Goal: Task Accomplishment & Management: Manage account settings

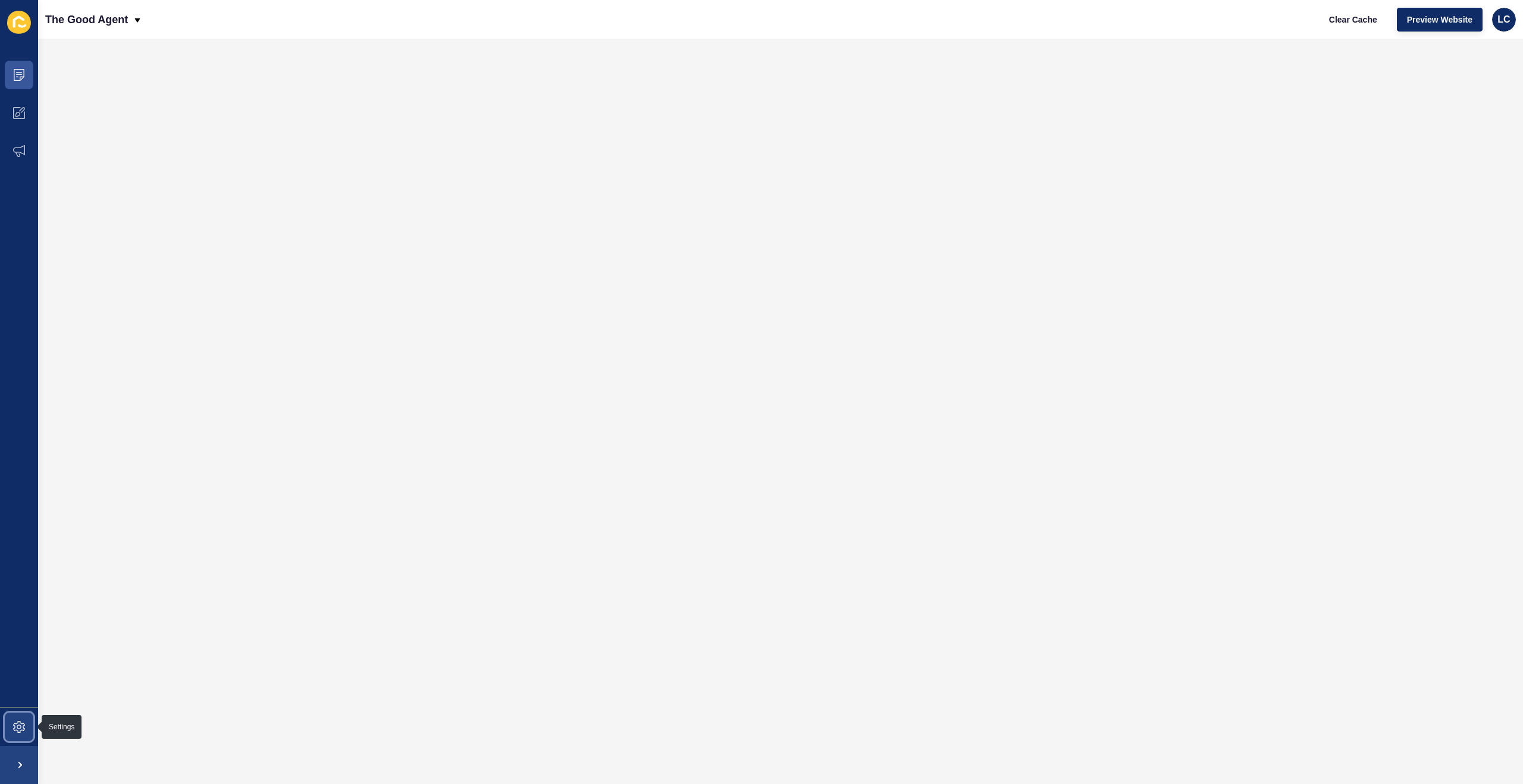
click at [16, 729] on icon at bounding box center [19, 726] width 12 height 12
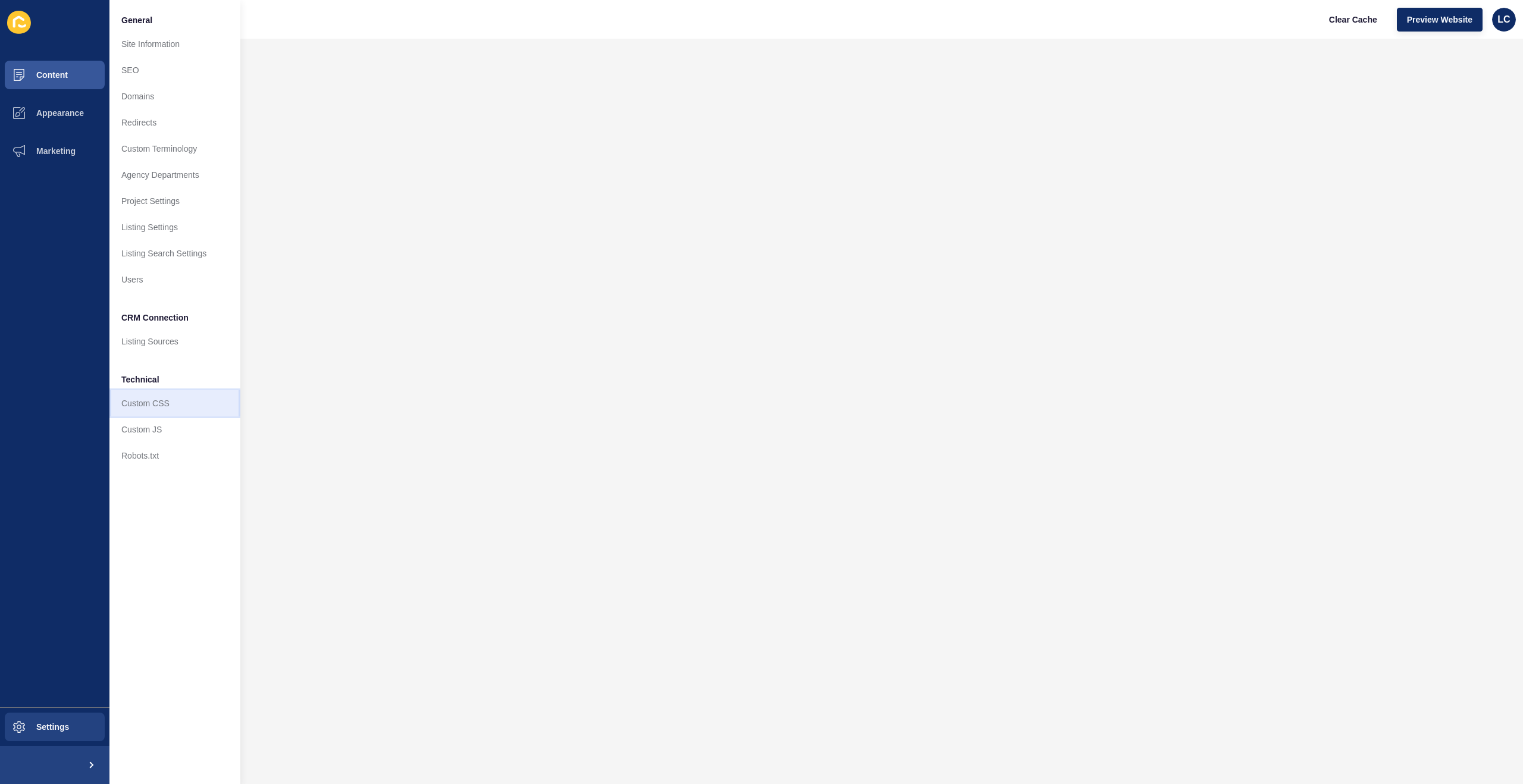
click at [161, 400] on link "Custom CSS" at bounding box center [175, 403] width 131 height 26
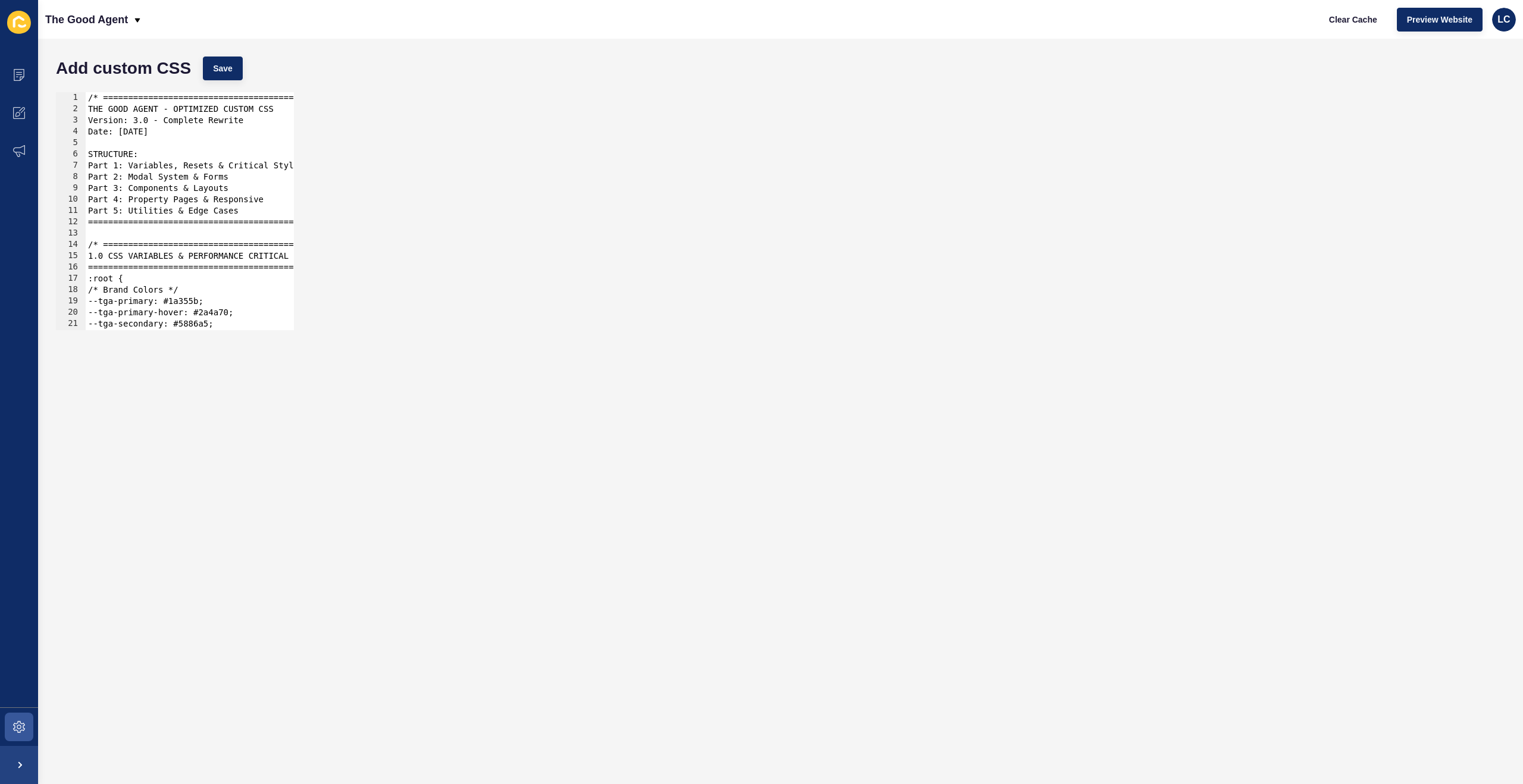
click at [216, 182] on div "/* =============================================== THE GOOD AGENT - OPTIMIZED C…" at bounding box center [756, 223] width 1339 height 261
type textarea "} }"
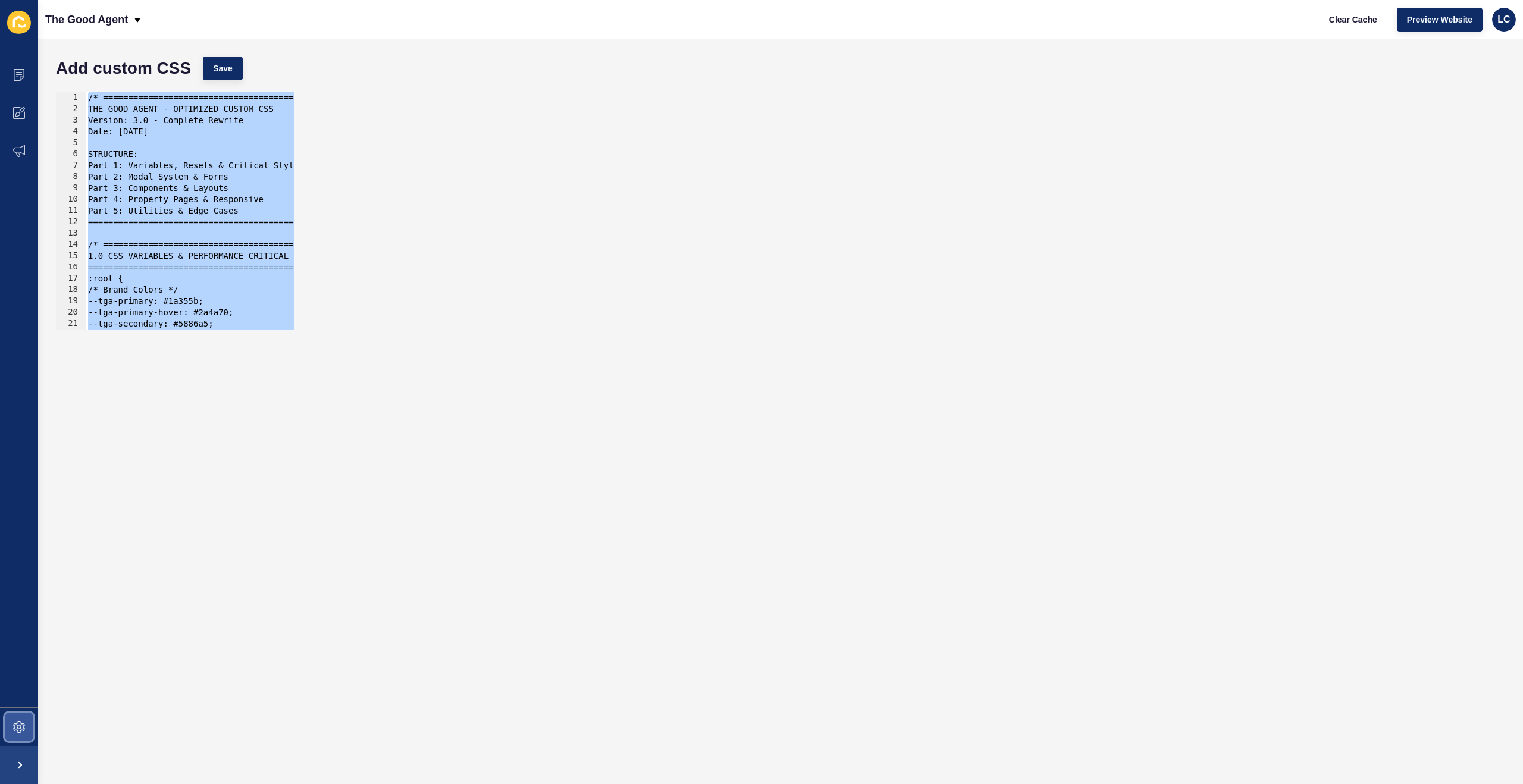
click at [11, 726] on span at bounding box center [19, 726] width 38 height 38
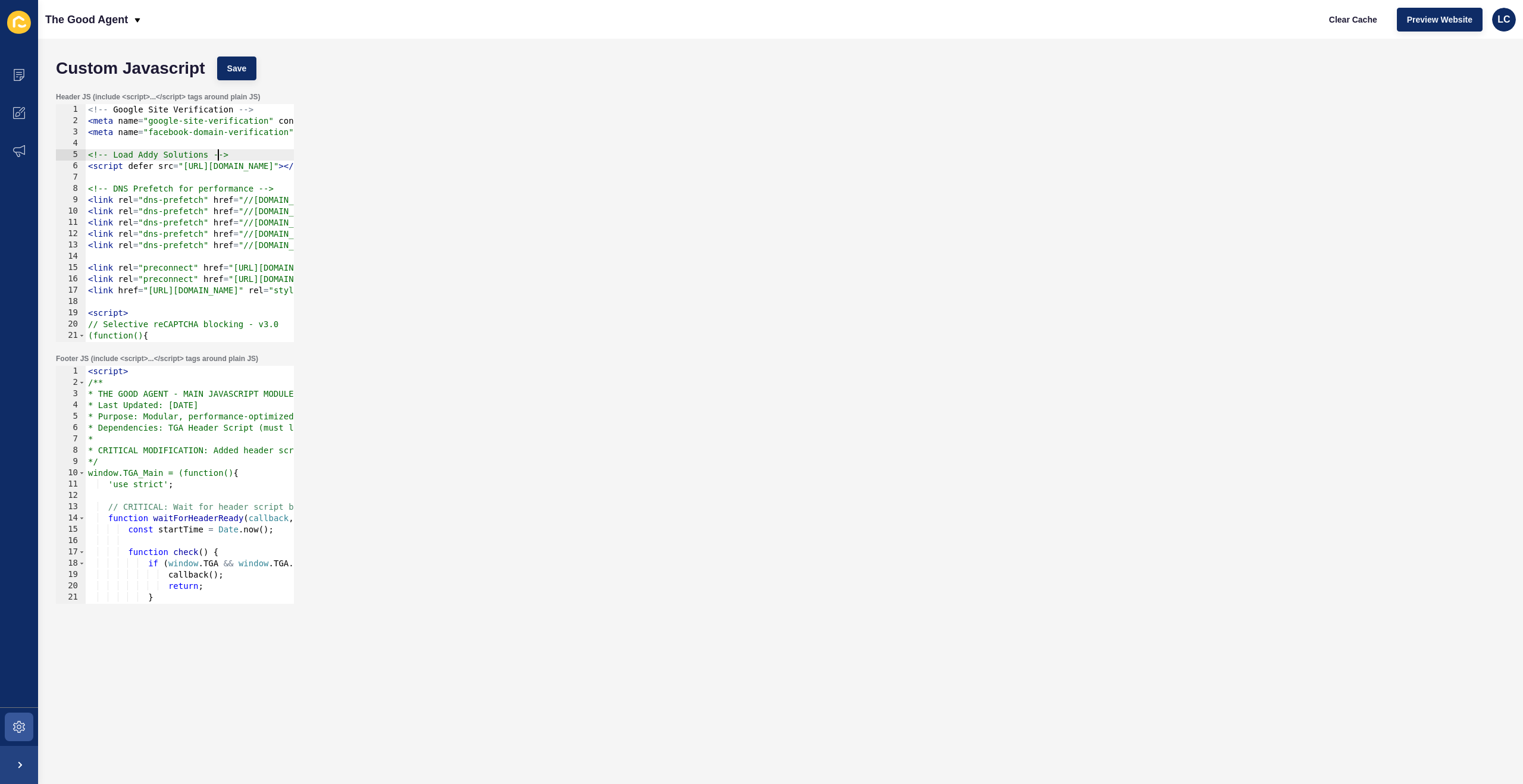
click at [220, 149] on div "<!-- Google Site Verification --> < meta name = "google-site-verification" cont…" at bounding box center [1016, 234] width 1859 height 261
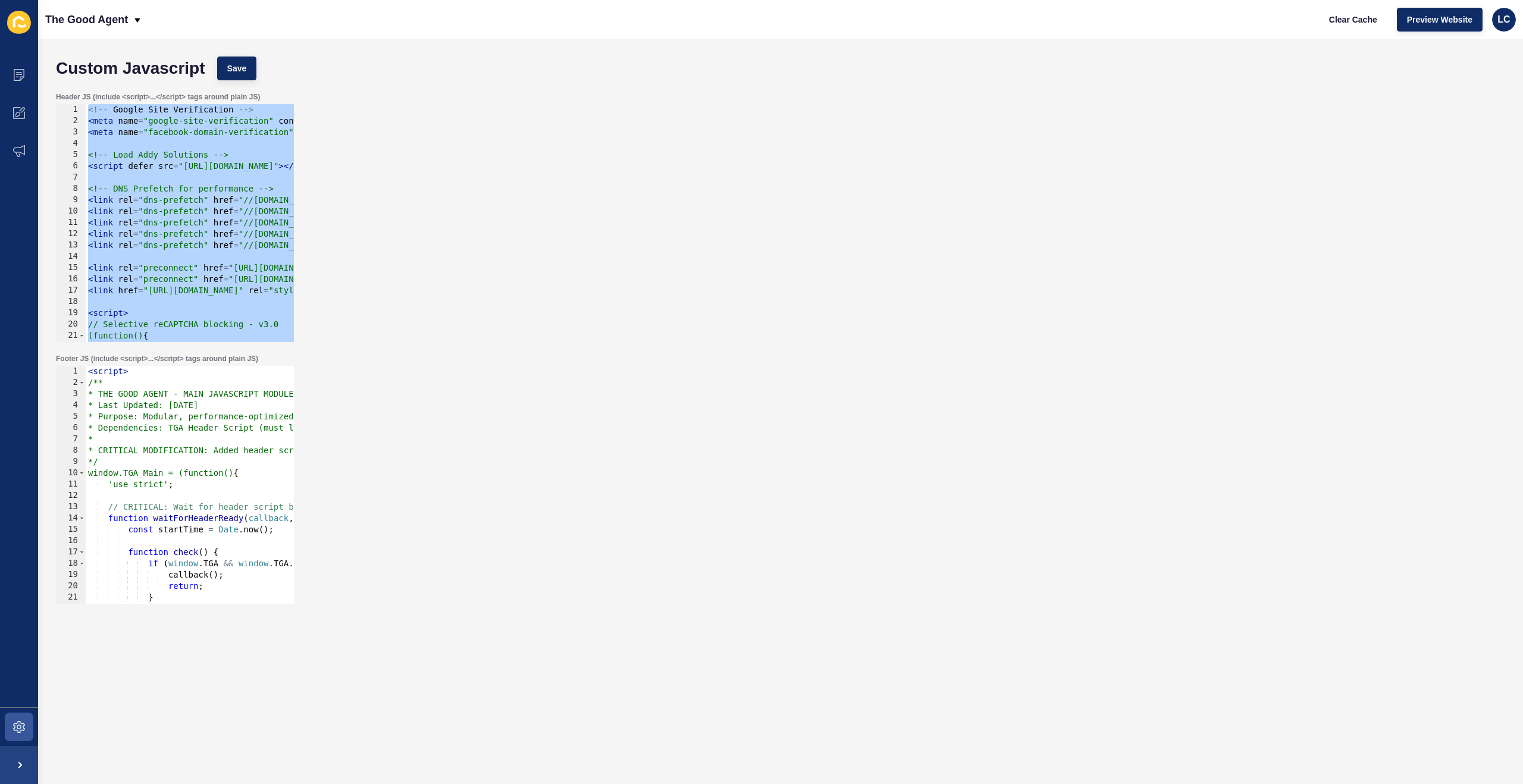
click at [232, 133] on div "<!-- Google Site Verification --> < meta name = "google-site-verification" cont…" at bounding box center [1016, 234] width 1859 height 261
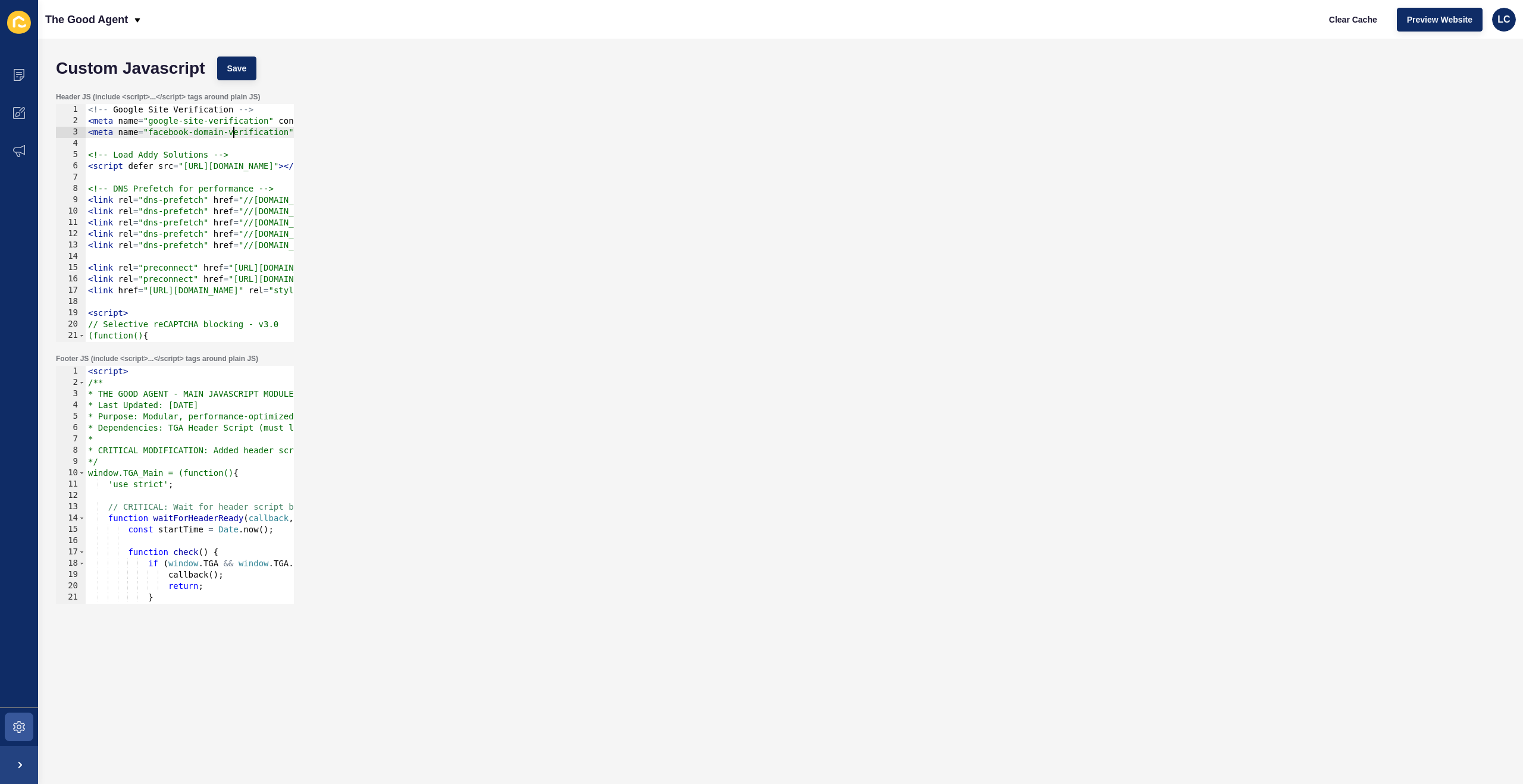
click at [89, 120] on div "<!-- Google Site Verification --> < meta name = "google-site-verification" cont…" at bounding box center [1016, 234] width 1859 height 261
type textarea "<meta name="google-site-verification" content="VjOBkUOBJMoQuvGvfr2N5dB9S_A0OESa…"
paste textarea "<meta name="google-site-verification" content="rPl1LRxVGPPT2RPM9JRFqLCkFRO3_Nud…"
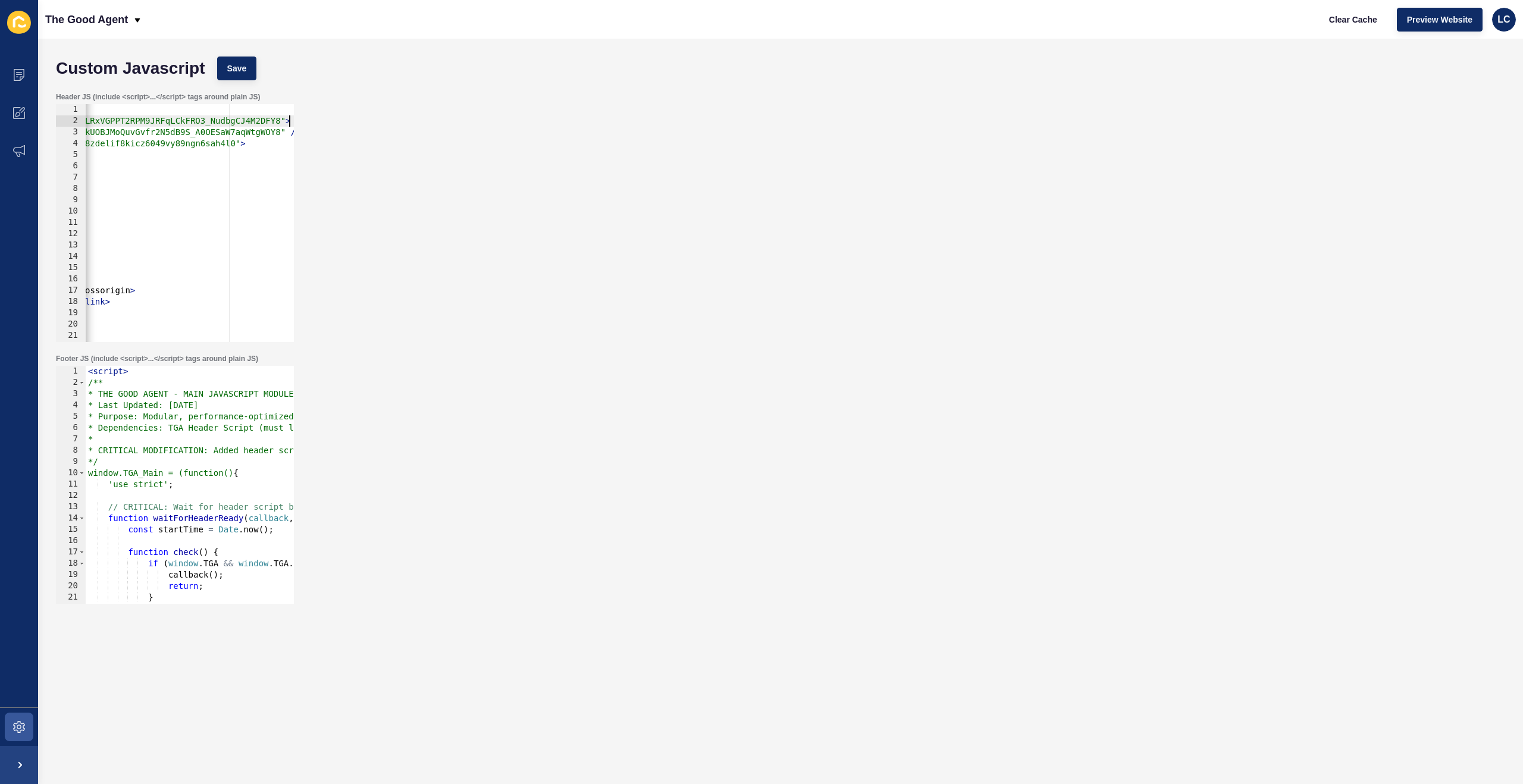
scroll to position [0, 259]
click at [252, 69] on button "Save" at bounding box center [237, 69] width 40 height 24
click at [209, 167] on div "<!-- Google Site Verification --> < meta name = "google-site-verification" cont…" at bounding box center [756, 234] width 1859 height 261
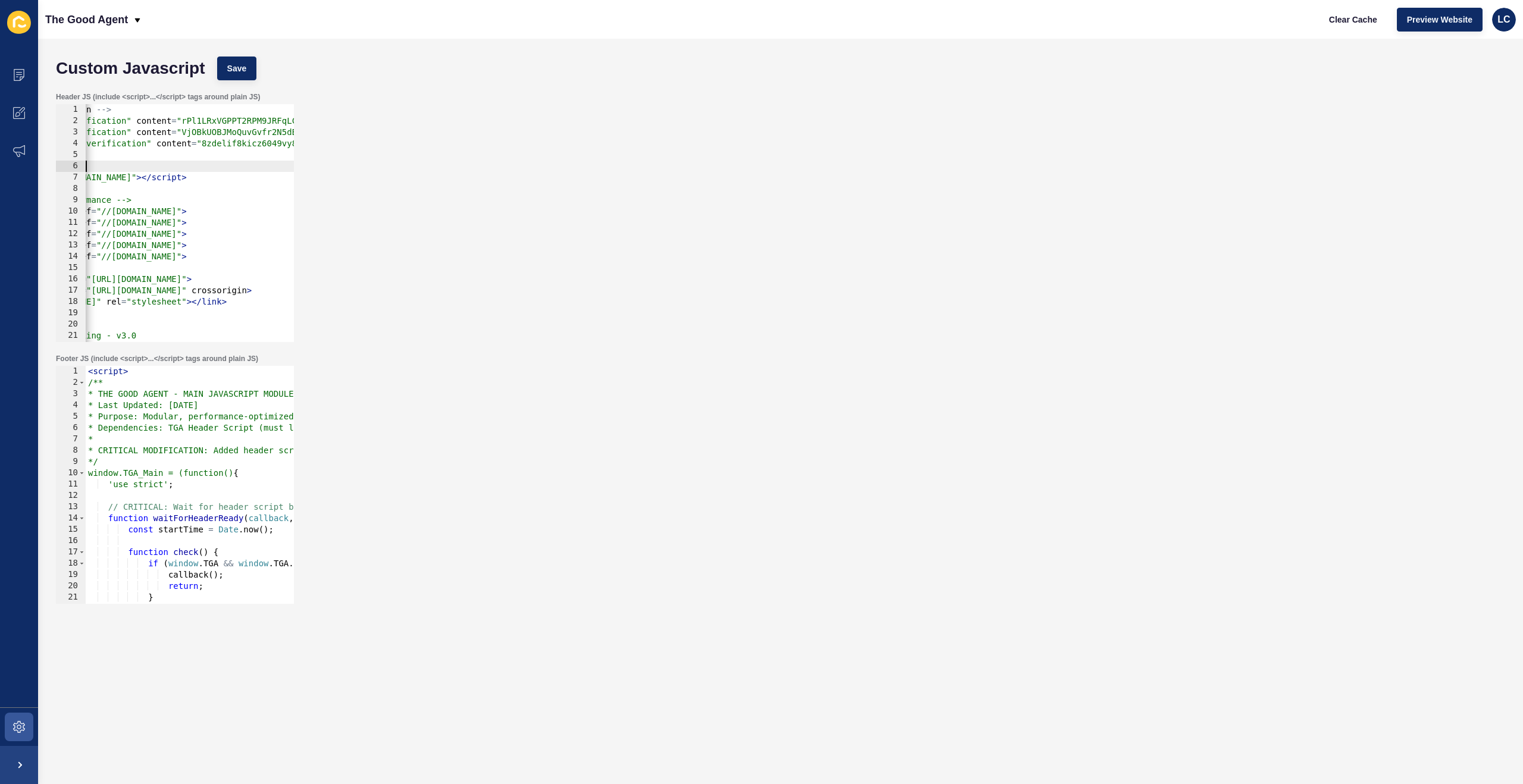
type textarea "})(); </script>"
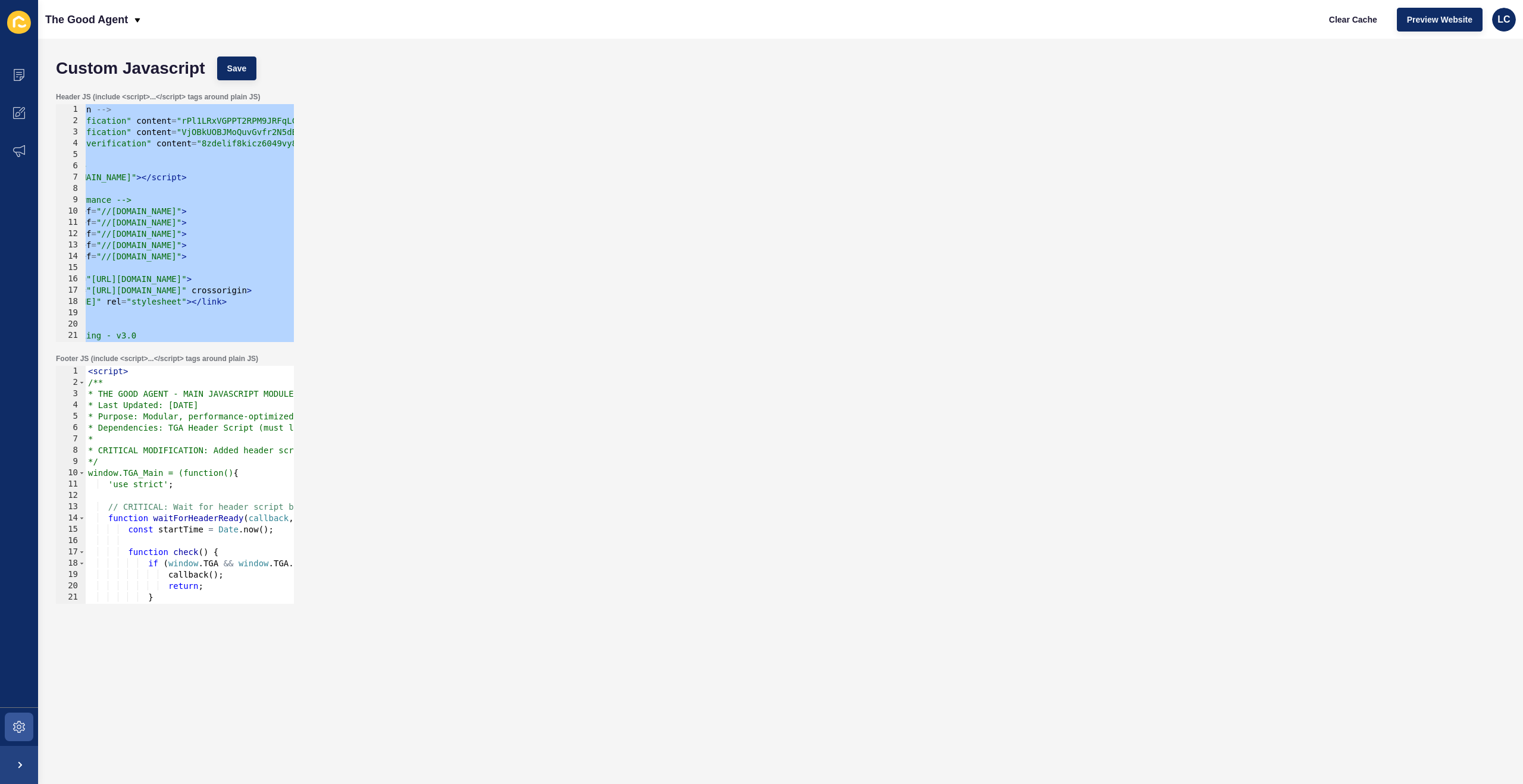
click at [207, 398] on div "< script > /** * THE GOOD AGENT - MAIN JAVASCRIPT MODULE * Last Updated: Septem…" at bounding box center [803, 496] width 1434 height 261
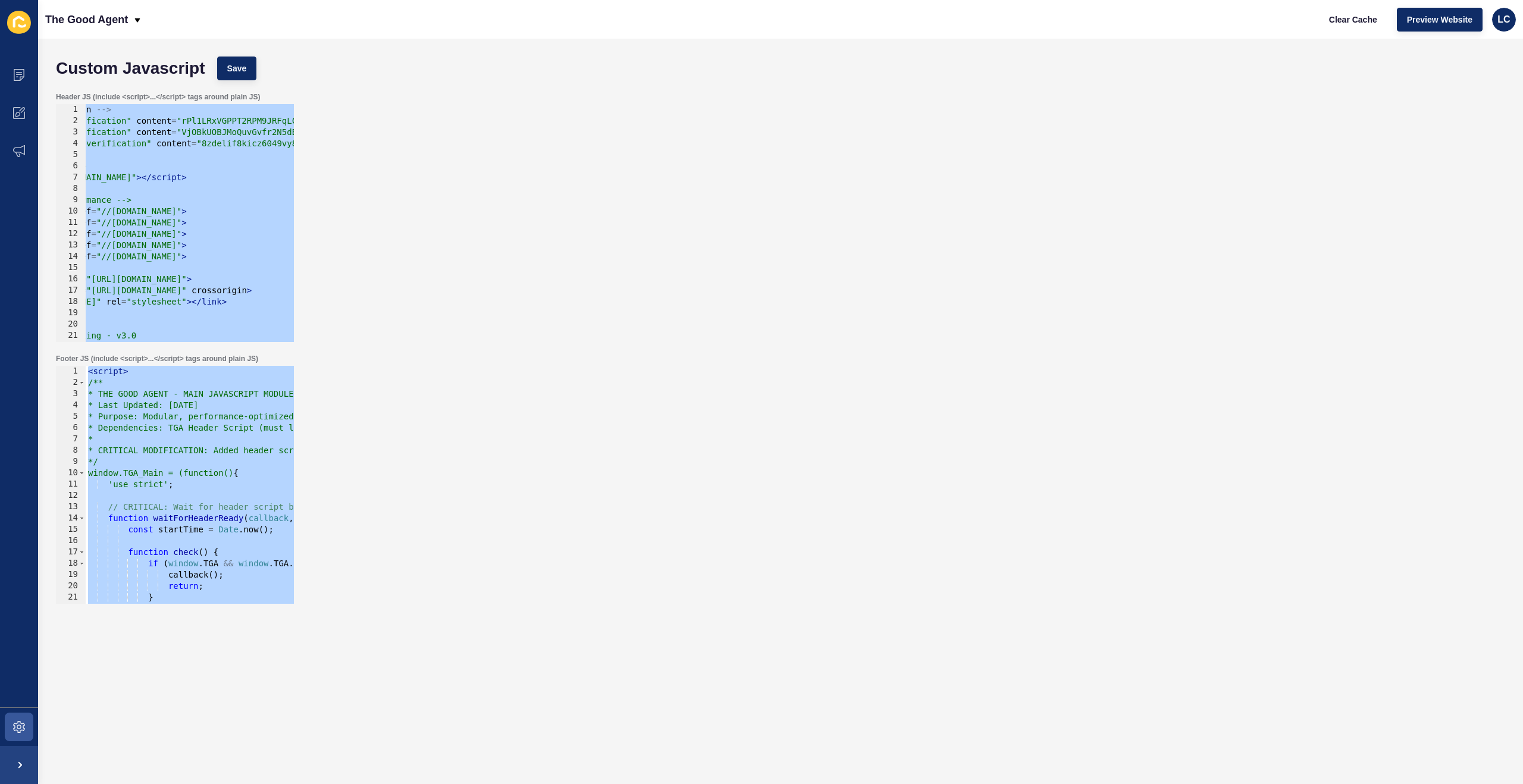
click at [230, 409] on div "< script > /** * THE GOOD AGENT - MAIN JAVASCRIPT MODULE * Last Updated: Septem…" at bounding box center [803, 496] width 1434 height 261
paste textarea
type textarea "</script>"
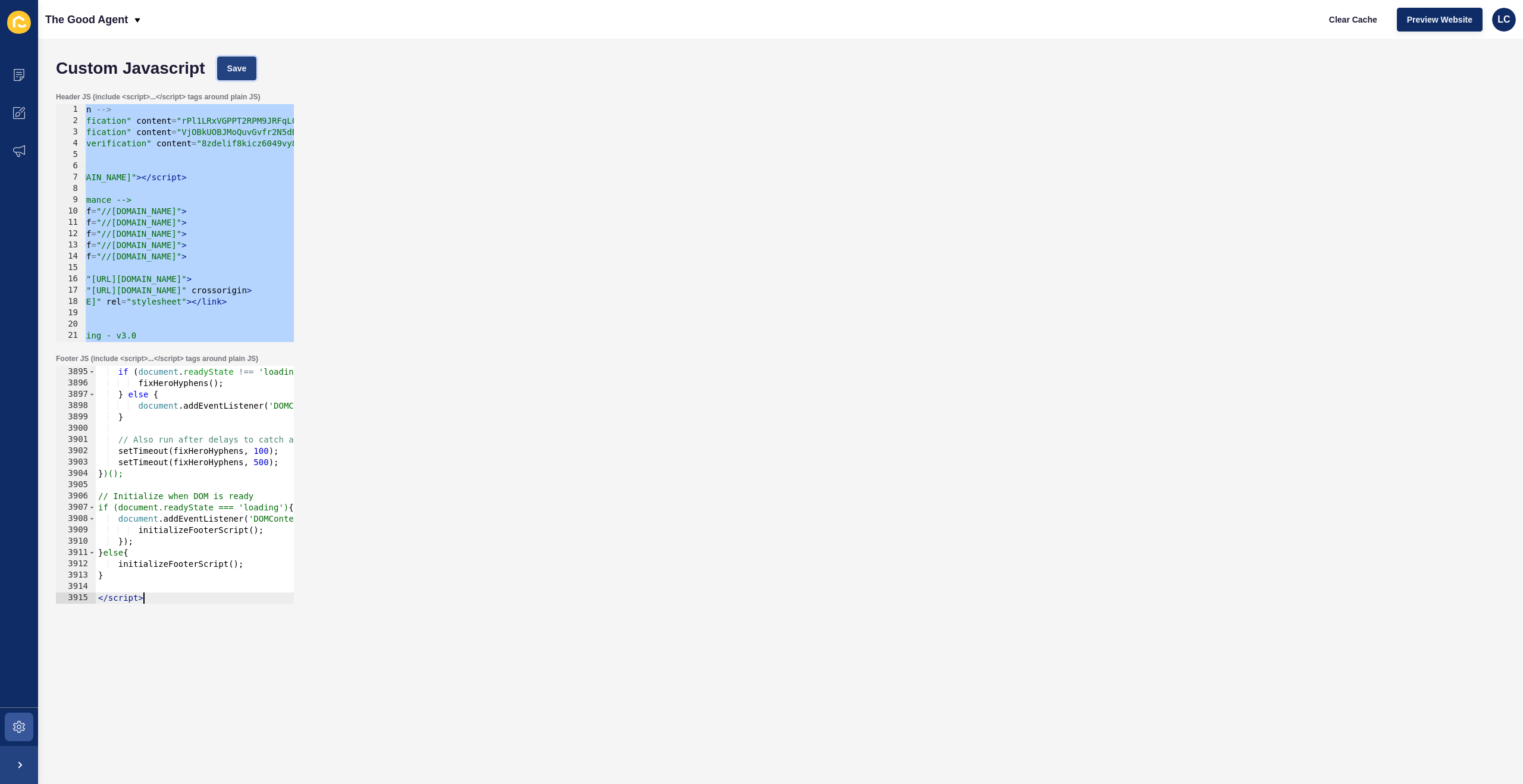
click at [244, 70] on span "Save" at bounding box center [237, 68] width 19 height 12
click at [1351, 19] on span "Clear Cache" at bounding box center [1354, 19] width 49 height 12
click at [16, 724] on icon at bounding box center [19, 726] width 12 height 12
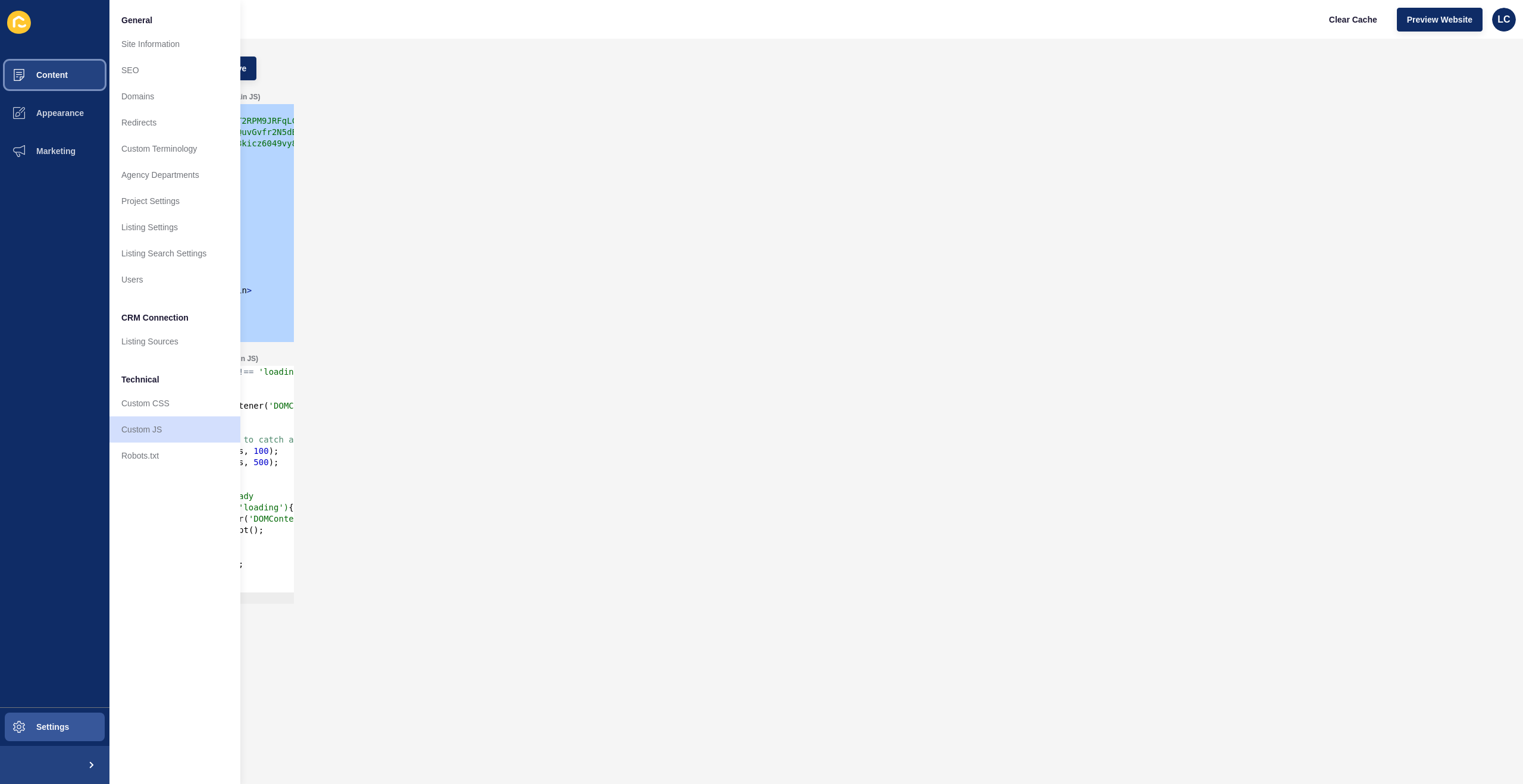
click at [59, 78] on span "Content" at bounding box center [33, 75] width 69 height 10
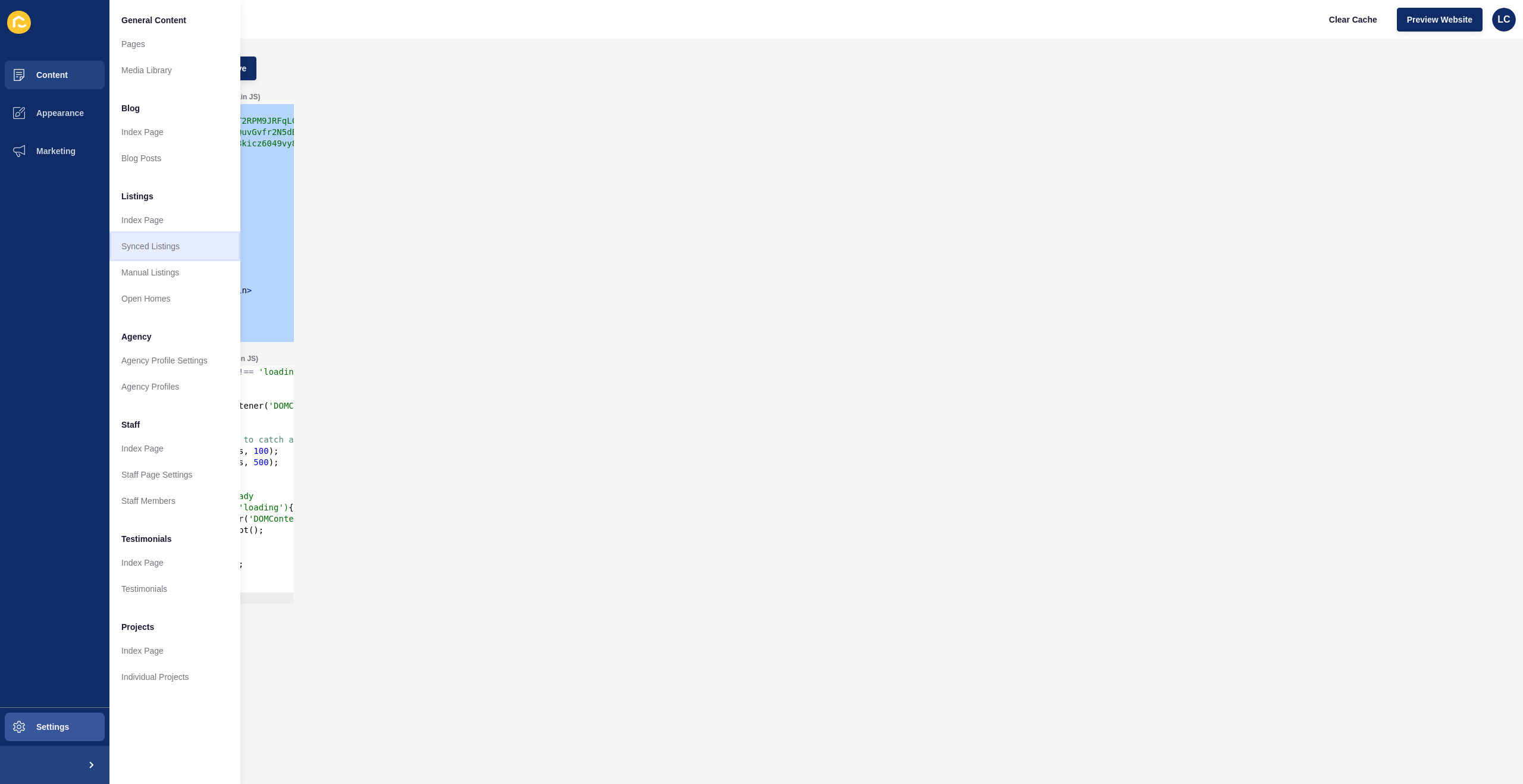
click at [147, 243] on link "Synced Listings" at bounding box center [175, 246] width 131 height 26
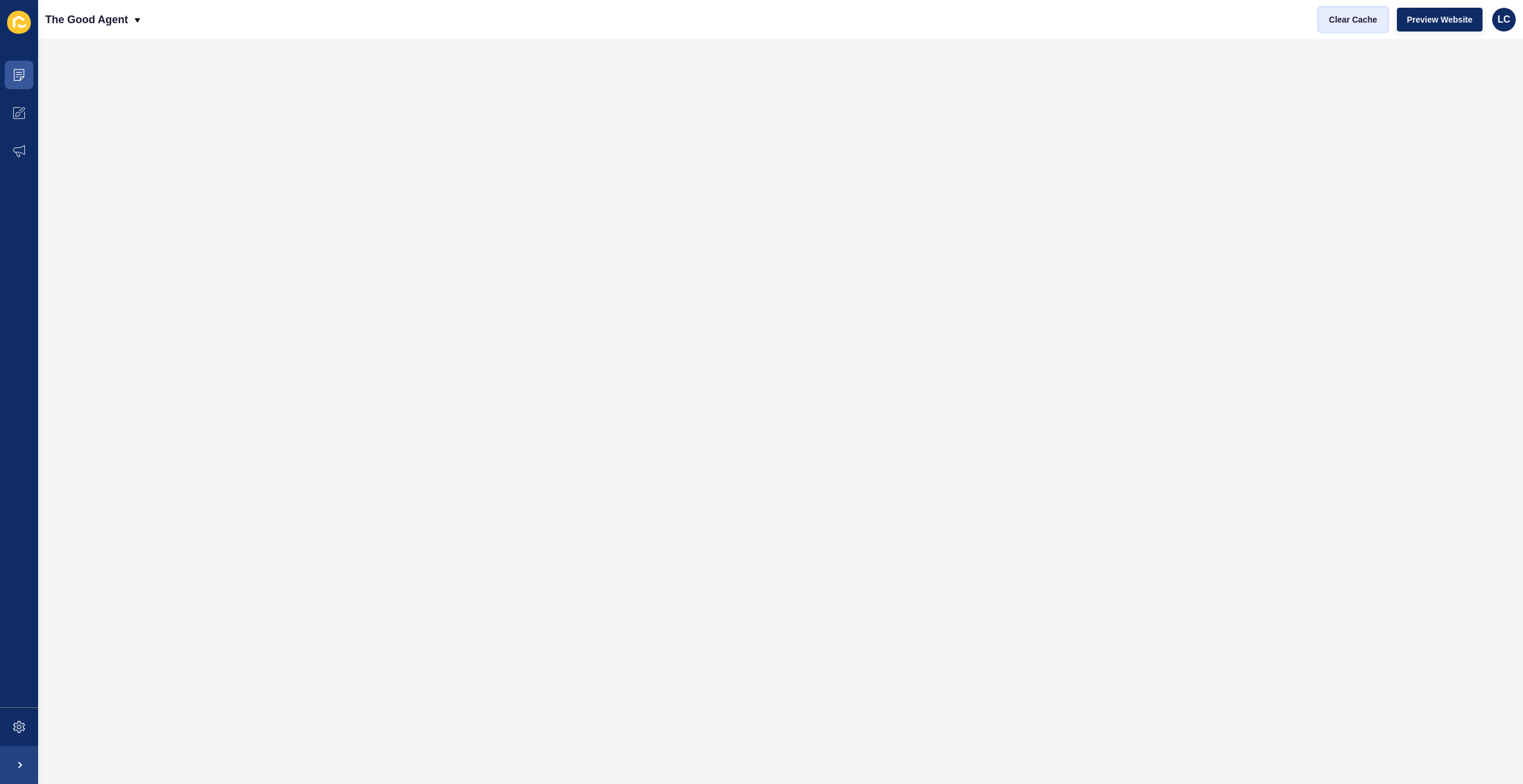
click at [1338, 20] on span "Clear Cache" at bounding box center [1354, 19] width 49 height 12
click at [19, 722] on icon at bounding box center [19, 726] width 12 height 12
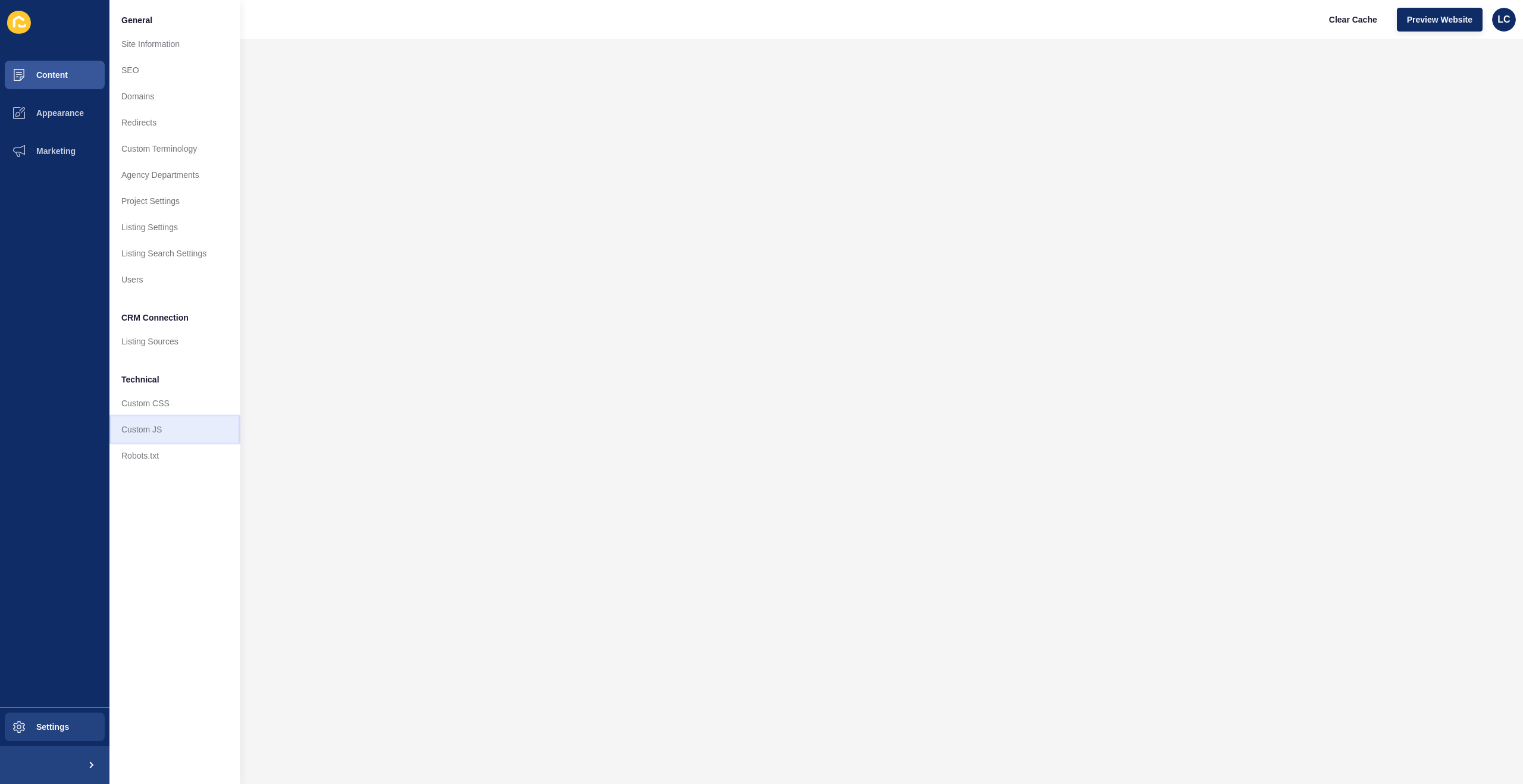
click at [141, 430] on link "Custom JS" at bounding box center [175, 430] width 131 height 26
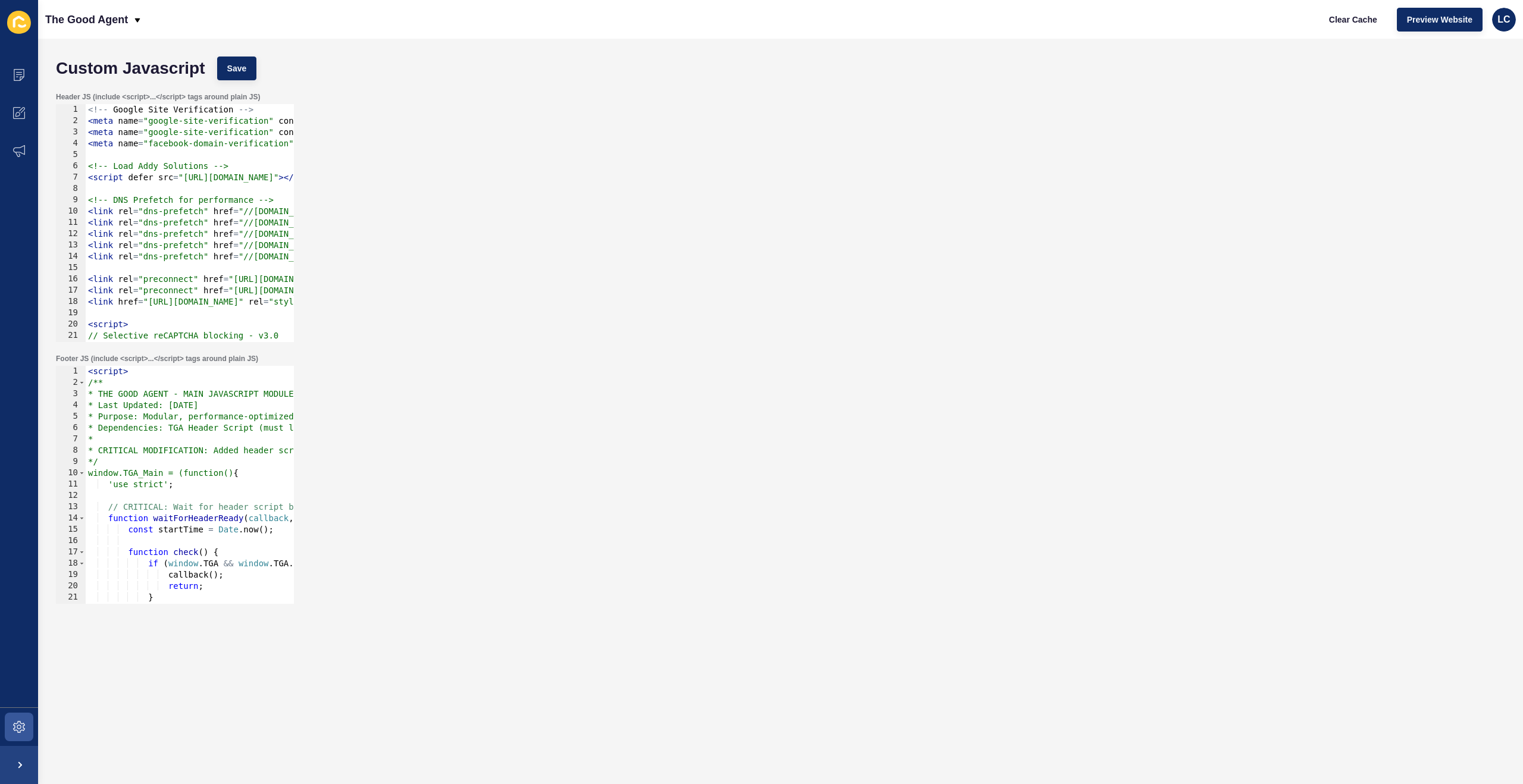
click at [177, 401] on div "< script > /** * THE GOOD AGENT - MAIN JAVASCRIPT MODULE * Last Updated: Septem…" at bounding box center [803, 496] width 1434 height 261
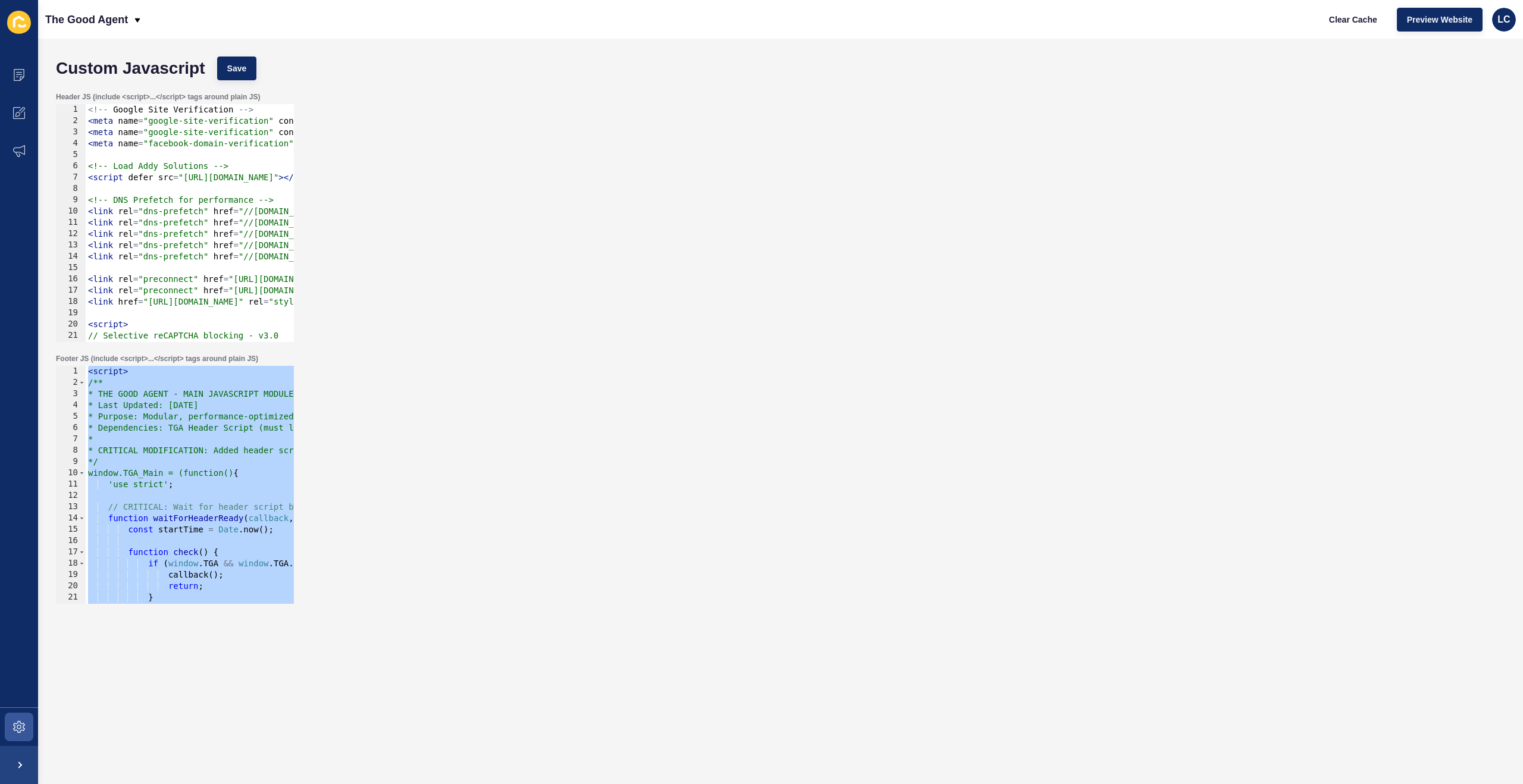
paste textarea "https://thegoodagent.co.nz/listings/residential_for_sale-32b_snowden_street_oha…"
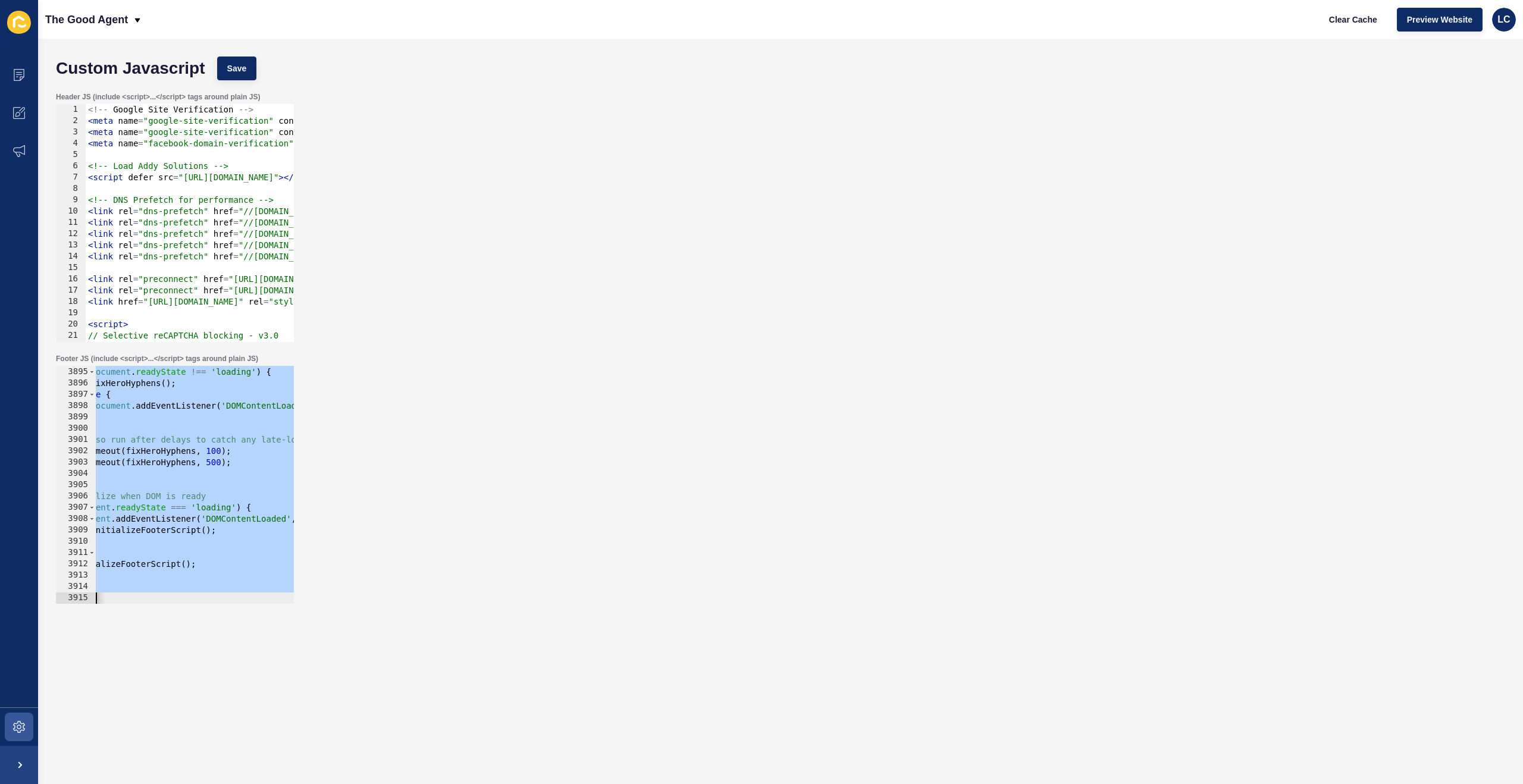
scroll to position [0, 47]
paste textarea
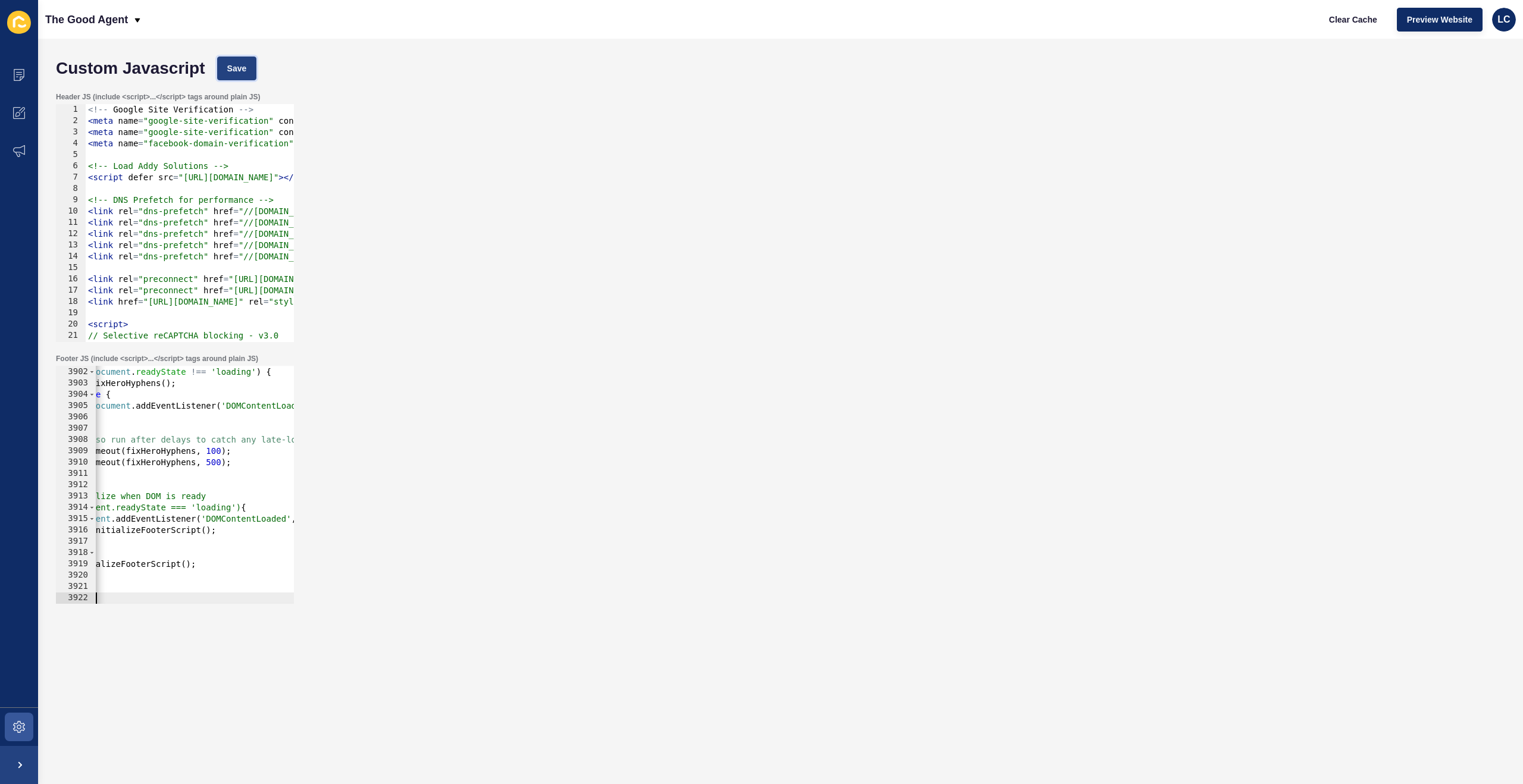
click at [237, 69] on span "Save" at bounding box center [237, 68] width 19 height 12
click at [1352, 23] on span "Clear Cache" at bounding box center [1354, 19] width 49 height 12
click at [238, 473] on div "// Run immediately if DOM is ready if ( document . readyState !== 'loading' ) {…" at bounding box center [785, 485] width 1434 height 261
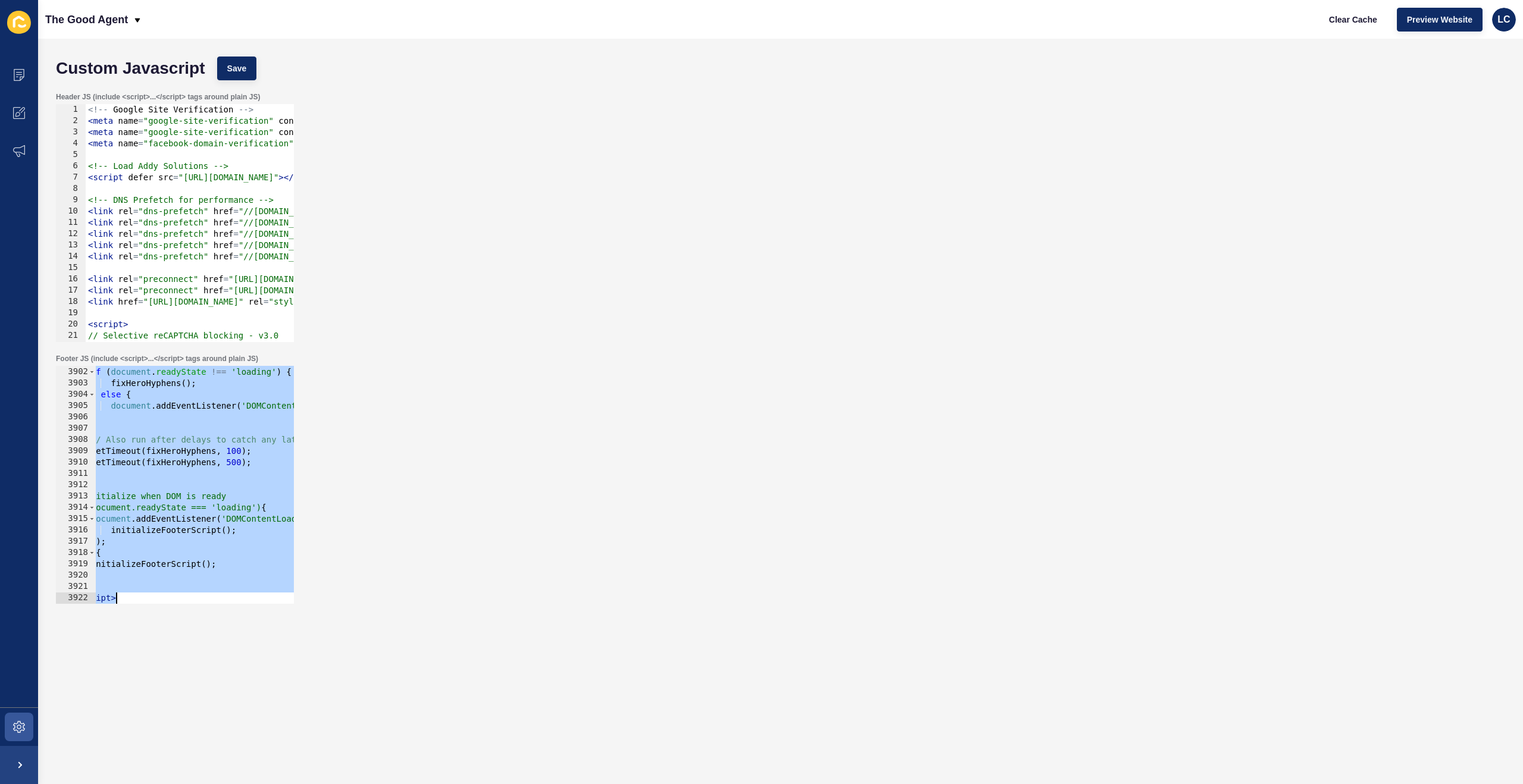
paste textarea
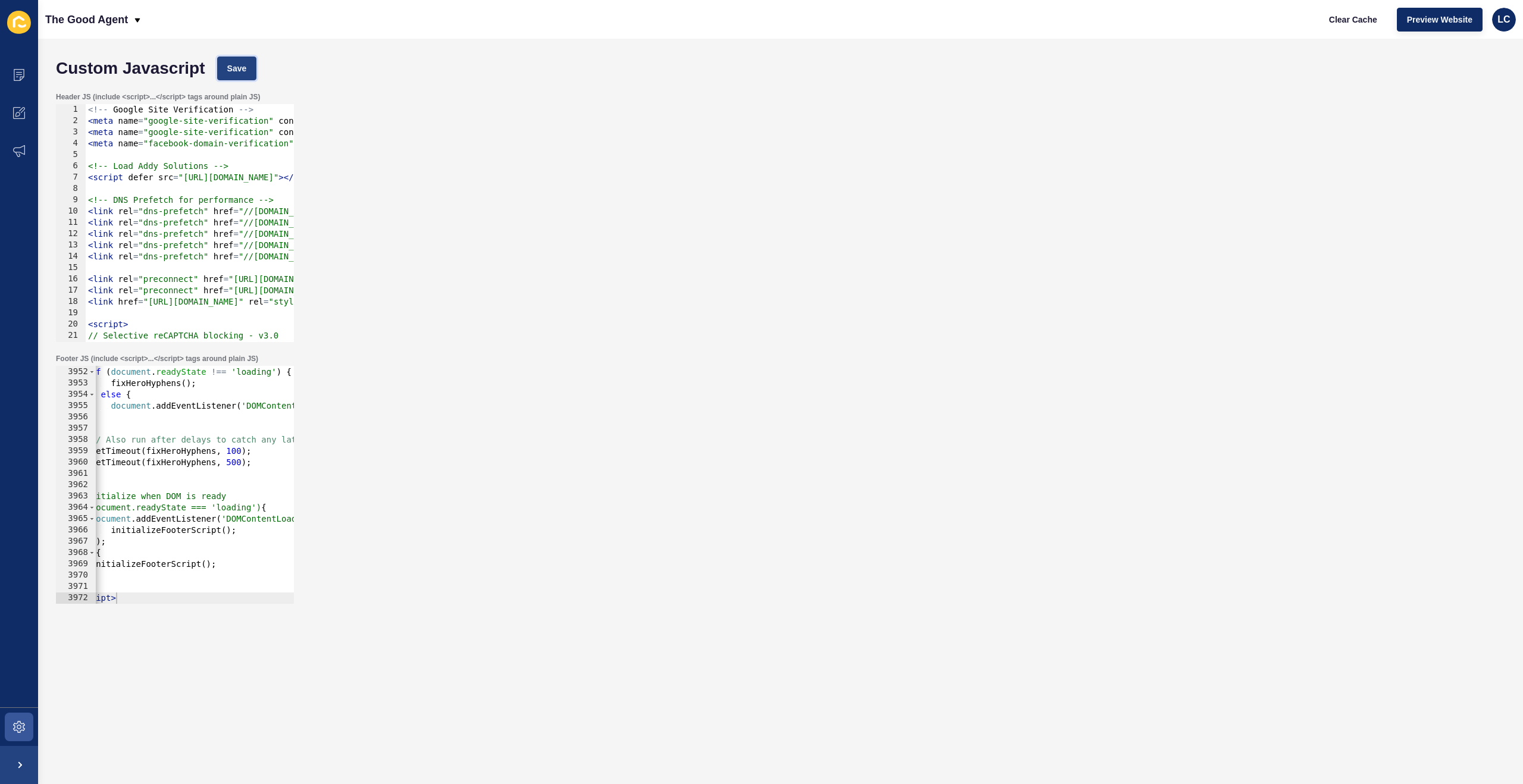
click at [245, 61] on button "Save" at bounding box center [237, 69] width 40 height 24
click at [1345, 19] on span "Clear Cache" at bounding box center [1354, 19] width 49 height 12
click at [173, 397] on div "// Run immediately if DOM is ready if ( document . readyState !== 'loading' ) {…" at bounding box center [785, 485] width 1434 height 261
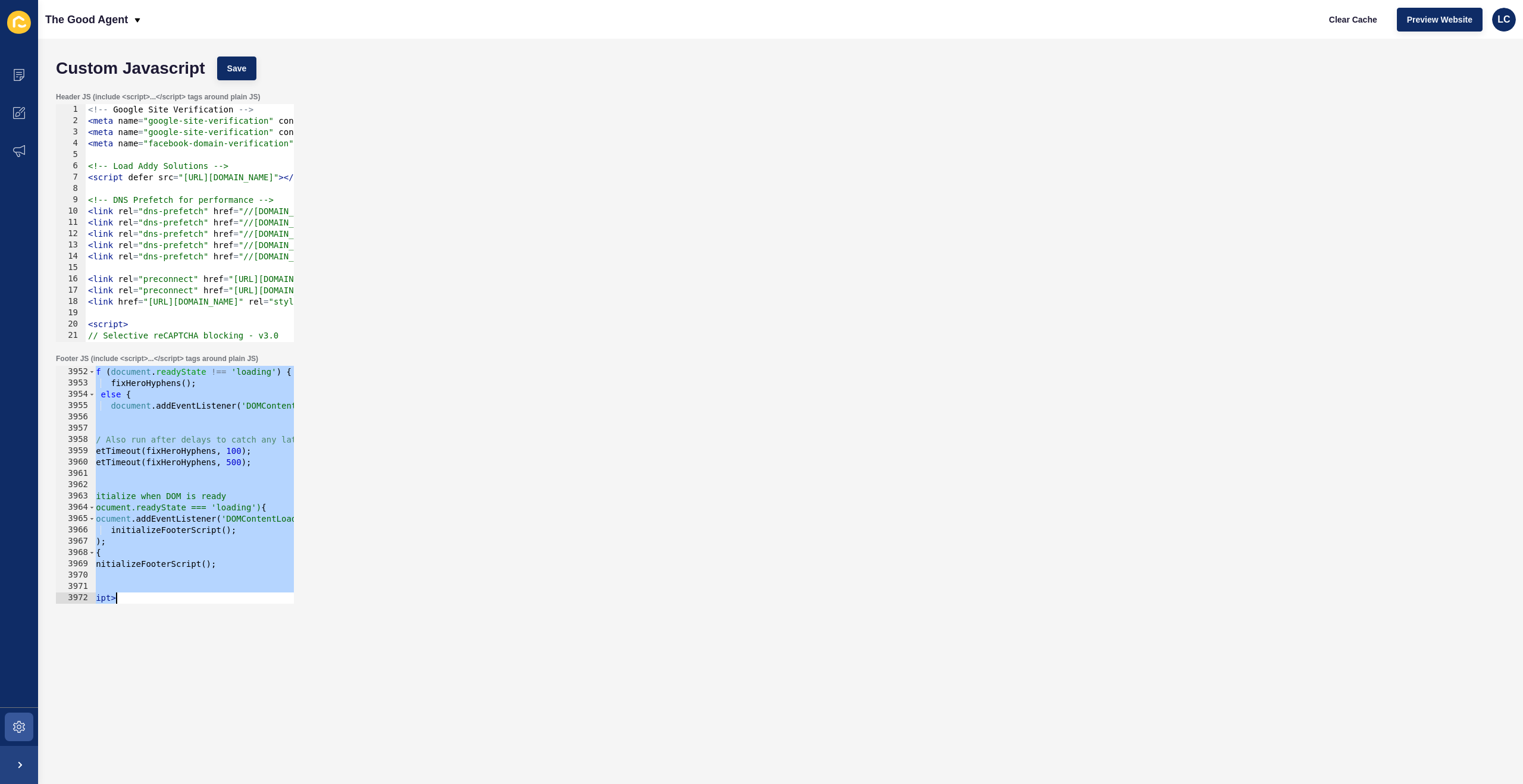
paste textarea
type textarea "</script>"
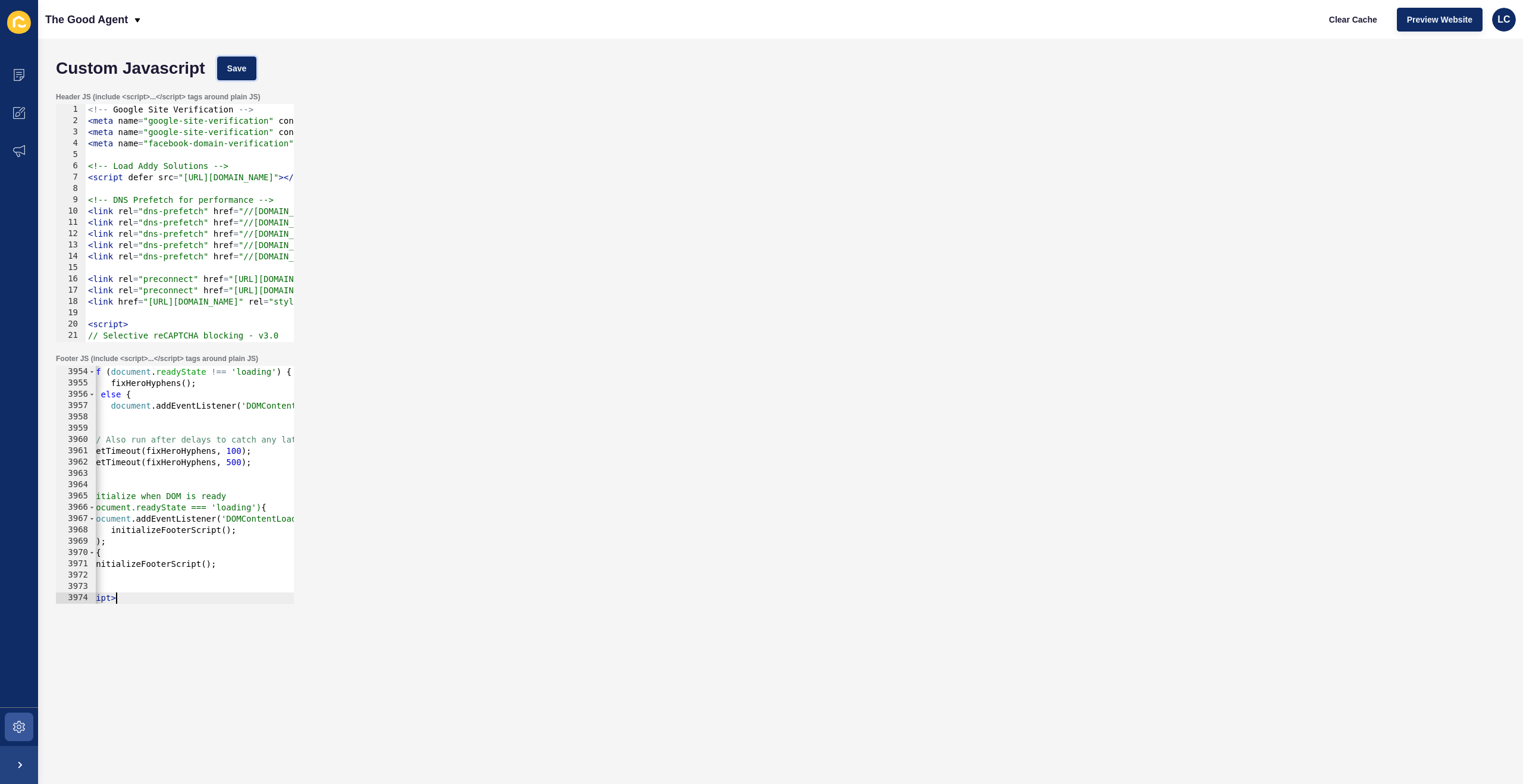
drag, startPoint x: 245, startPoint y: 64, endPoint x: 264, endPoint y: 61, distance: 19.2
click at [246, 64] on span "Save" at bounding box center [237, 68] width 19 height 12
click at [1343, 15] on span "Clear Cache" at bounding box center [1354, 19] width 49 height 12
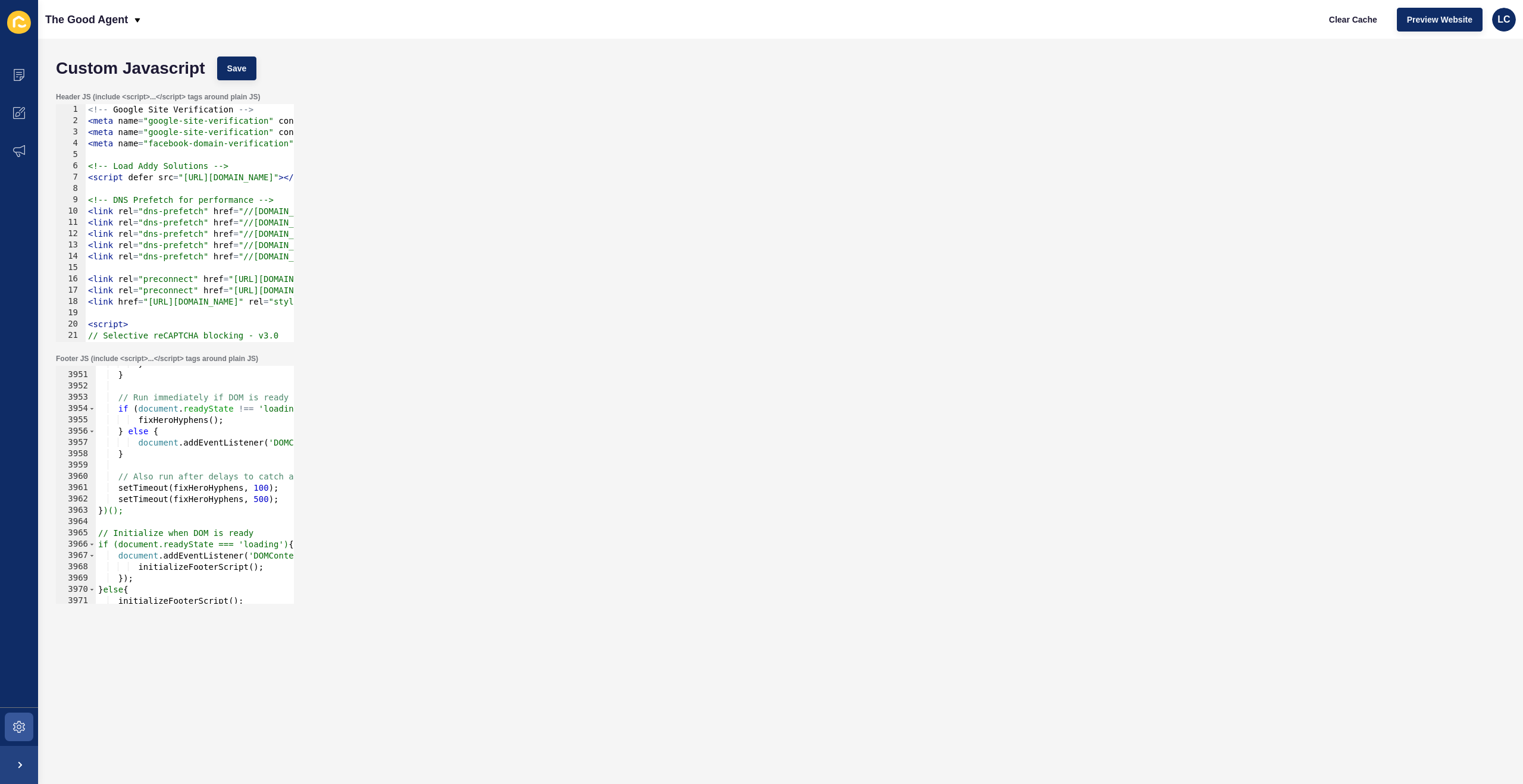
scroll to position [0, 0]
click at [15, 729] on icon at bounding box center [19, 726] width 12 height 12
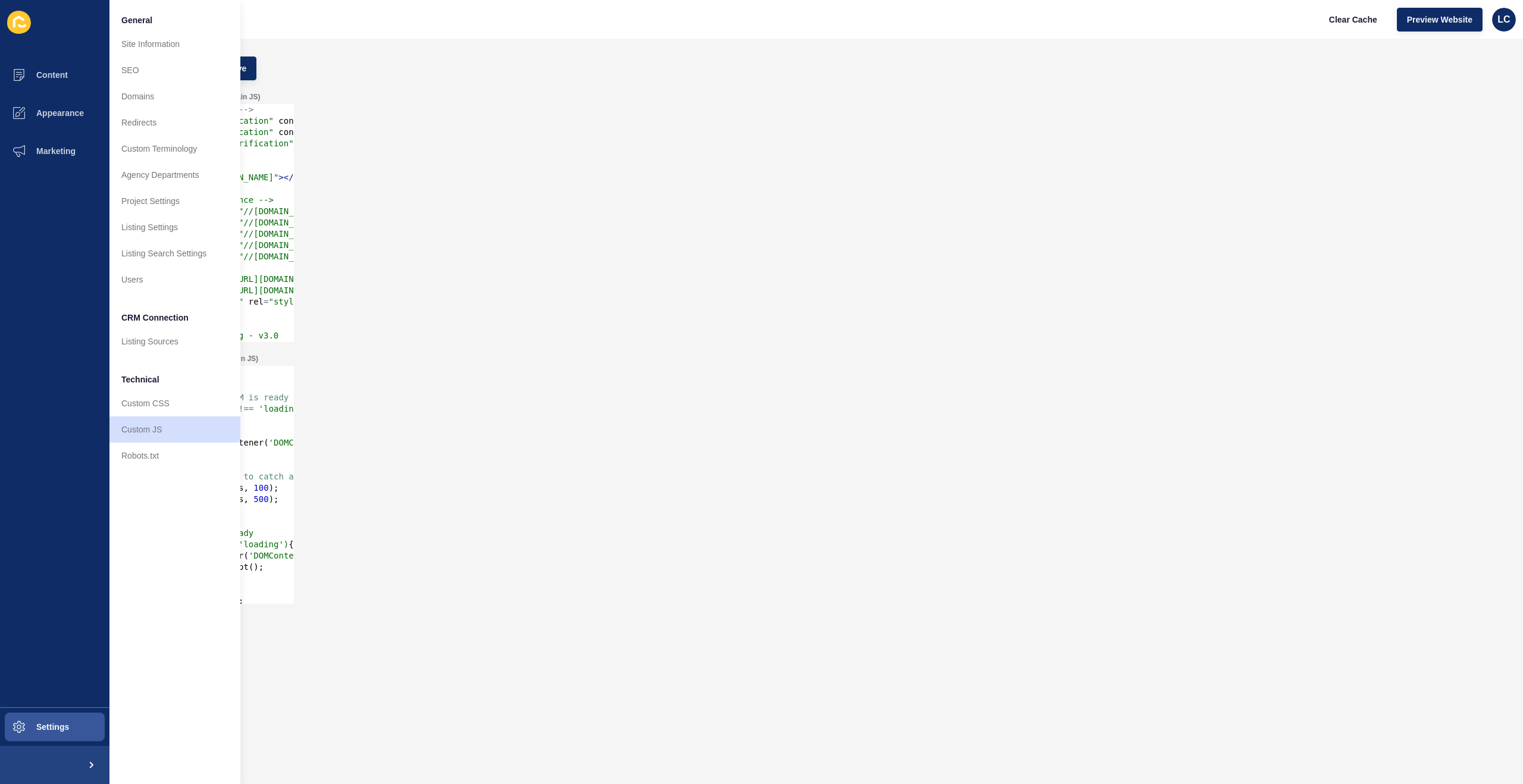
click at [298, 295] on div "Header JS (include <script>...</script> tags around plain JS) 1 2 3 4 5 6 7 8 9…" at bounding box center [781, 217] width 1461 height 262
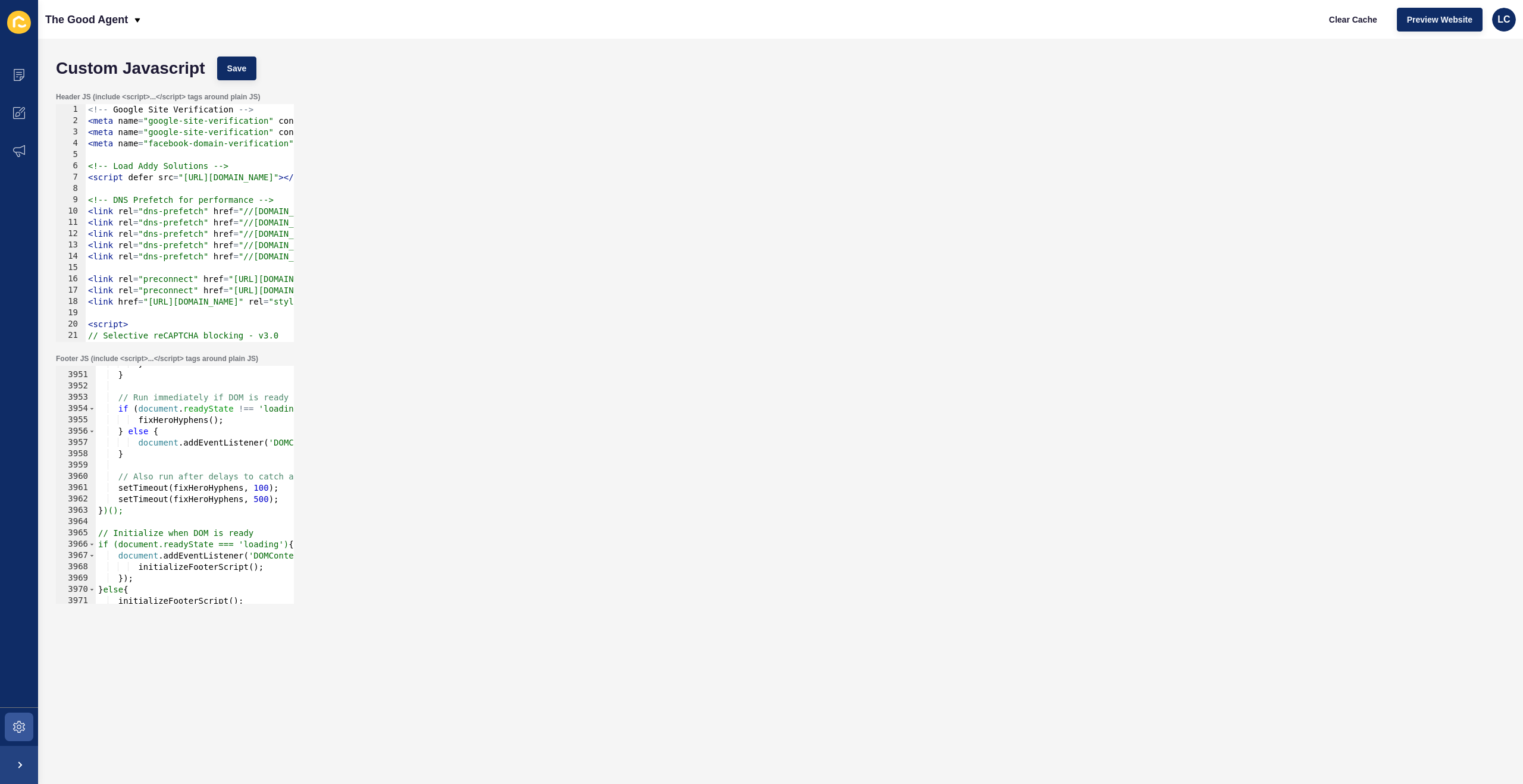
type textarea "<link href="https://fonts.googleapis.com/css2?family=DM+Sans:wght@400;500;700&f…"
click at [254, 299] on div "<!-- Google Site Verification --> < meta name = "google-site-verification" cont…" at bounding box center [1016, 234] width 1859 height 261
click at [216, 397] on div "} } // Run immediately if DOM is ready if ( document . readyState !== 'loading'…" at bounding box center [812, 489] width 1434 height 261
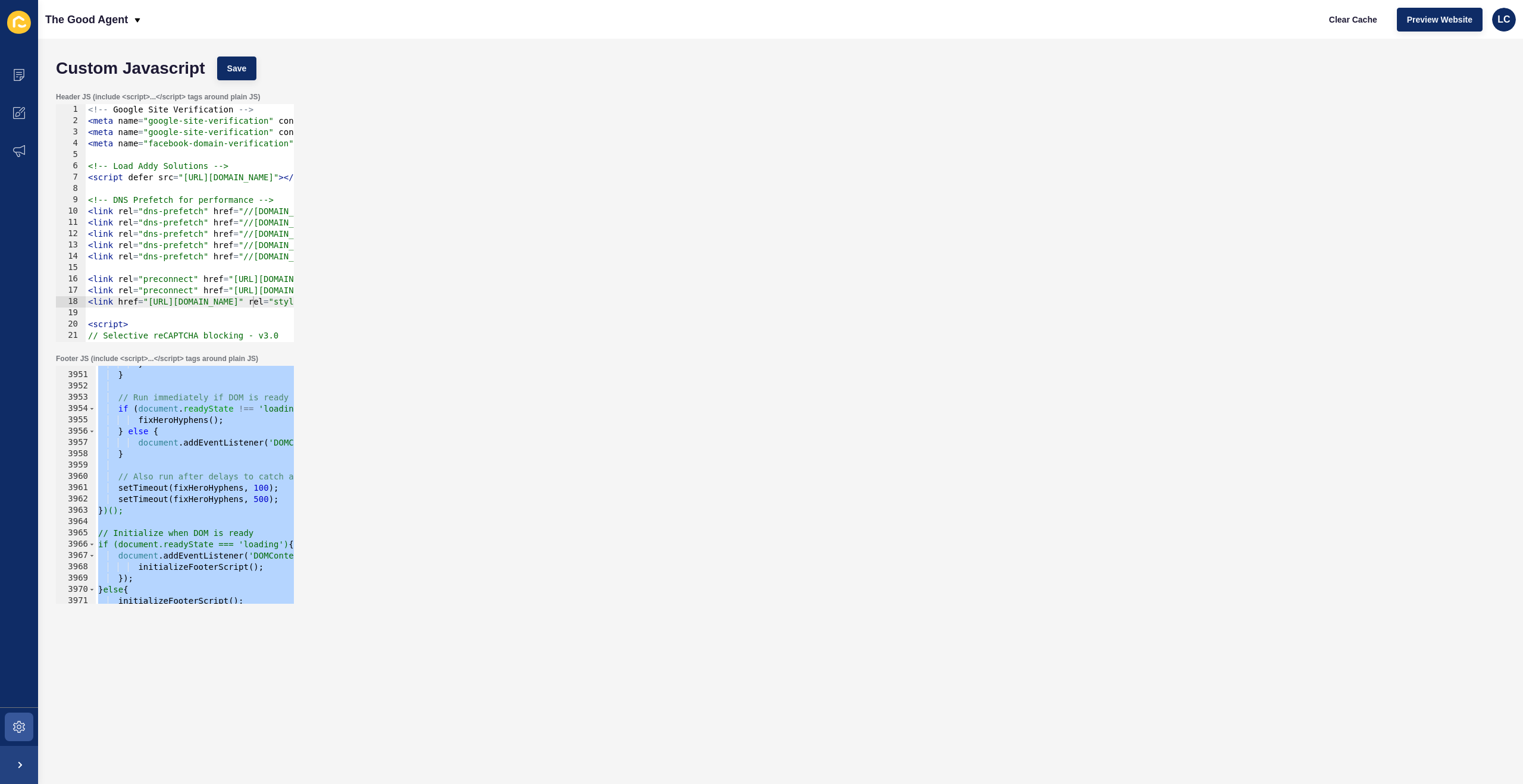
paste textarea
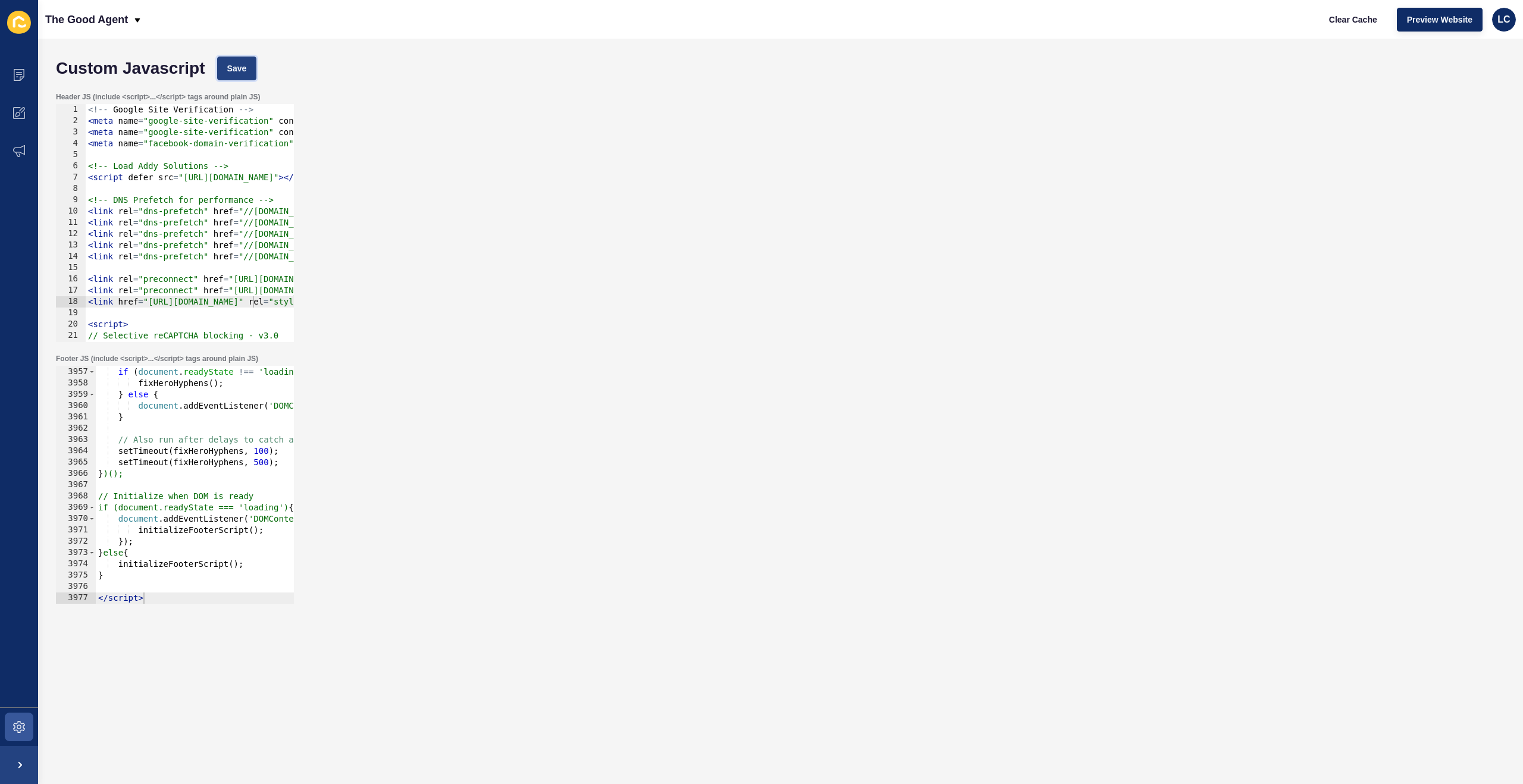
click at [245, 69] on span "Save" at bounding box center [237, 68] width 19 height 12
click at [1350, 19] on span "Clear Cache" at bounding box center [1354, 19] width 49 height 12
click at [186, 516] on div "// Run immediately if DOM is ready if ( document . readyState !== 'loading' ) {…" at bounding box center [812, 485] width 1434 height 261
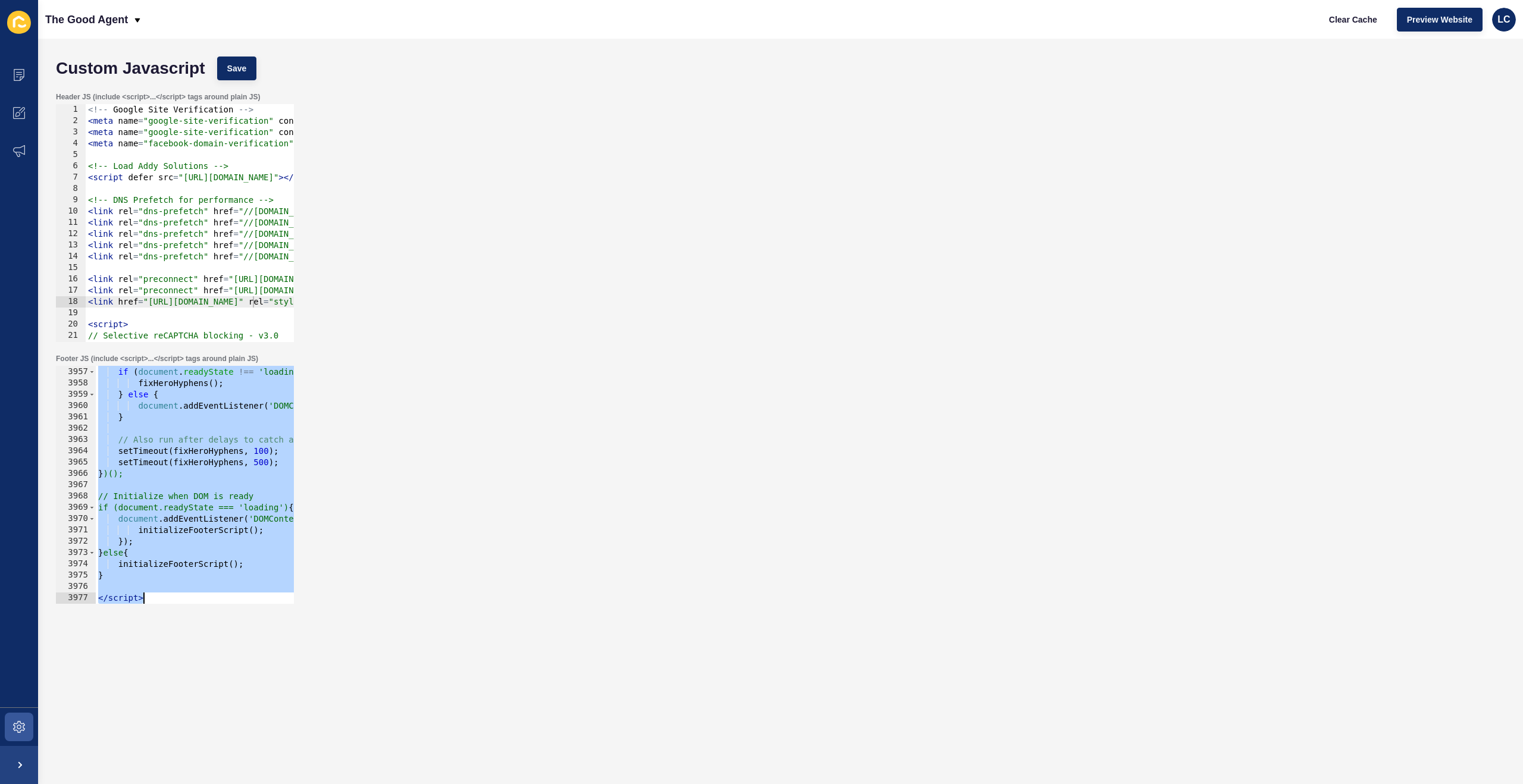
paste textarea
type textarea "</script>"
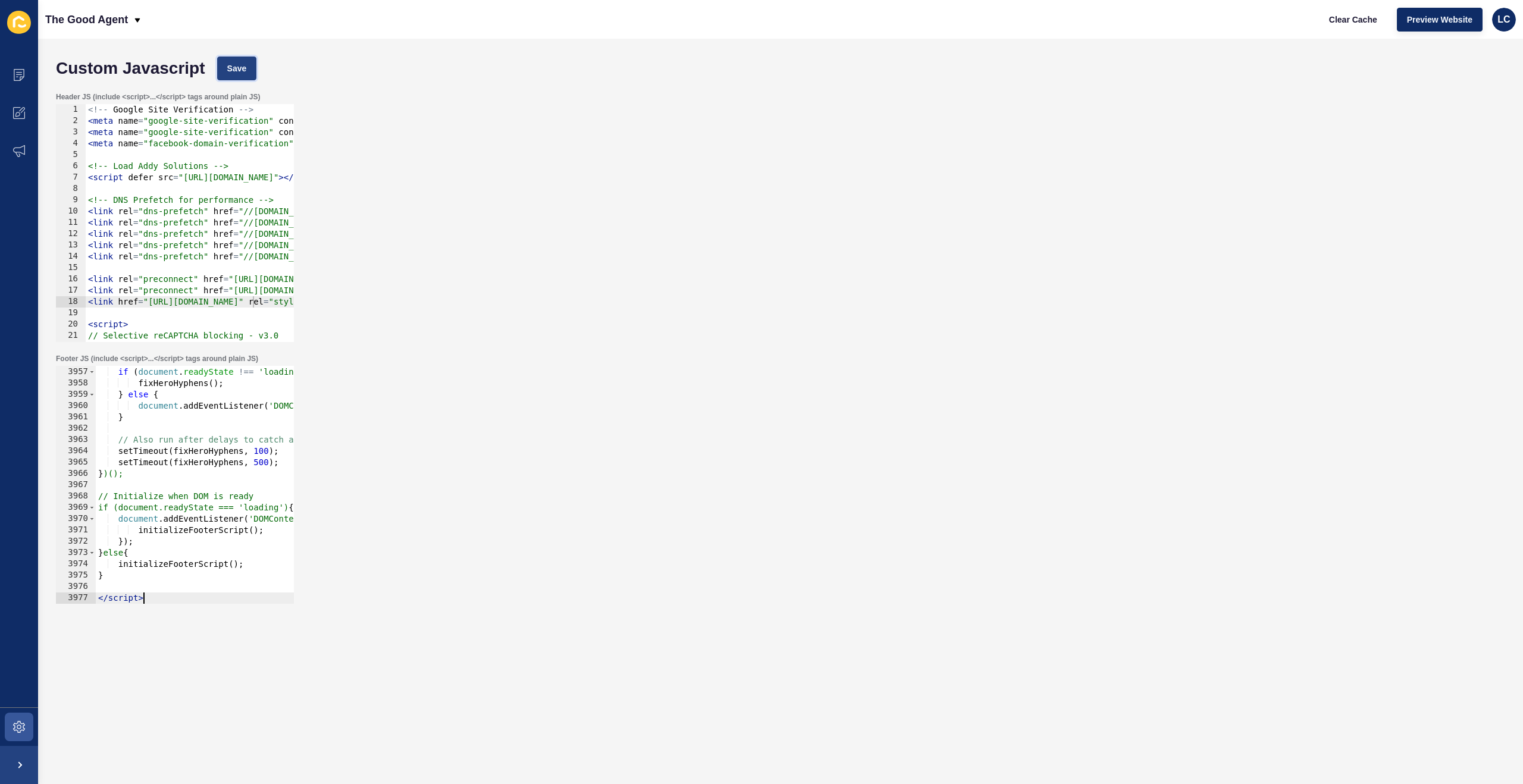
click at [237, 67] on span "Save" at bounding box center [237, 68] width 19 height 12
click at [1346, 19] on span "Clear Cache" at bounding box center [1354, 19] width 49 height 12
click at [232, 487] on div "// Run immediately if DOM is ready if ( document . readyState !== 'loading' ) {…" at bounding box center [812, 485] width 1434 height 261
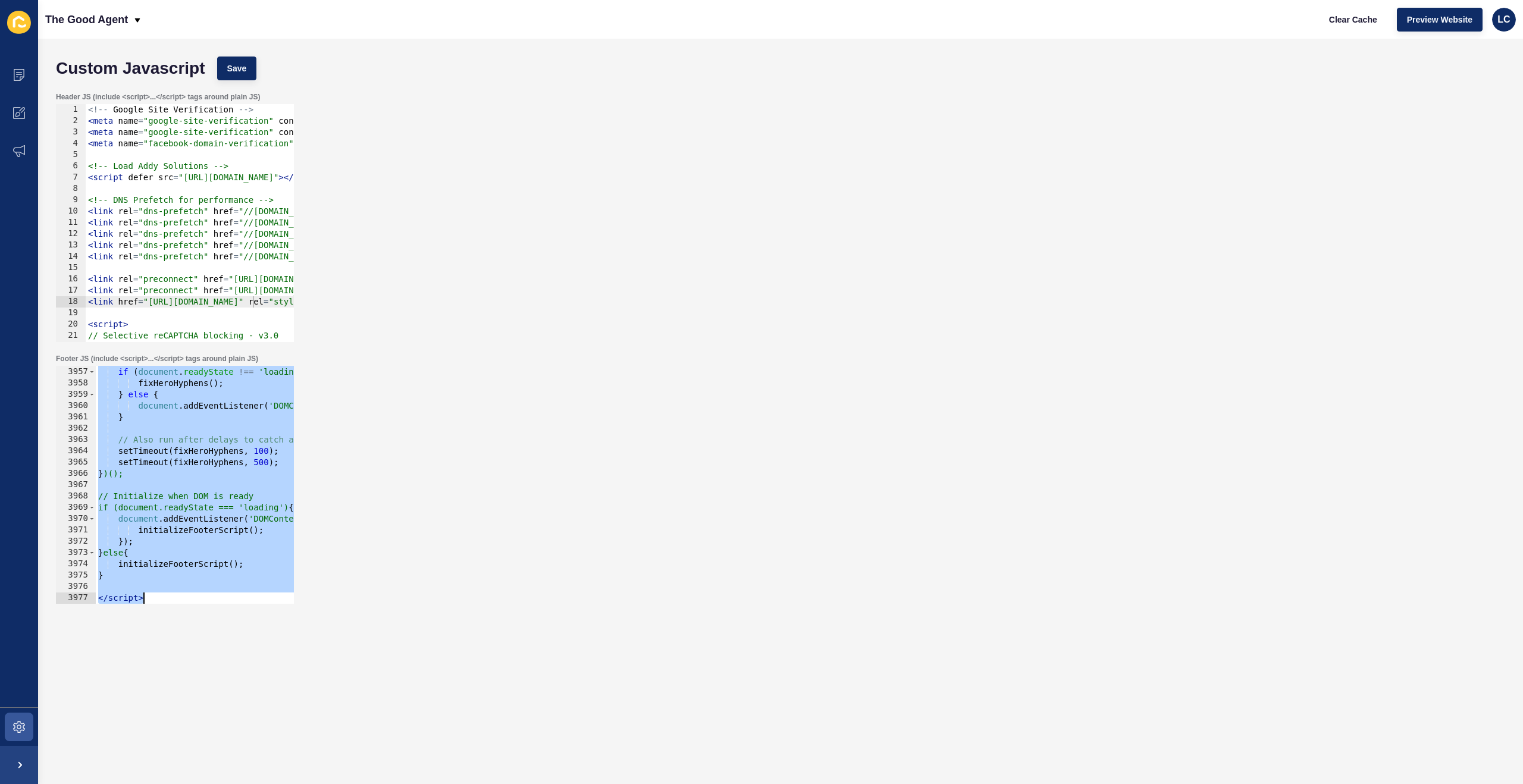
paste textarea
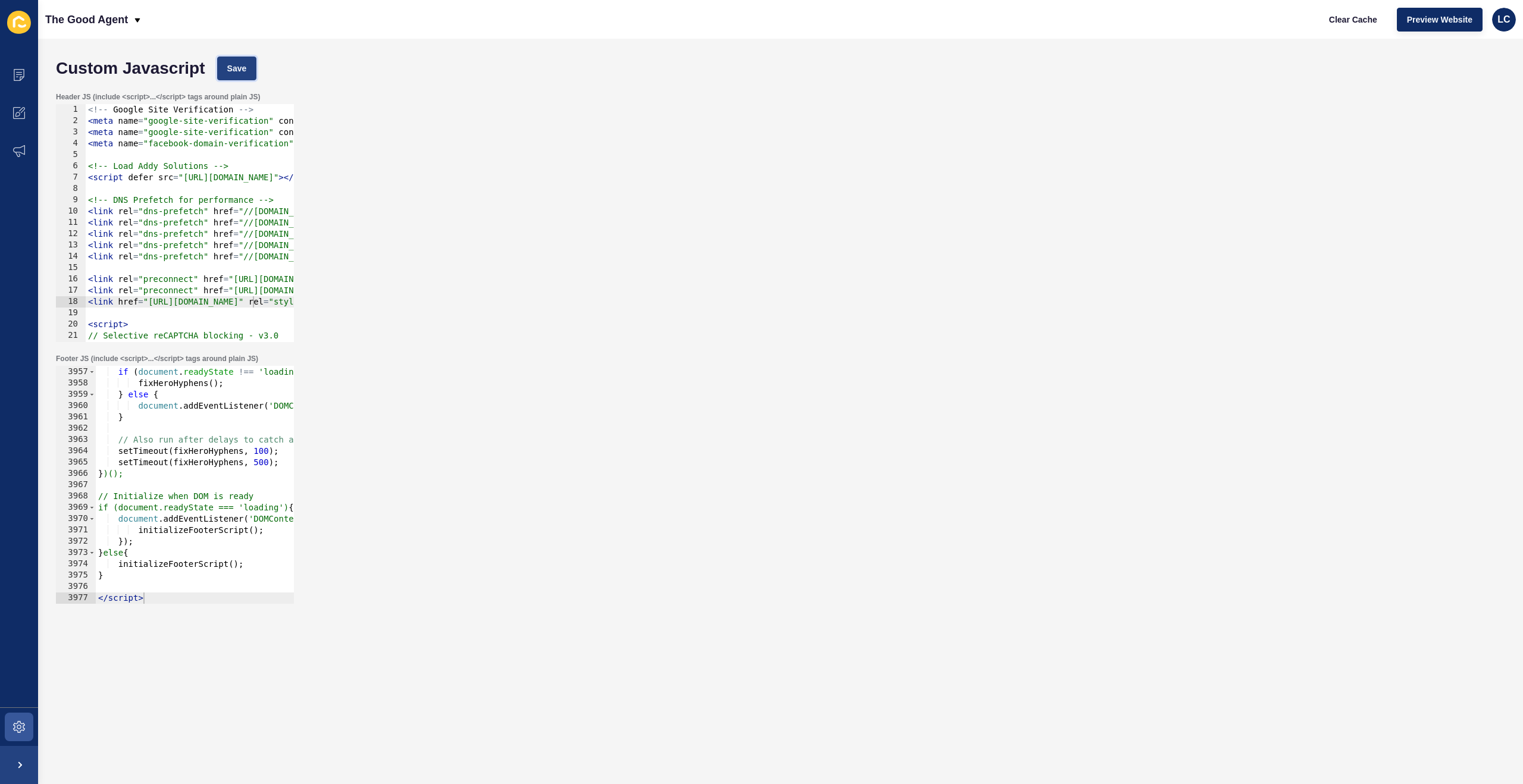
click at [247, 76] on button "Save" at bounding box center [237, 69] width 40 height 24
click at [1352, 17] on span "Clear Cache" at bounding box center [1354, 19] width 49 height 12
click at [238, 543] on div "// Run immediately if DOM is ready if ( document . readyState !== 'loading' ) {…" at bounding box center [812, 485] width 1434 height 261
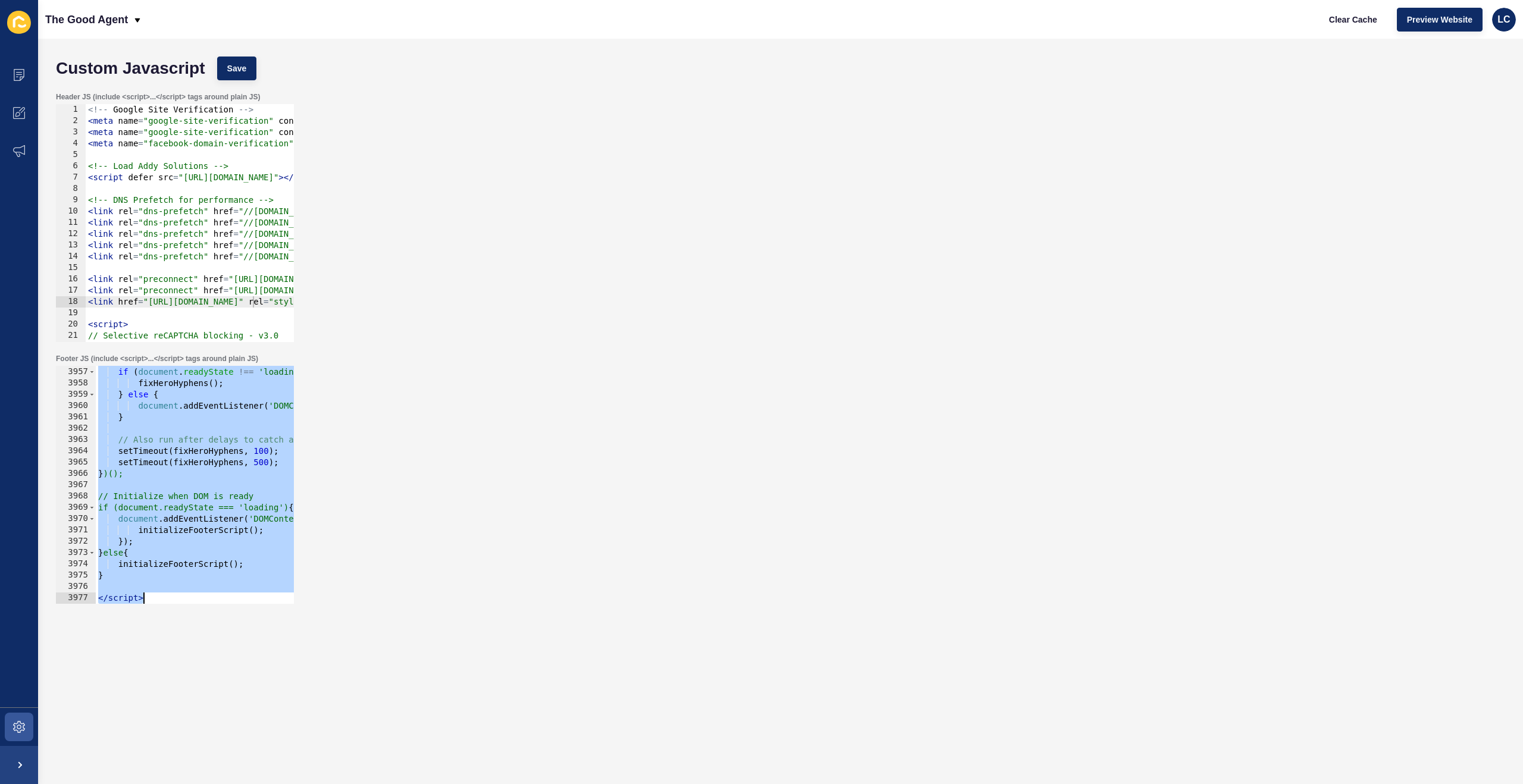
paste textarea
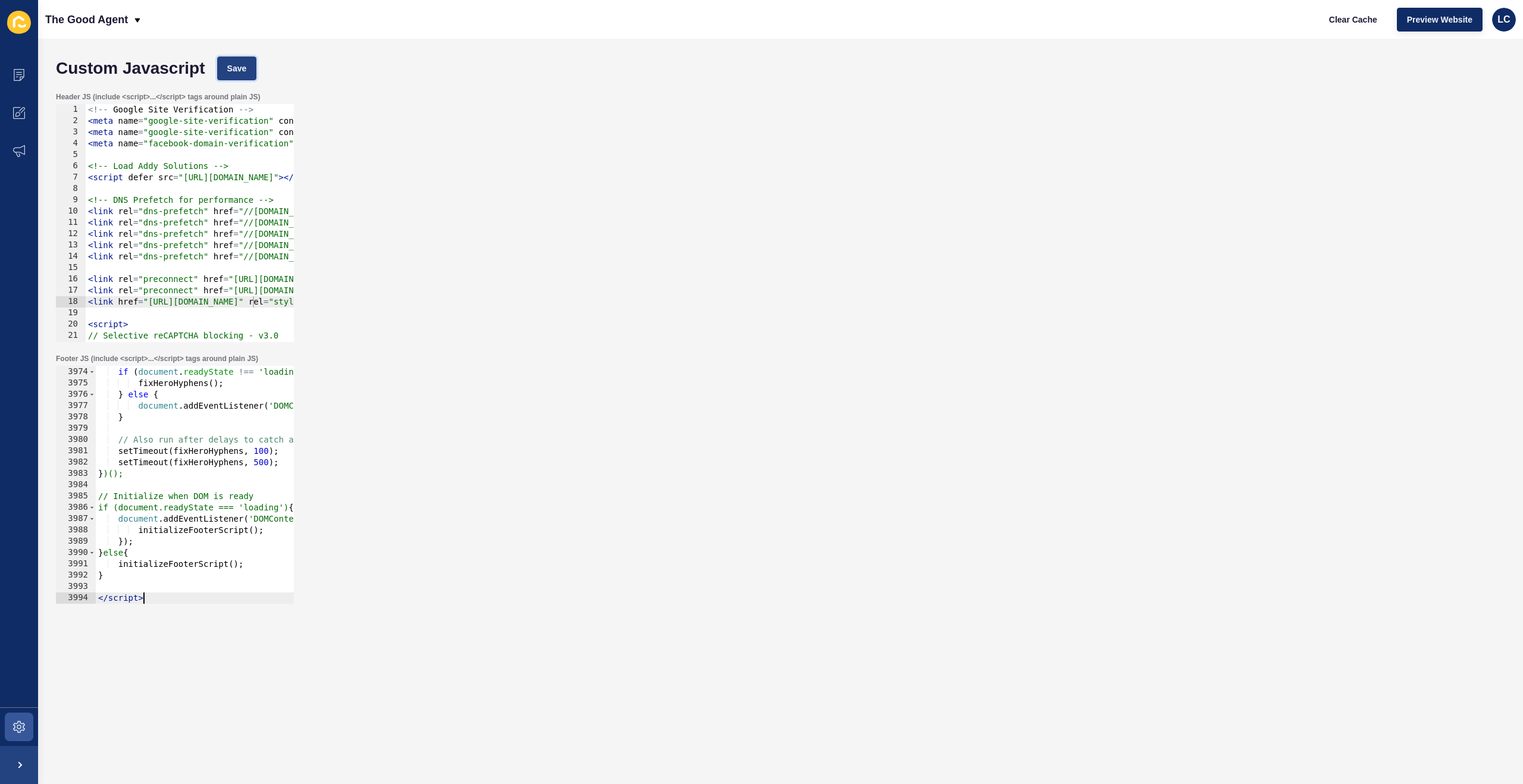
click at [242, 61] on button "Save" at bounding box center [237, 69] width 40 height 24
click at [1348, 19] on span "Clear Cache" at bounding box center [1354, 19] width 49 height 12
click at [138, 399] on div "// Run immediately if DOM is ready if ( document . readyState !== 'loading' ) {…" at bounding box center [812, 485] width 1434 height 261
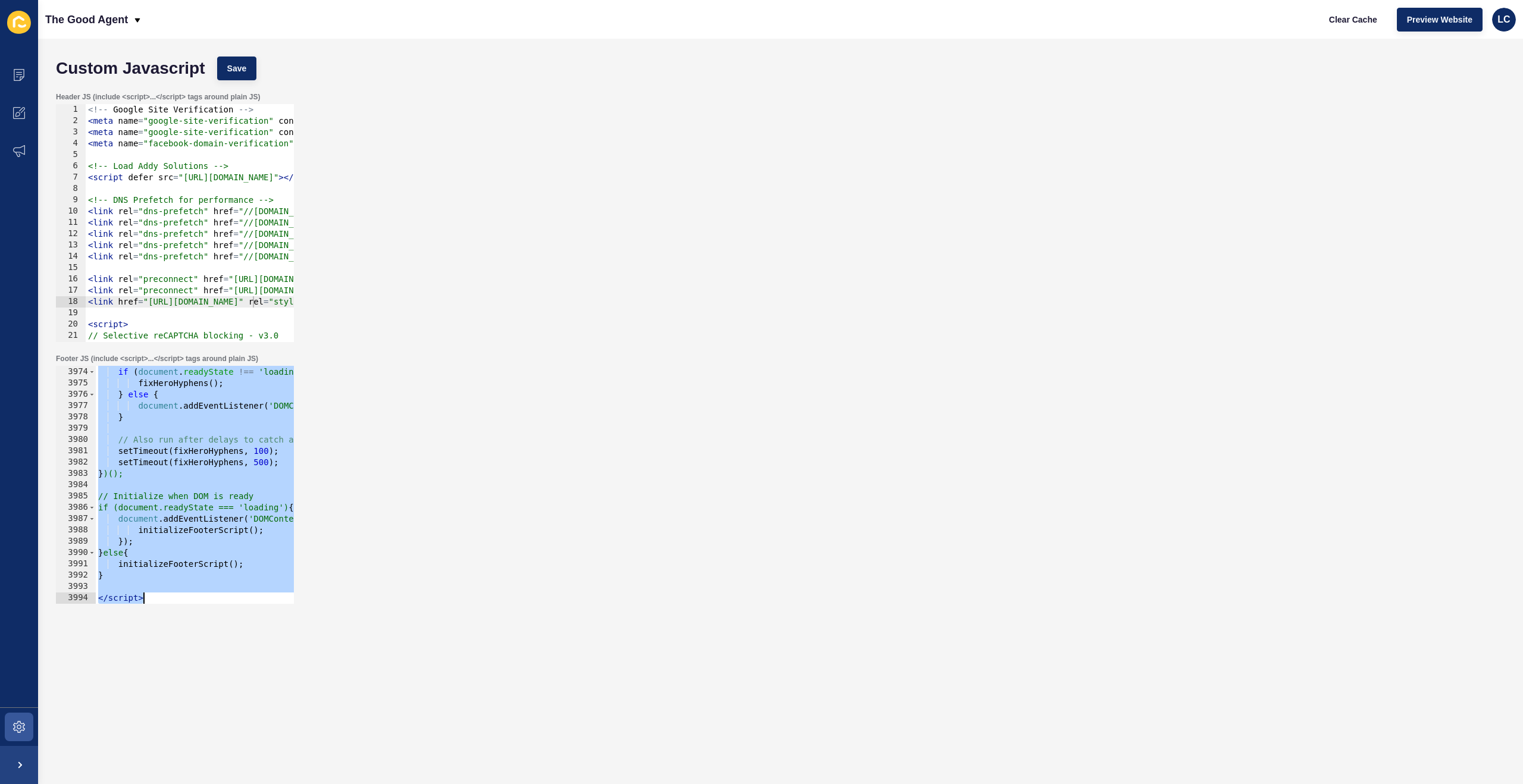
paste textarea
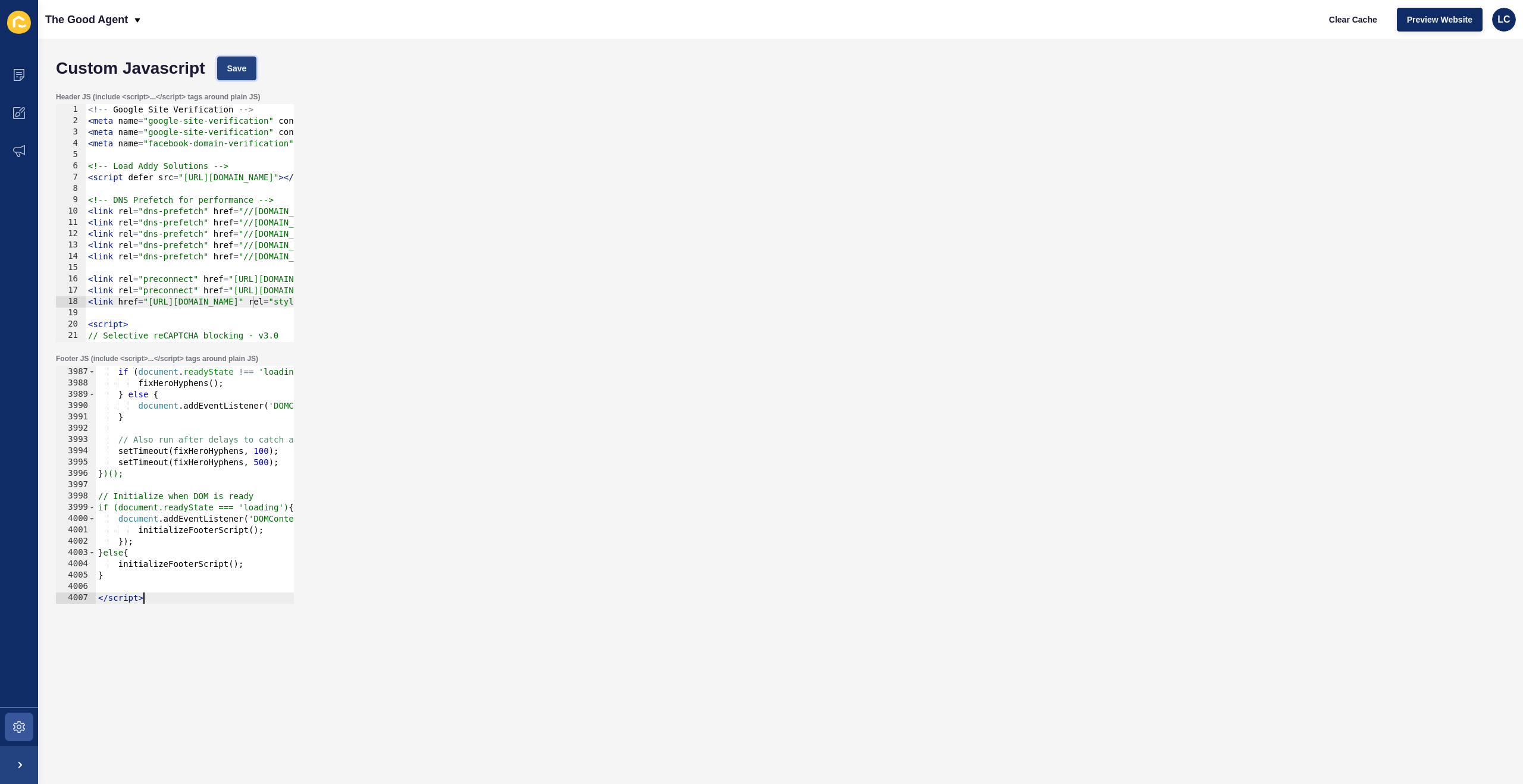
click at [252, 70] on button "Save" at bounding box center [237, 69] width 40 height 24
click at [1352, 17] on span "Clear Cache" at bounding box center [1354, 19] width 49 height 12
click at [181, 385] on div "// Run immediately if DOM is ready if ( document . readyState !== 'loading' ) {…" at bounding box center [812, 485] width 1434 height 261
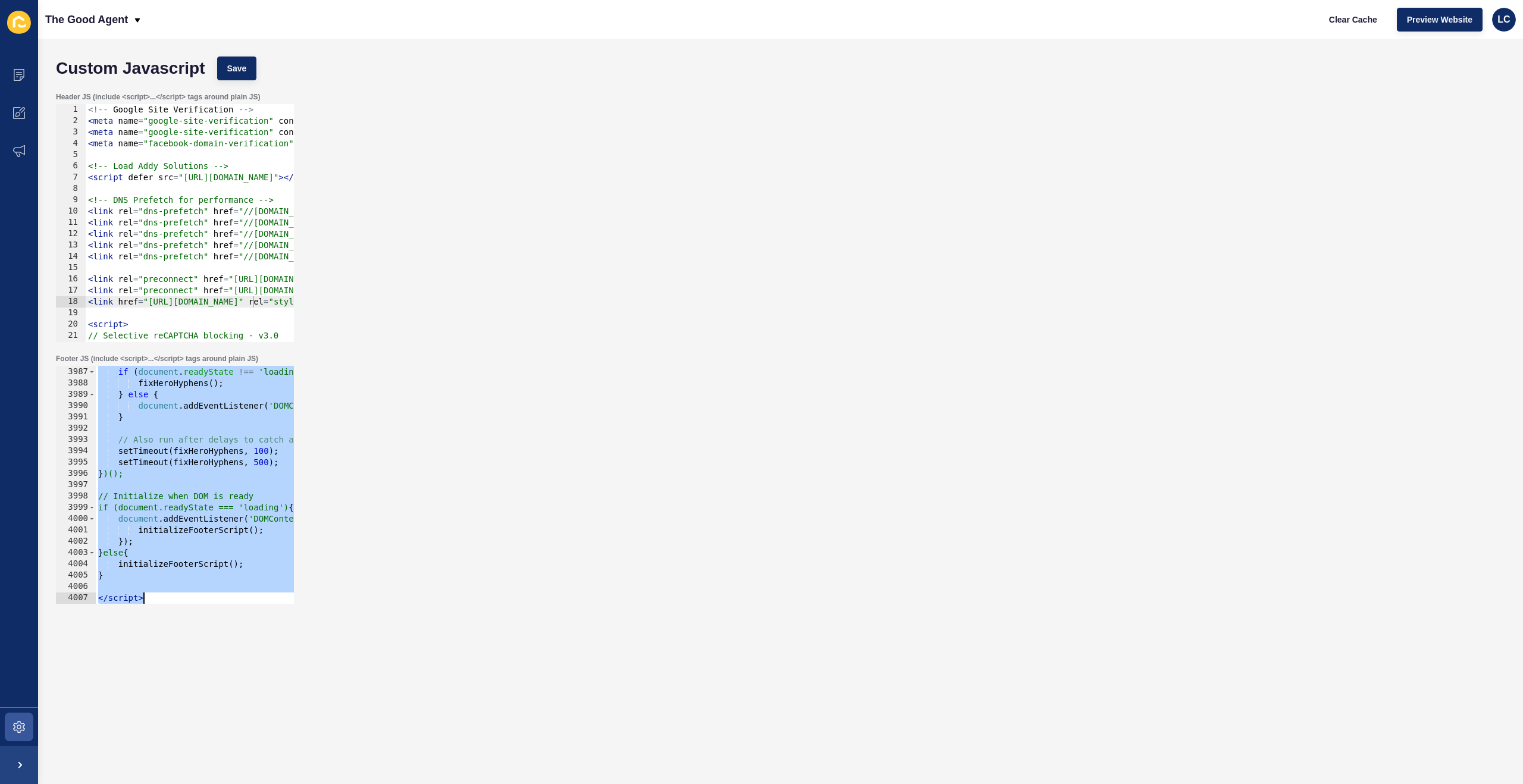
paste textarea
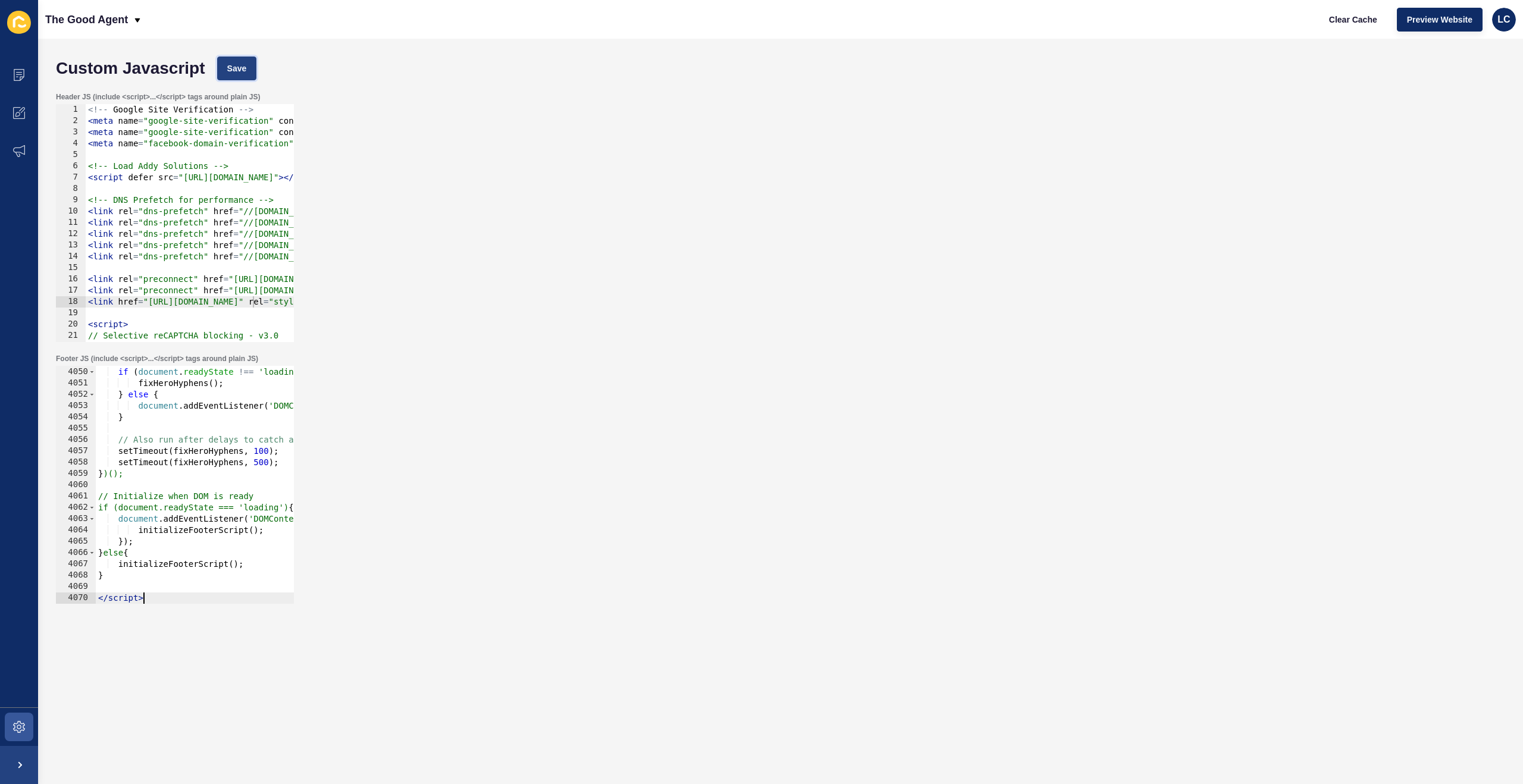
click at [244, 69] on span "Save" at bounding box center [237, 68] width 19 height 12
click at [1349, 19] on span "Clear Cache" at bounding box center [1354, 19] width 49 height 12
click at [259, 445] on div "// Run immediately if DOM is ready if ( document . readyState !== 'loading' ) {…" at bounding box center [812, 485] width 1434 height 261
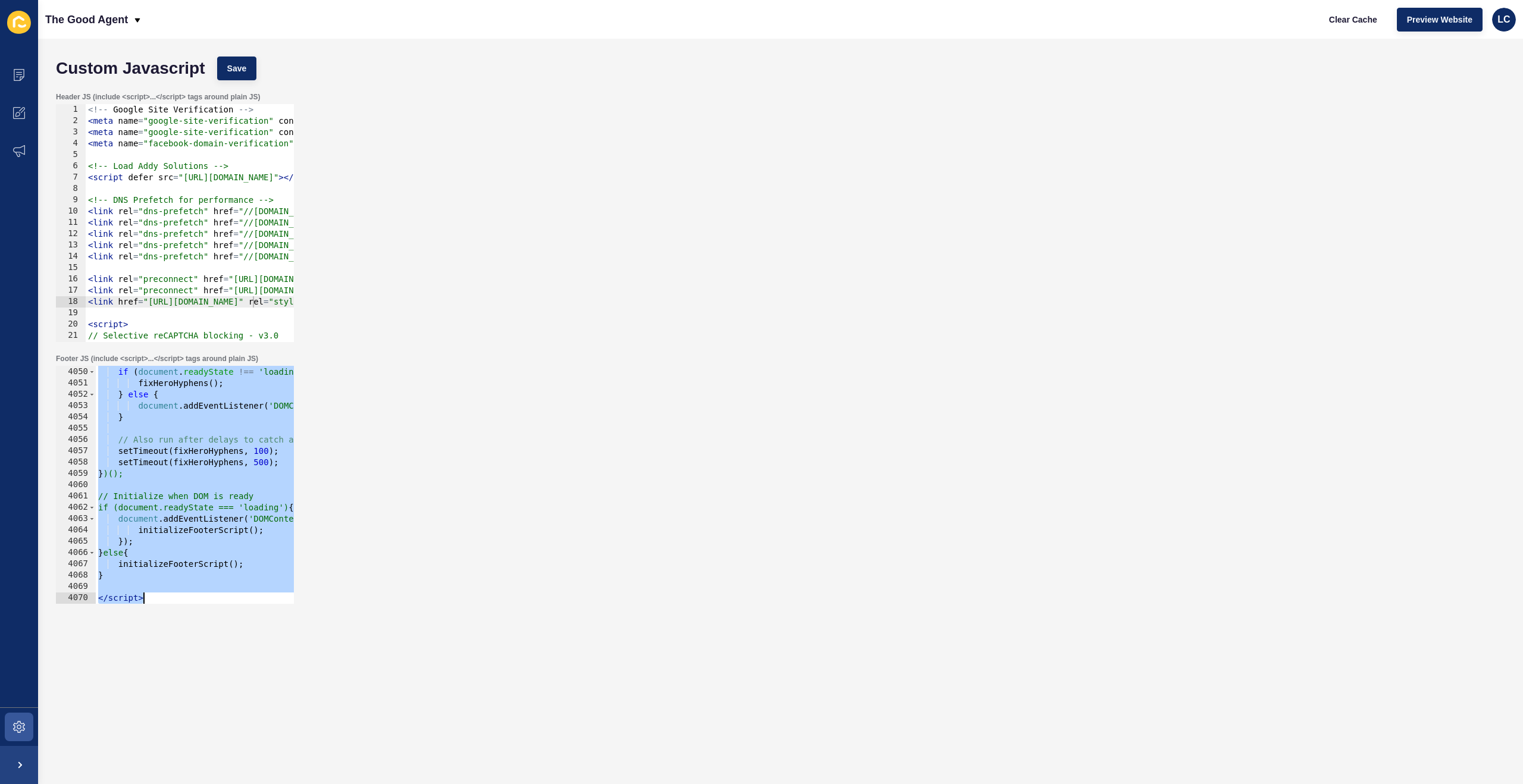
paste textarea
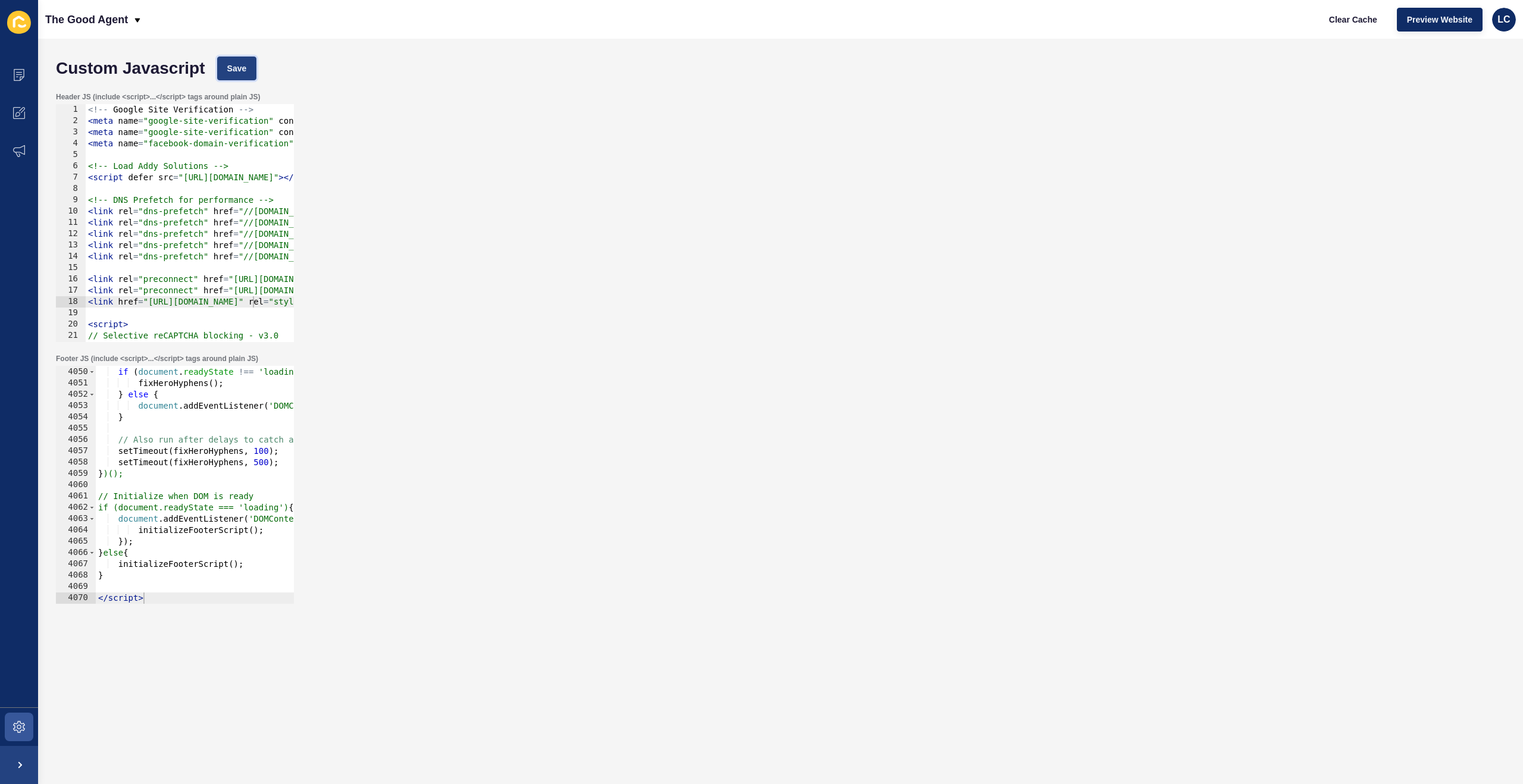
click at [243, 67] on span "Save" at bounding box center [237, 68] width 19 height 12
click at [1342, 18] on span "Clear Cache" at bounding box center [1354, 19] width 49 height 12
click at [208, 398] on div "// Run immediately if DOM is ready if ( document . readyState !== 'loading' ) {…" at bounding box center [812, 485] width 1434 height 261
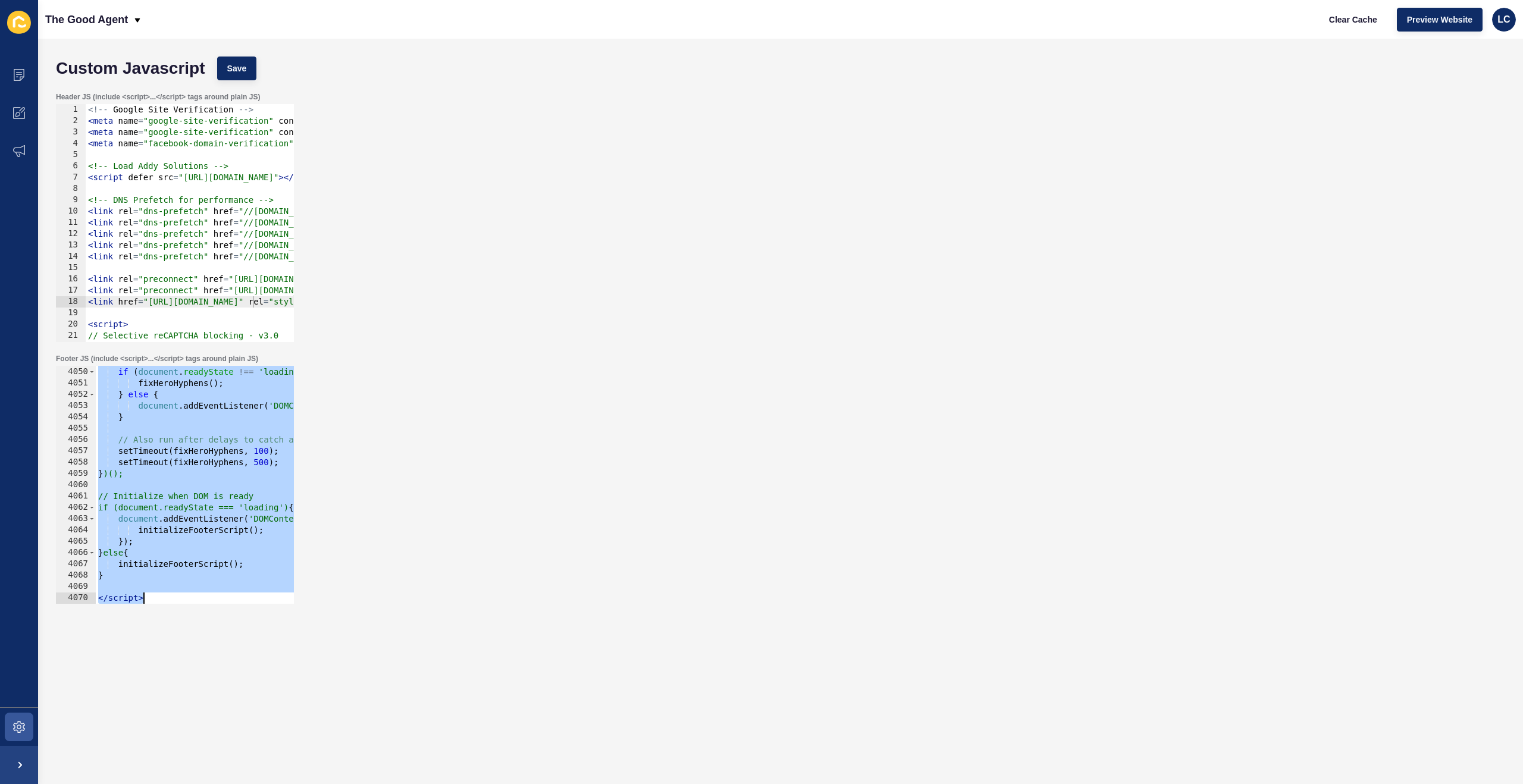
paste textarea
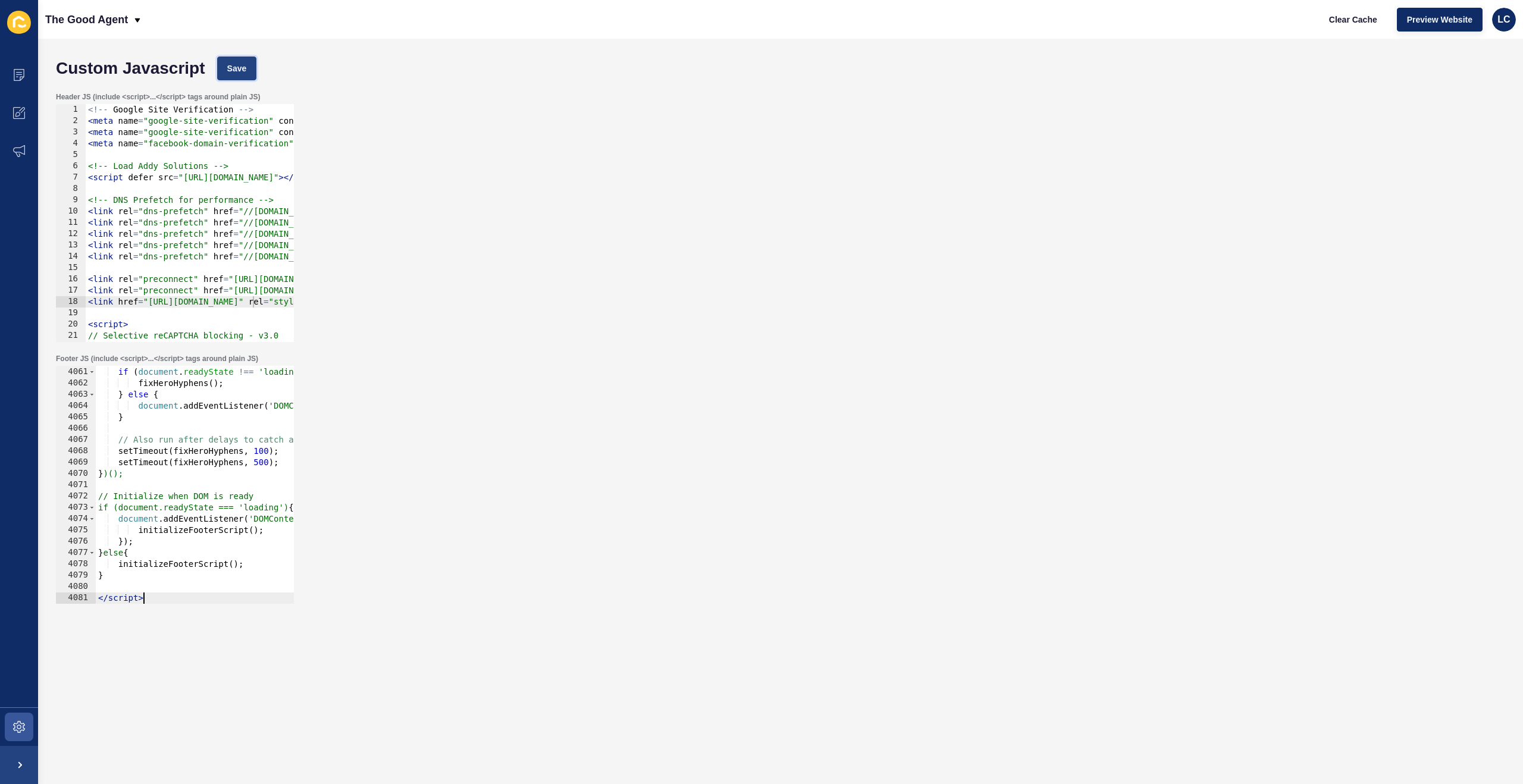
click at [237, 68] on span "Save" at bounding box center [237, 68] width 19 height 12
click at [1349, 19] on span "Clear Cache" at bounding box center [1354, 19] width 49 height 12
click at [247, 69] on span "Save" at bounding box center [237, 68] width 19 height 12
click at [1356, 15] on span "Clear Cache" at bounding box center [1354, 19] width 49 height 12
click at [193, 422] on div "// Run immediately if DOM is ready if ( document . readyState !== 'loading' ) {…" at bounding box center [812, 485] width 1434 height 261
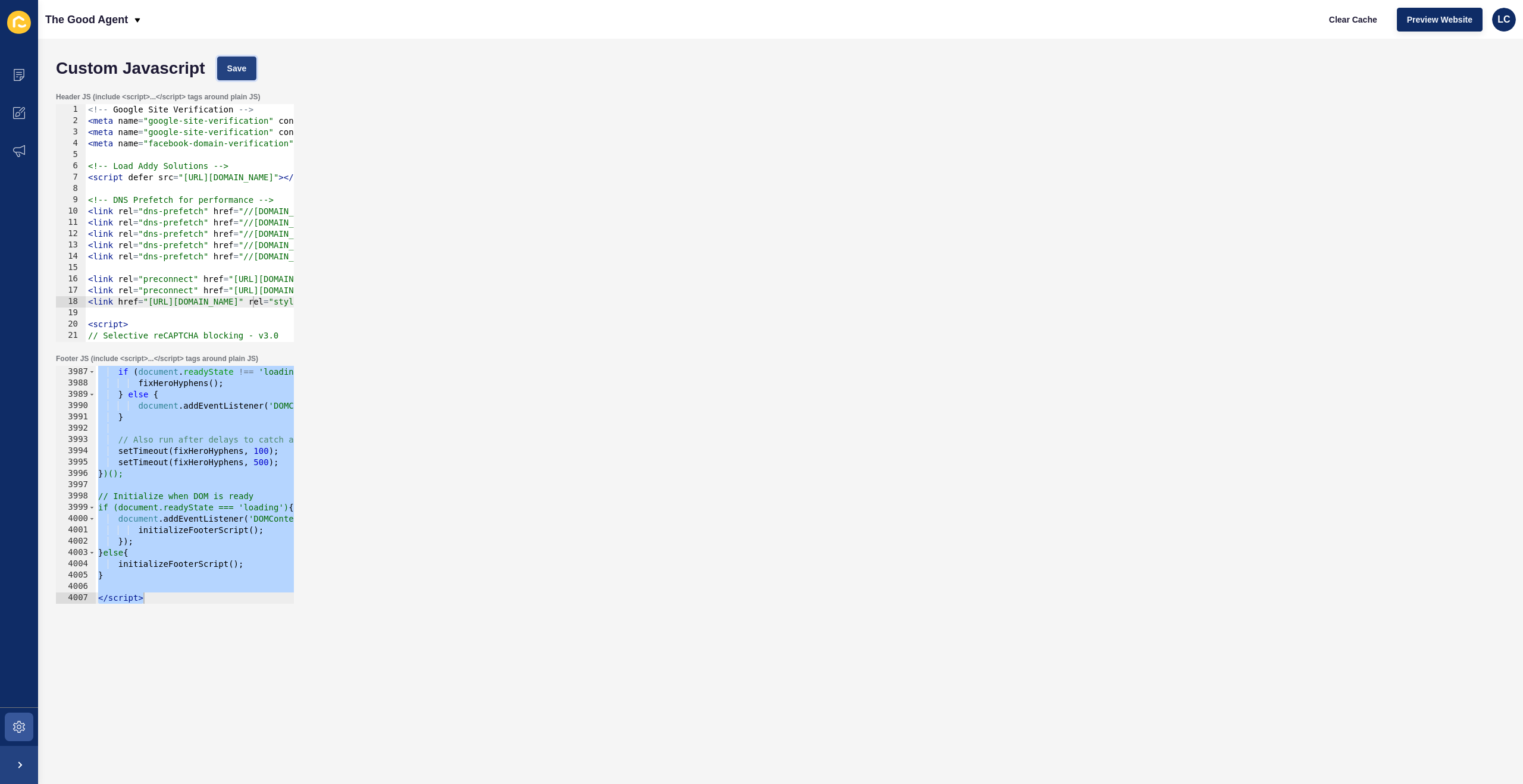
click at [241, 62] on span "Save" at bounding box center [237, 68] width 19 height 12
click at [1356, 19] on span "Clear Cache" at bounding box center [1354, 19] width 49 height 12
click at [207, 441] on div "// Run immediately if DOM is ready if ( document . readyState !== 'loading' ) {…" at bounding box center [812, 485] width 1434 height 261
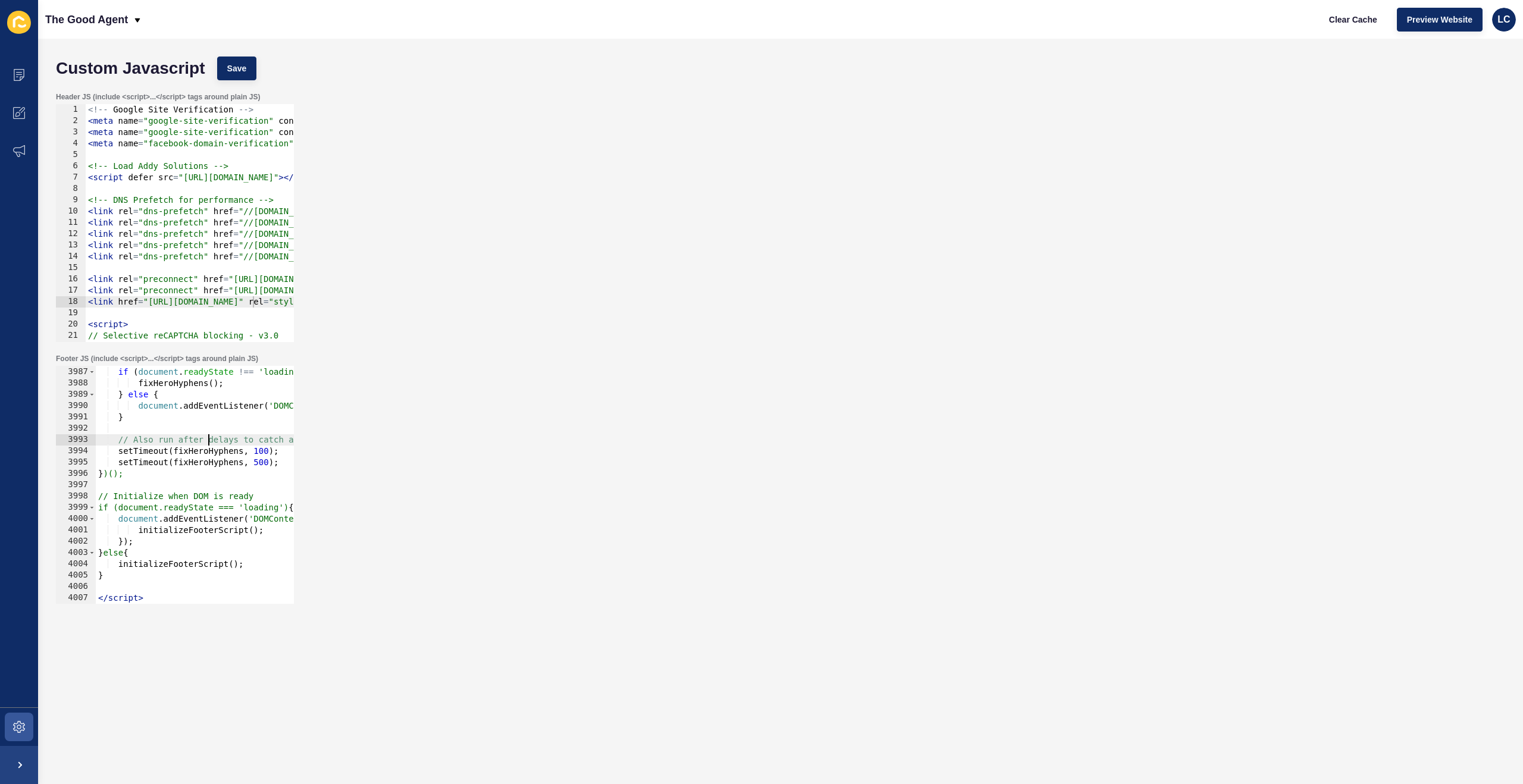
type textarea "</script>"
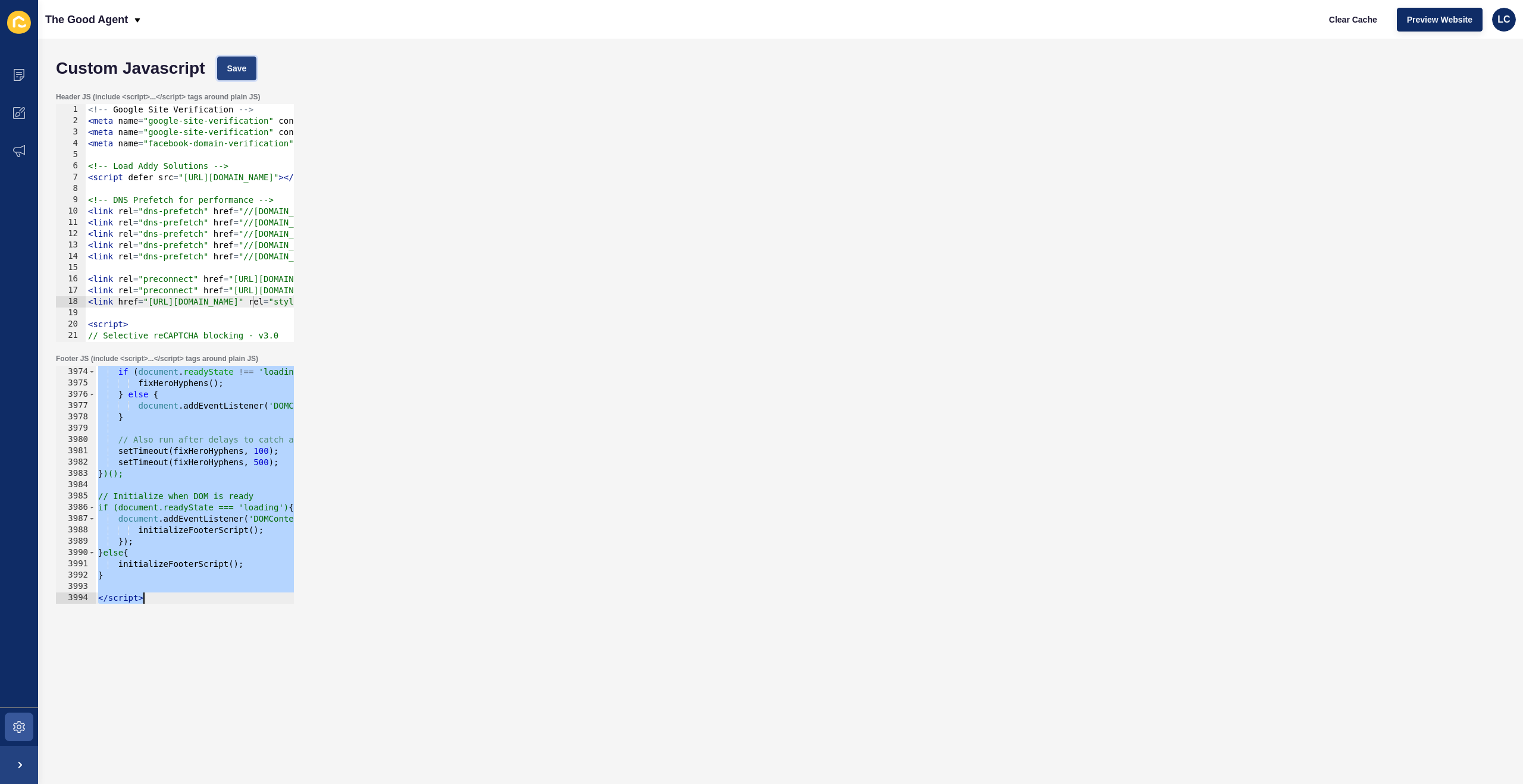
click at [235, 73] on span "Save" at bounding box center [237, 68] width 19 height 12
click at [1353, 17] on span "Clear Cache" at bounding box center [1354, 19] width 49 height 12
click at [225, 430] on div "// Run immediately if DOM is ready if ( document . readyState !== 'loading' ) {…" at bounding box center [812, 485] width 1434 height 261
paste textarea
type textarea "</script>"
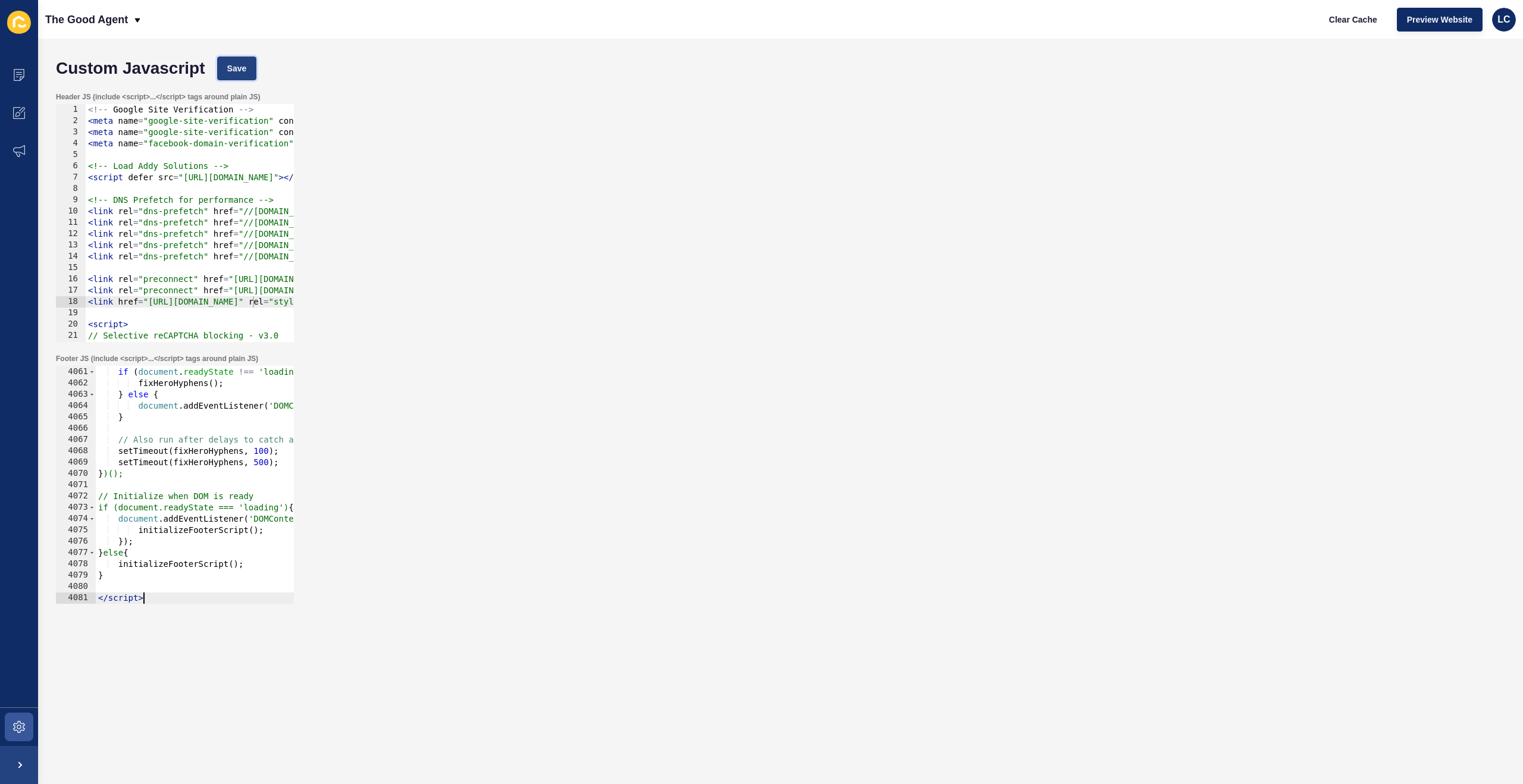
click at [241, 80] on button "Save" at bounding box center [237, 69] width 40 height 24
click at [1339, 19] on span "Clear Cache" at bounding box center [1354, 19] width 49 height 12
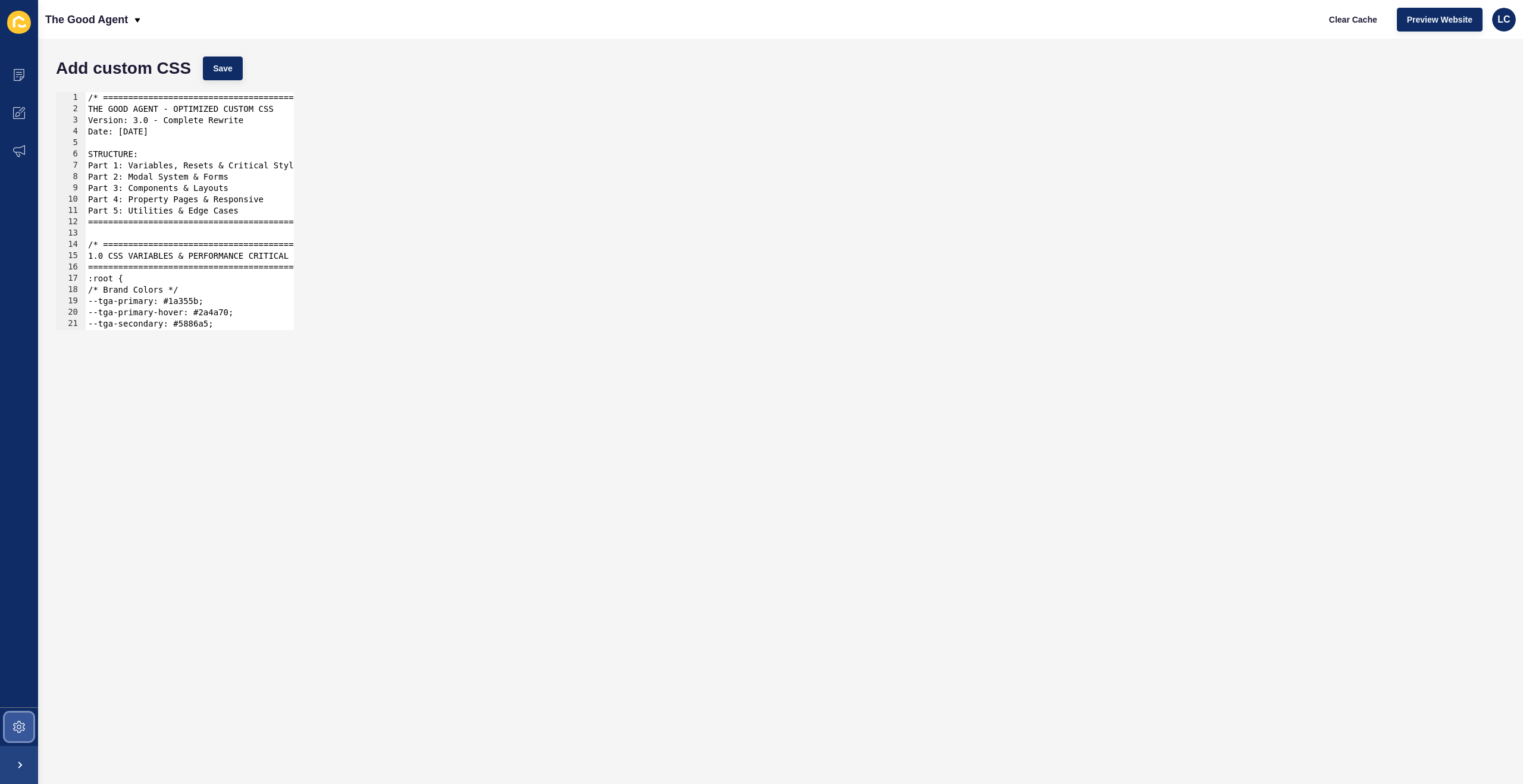
click at [19, 722] on icon at bounding box center [19, 726] width 12 height 12
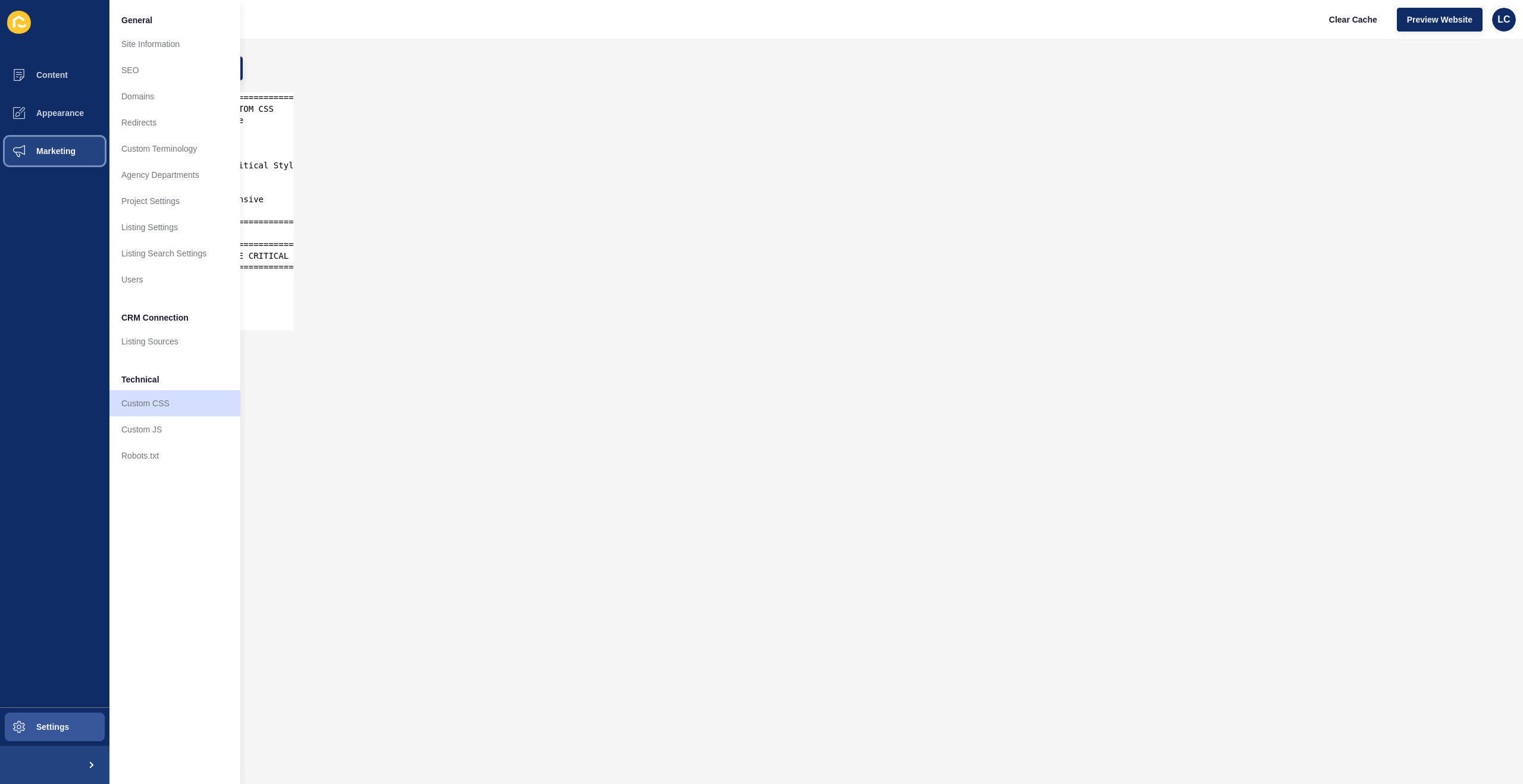
click at [33, 144] on span at bounding box center [19, 151] width 38 height 38
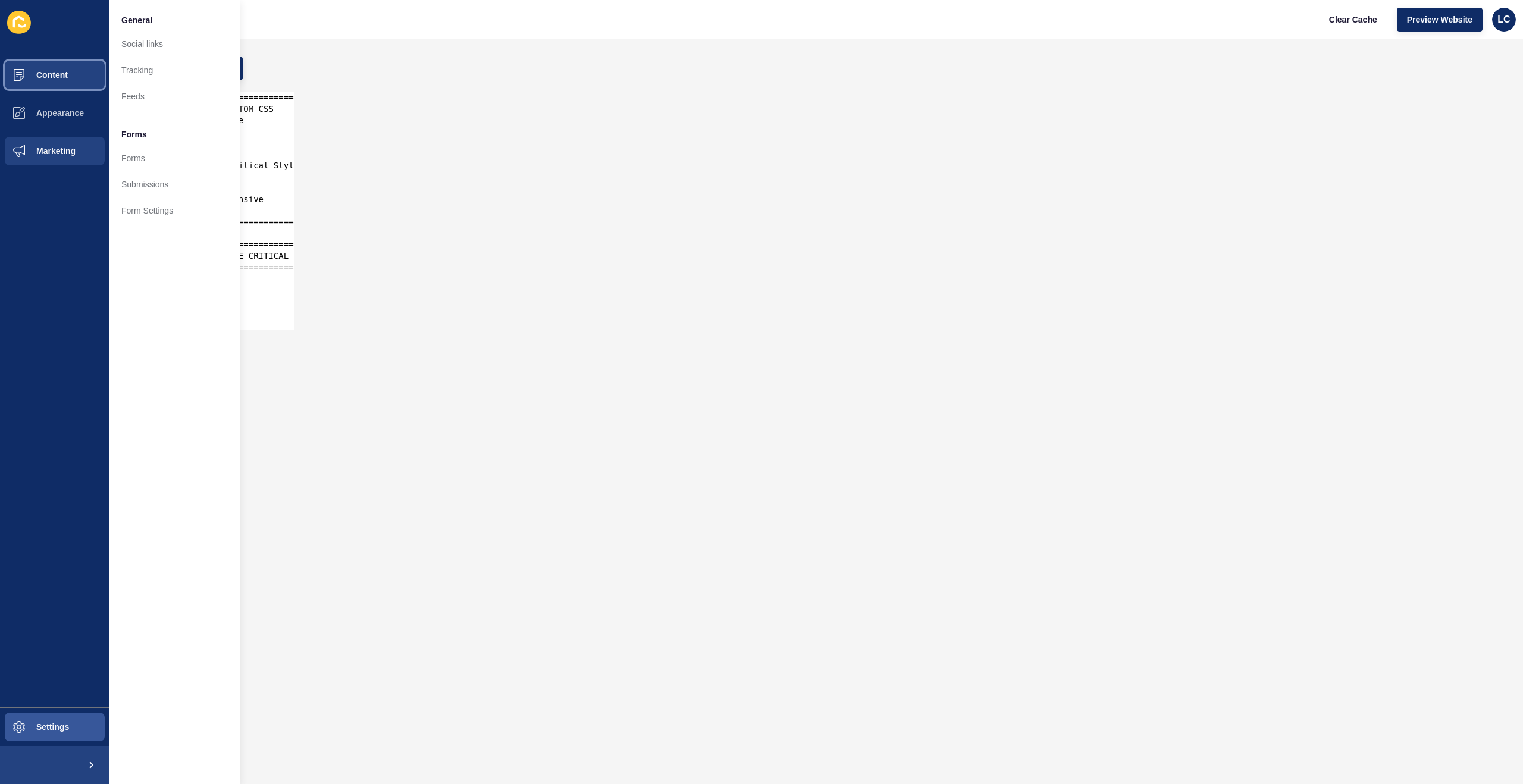
click at [64, 69] on button "Content" at bounding box center [55, 75] width 110 height 38
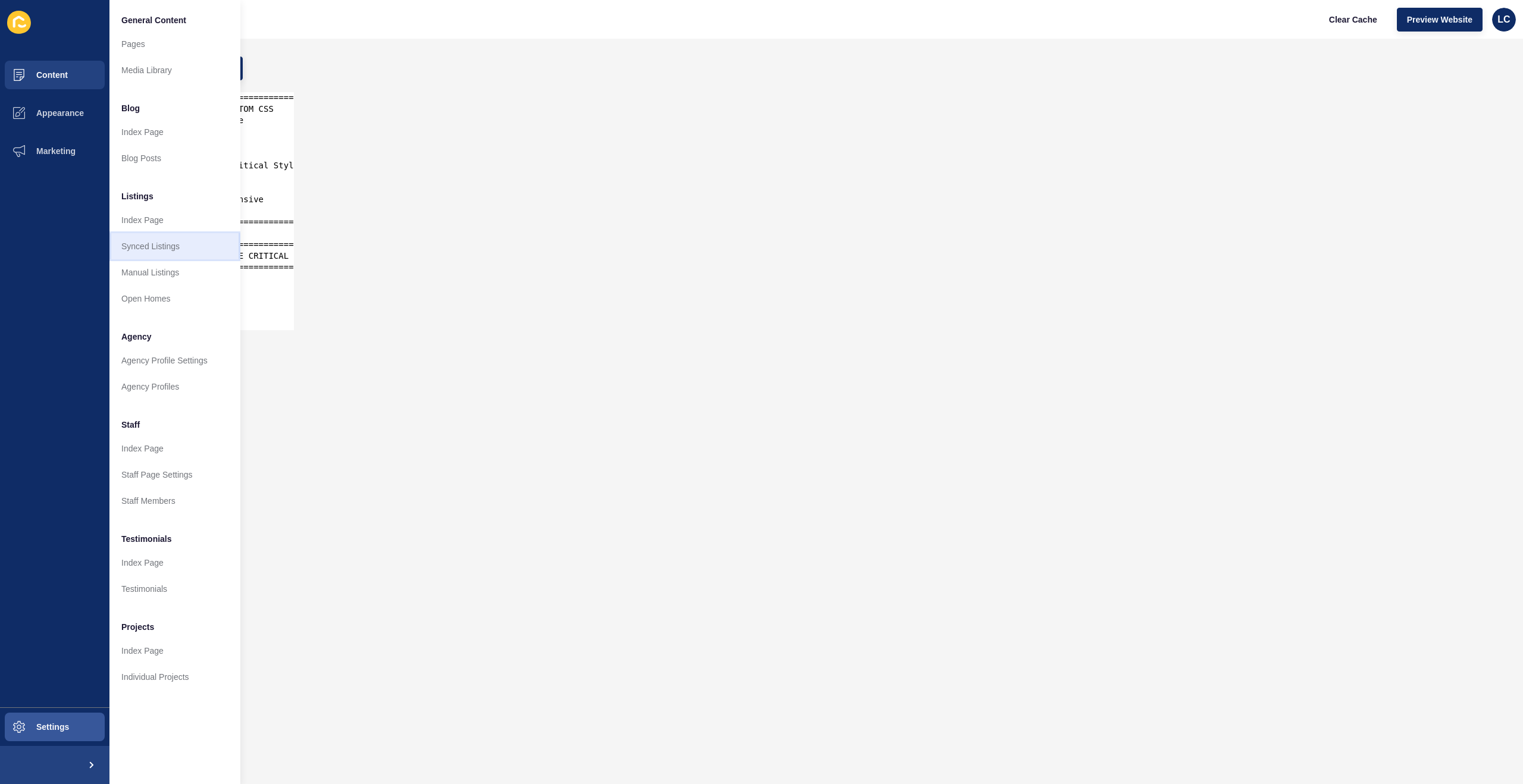
click at [159, 243] on link "Synced Listings" at bounding box center [175, 246] width 131 height 26
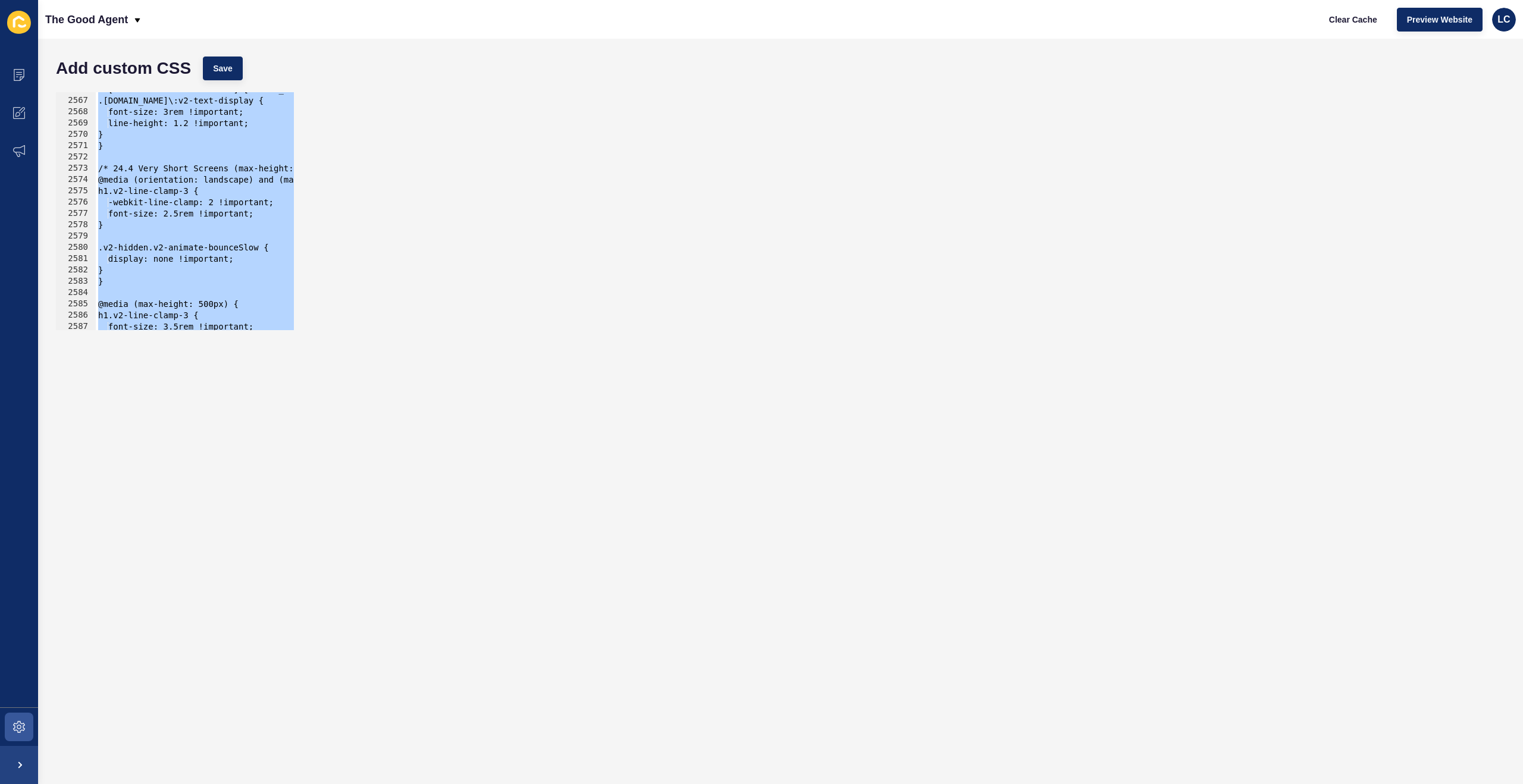
scroll to position [19258, 0]
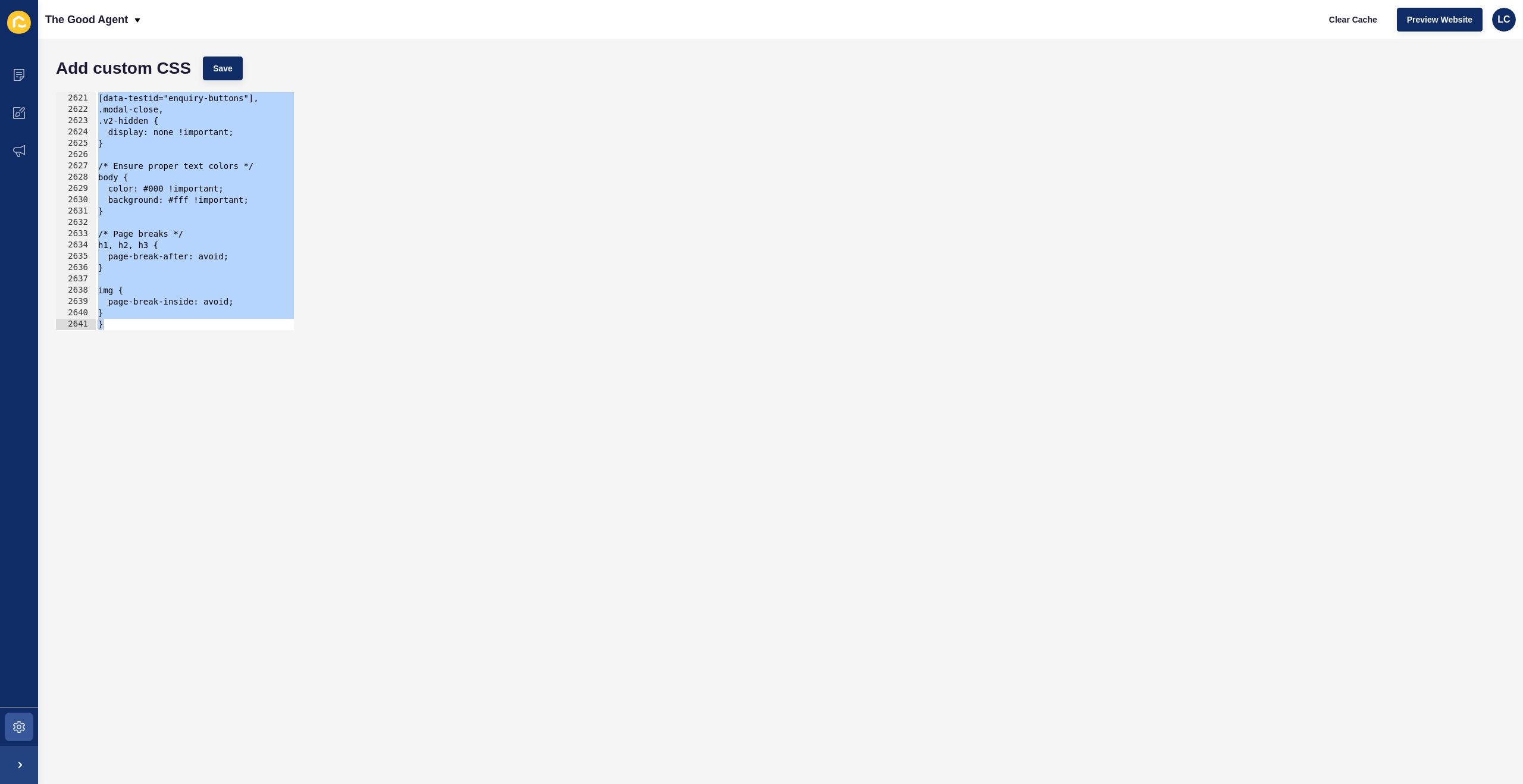
click at [155, 326] on div at bounding box center [765, 324] width 1339 height 12
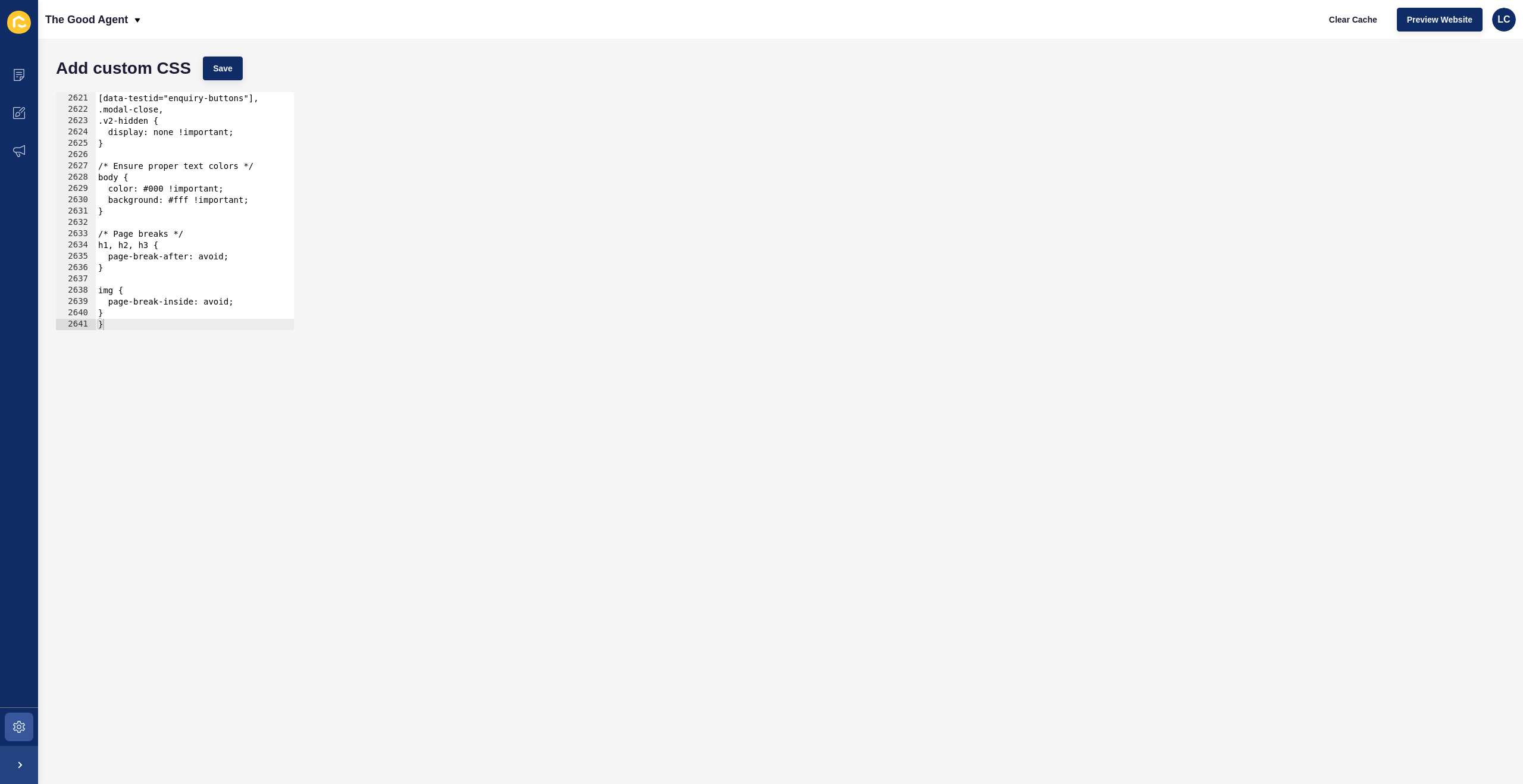
click at [182, 324] on div at bounding box center [765, 324] width 1339 height 12
drag, startPoint x: 196, startPoint y: 300, endPoint x: 202, endPoint y: 297, distance: 6.7
click at [196, 300] on div "#slickNext, [data-testid="enquiry-buttons"], .modal-close, .v2-hidden { display…" at bounding box center [765, 212] width 1339 height 261
click at [204, 318] on div at bounding box center [765, 324] width 1339 height 12
type textarea "}"
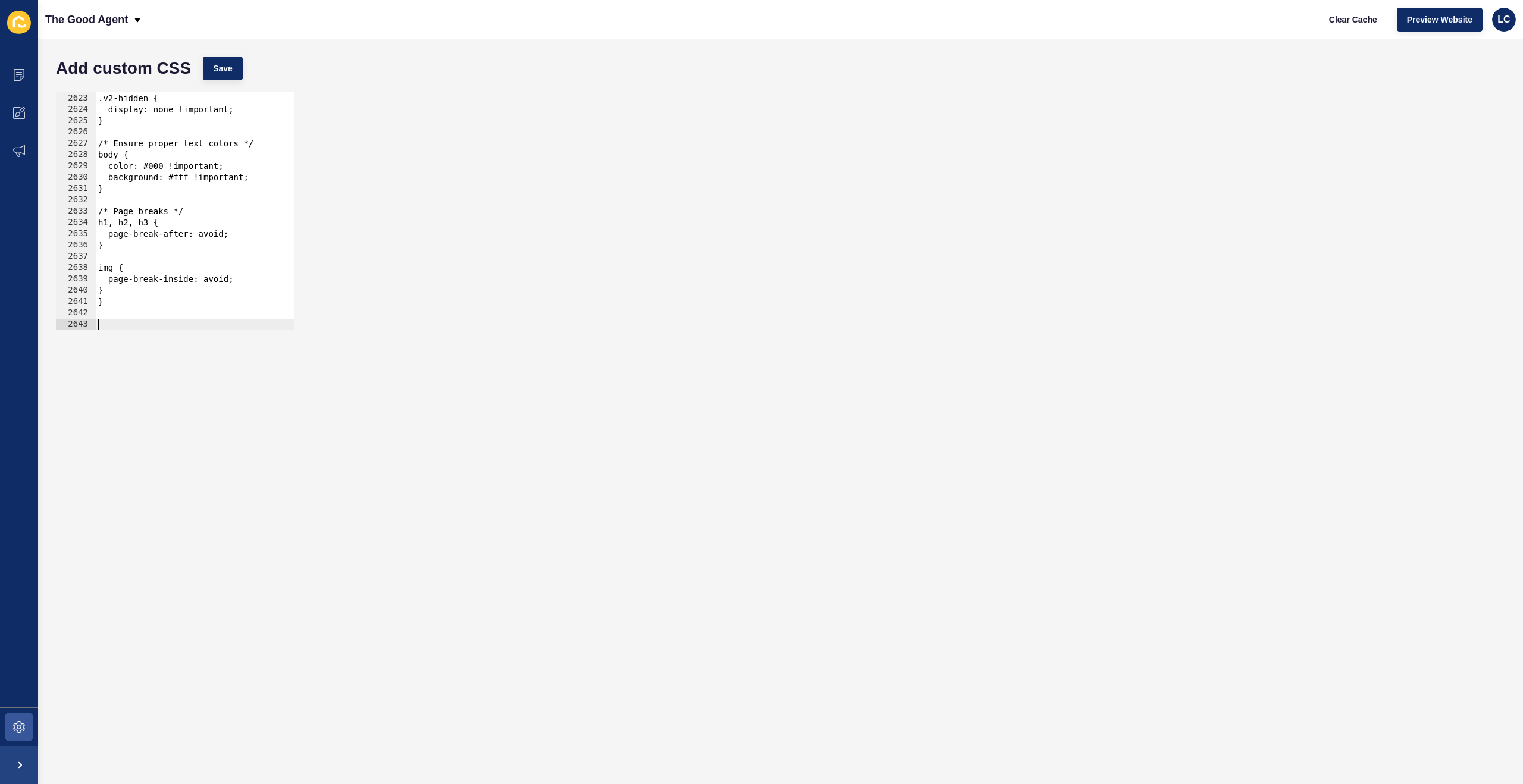
paste textarea "}"
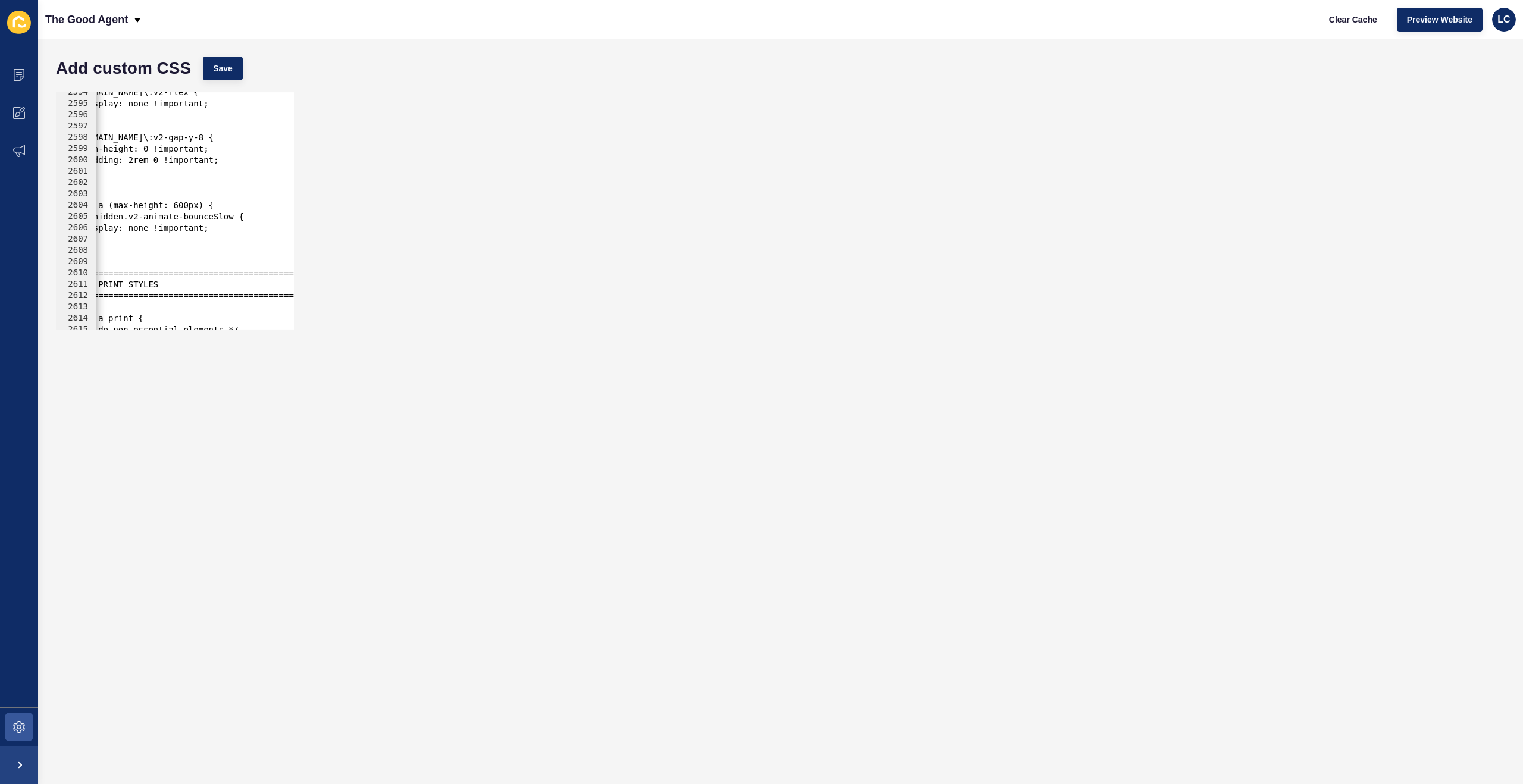
scroll to position [0, 0]
drag, startPoint x: 189, startPoint y: 253, endPoint x: 162, endPoint y: 251, distance: 27.1
click at [162, 251] on div ".v2-hidden.v2-animate-bounceSlow.sm\:v2-flex { display: none !important; } .v2-…" at bounding box center [765, 217] width 1339 height 261
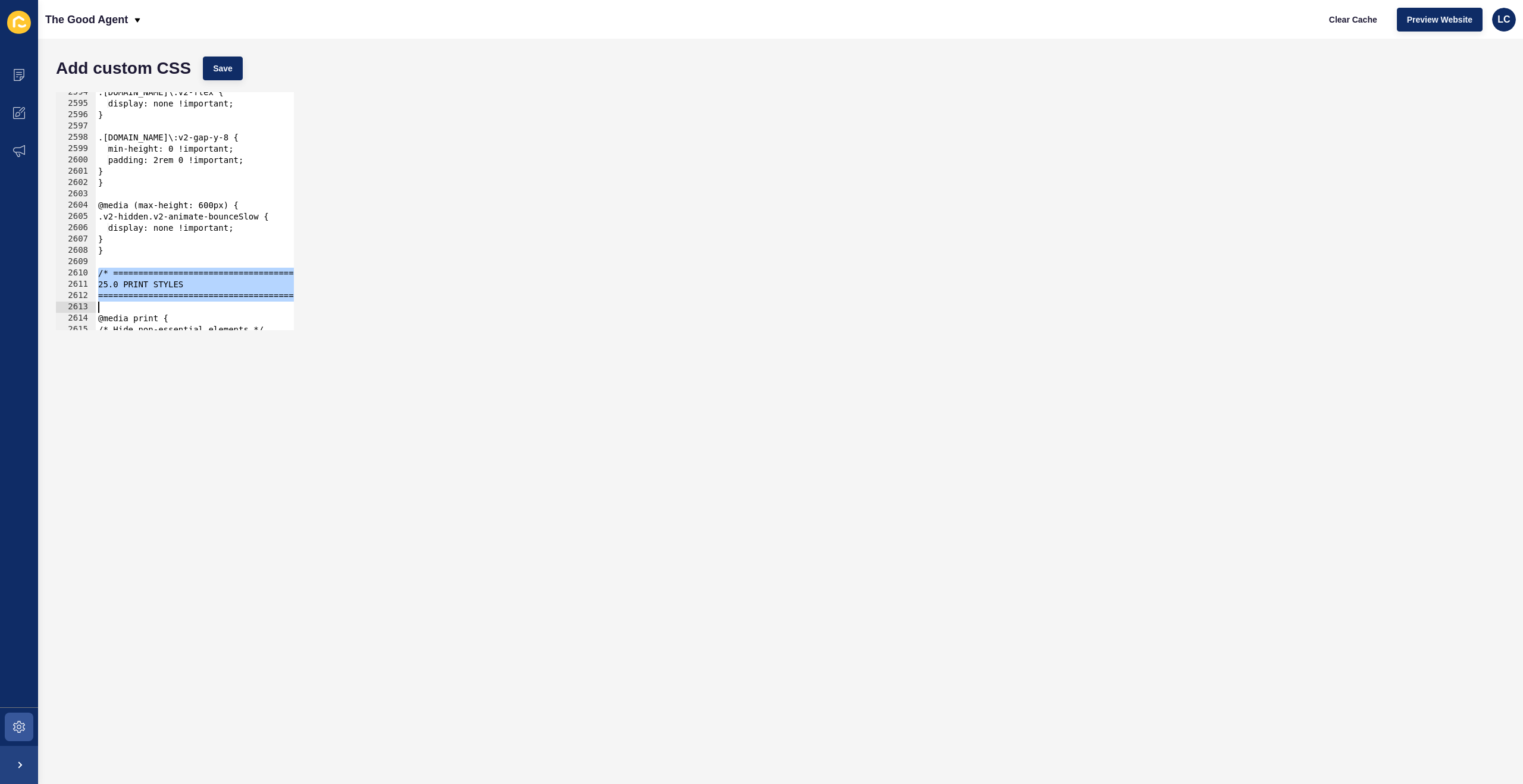
drag, startPoint x: 98, startPoint y: 271, endPoint x: 153, endPoint y: 307, distance: 65.7
click at [153, 307] on div ".v2-hidden.v2-animate-bounceSlow.sm\:v2-flex { display: none !important; } .v2-…" at bounding box center [765, 217] width 1339 height 261
type textarea "=============================================== */"
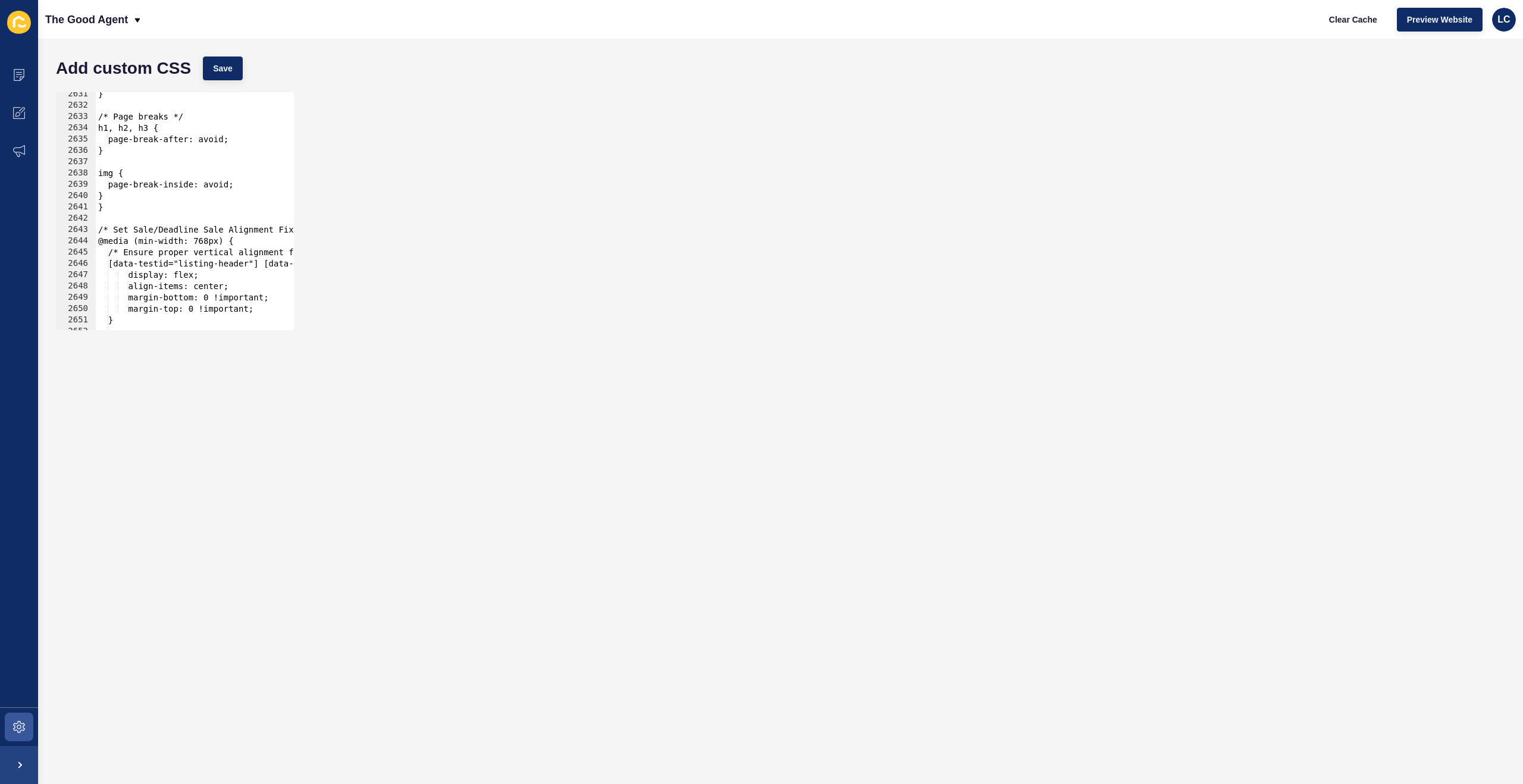
scroll to position [19072, 0]
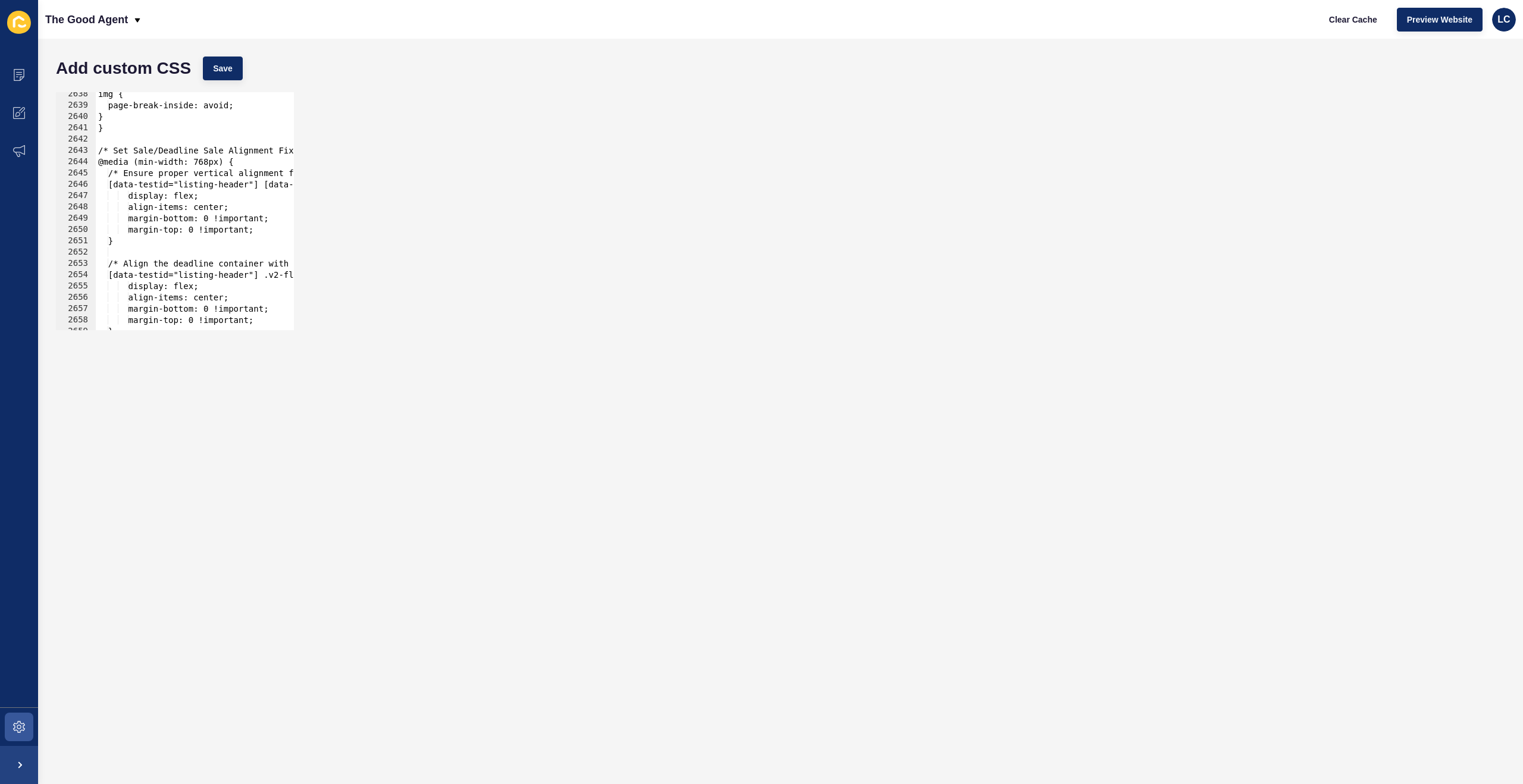
click at [107, 134] on div "img { page-break-inside: avoid; } } /* Set Sale/Deadline Sale Alignment Fix */ …" at bounding box center [765, 219] width 1339 height 261
paste textarea "25.0 PRINT STYLES"
drag, startPoint x: 117, startPoint y: 162, endPoint x: 162, endPoint y: 161, distance: 45.0
click at [119, 162] on div "img { page-break-inside: avoid; } } /* ========================================…" at bounding box center [765, 219] width 1339 height 261
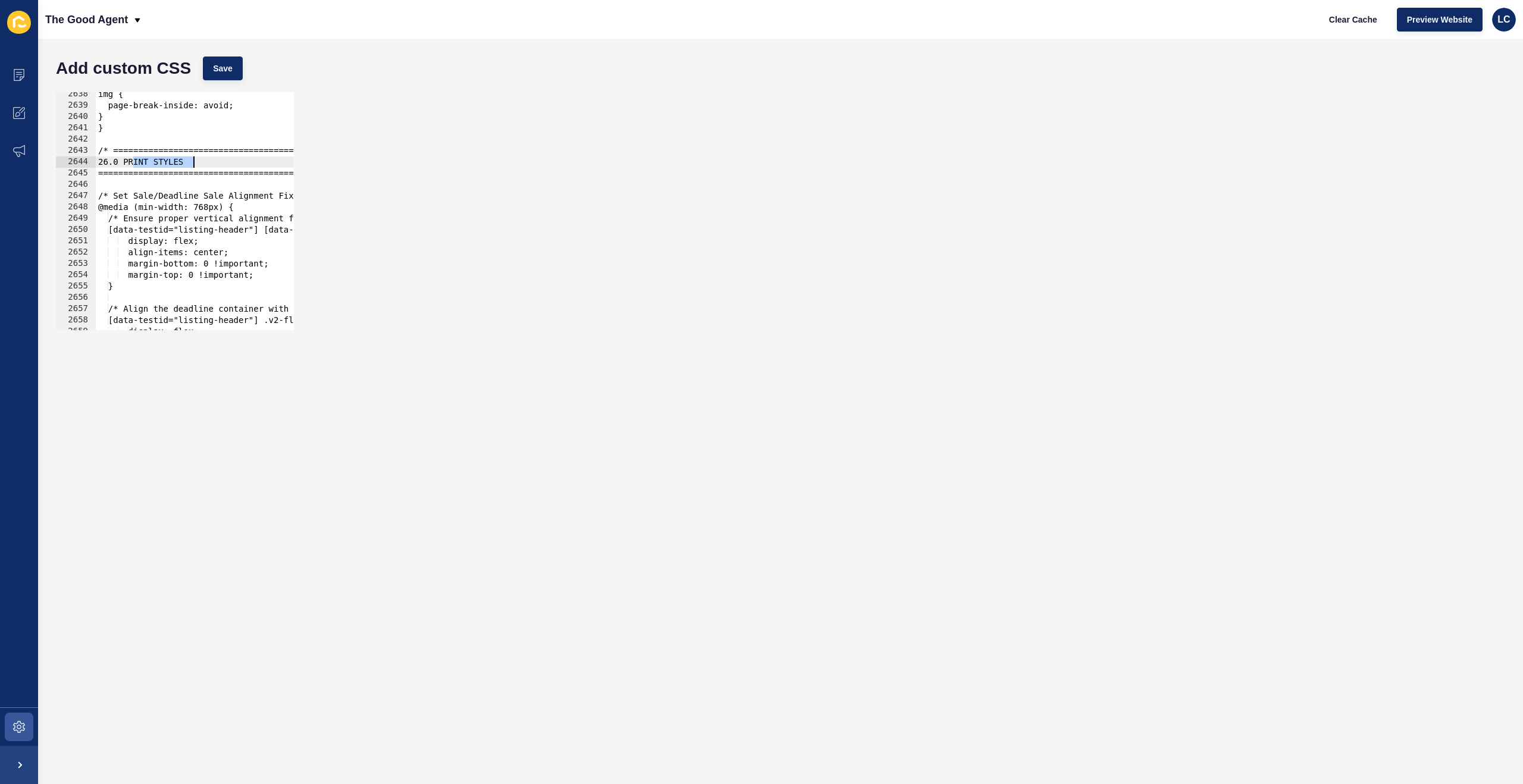
drag, startPoint x: 134, startPoint y: 162, endPoint x: 194, endPoint y: 161, distance: 60.0
click at [194, 161] on div "img { page-break-inside: avoid; } } /* ========================================…" at bounding box center [765, 219] width 1339 height 261
click at [226, 65] on span "Save" at bounding box center [223, 68] width 19 height 12
click at [1340, 15] on span "Clear Cache" at bounding box center [1354, 19] width 49 height 12
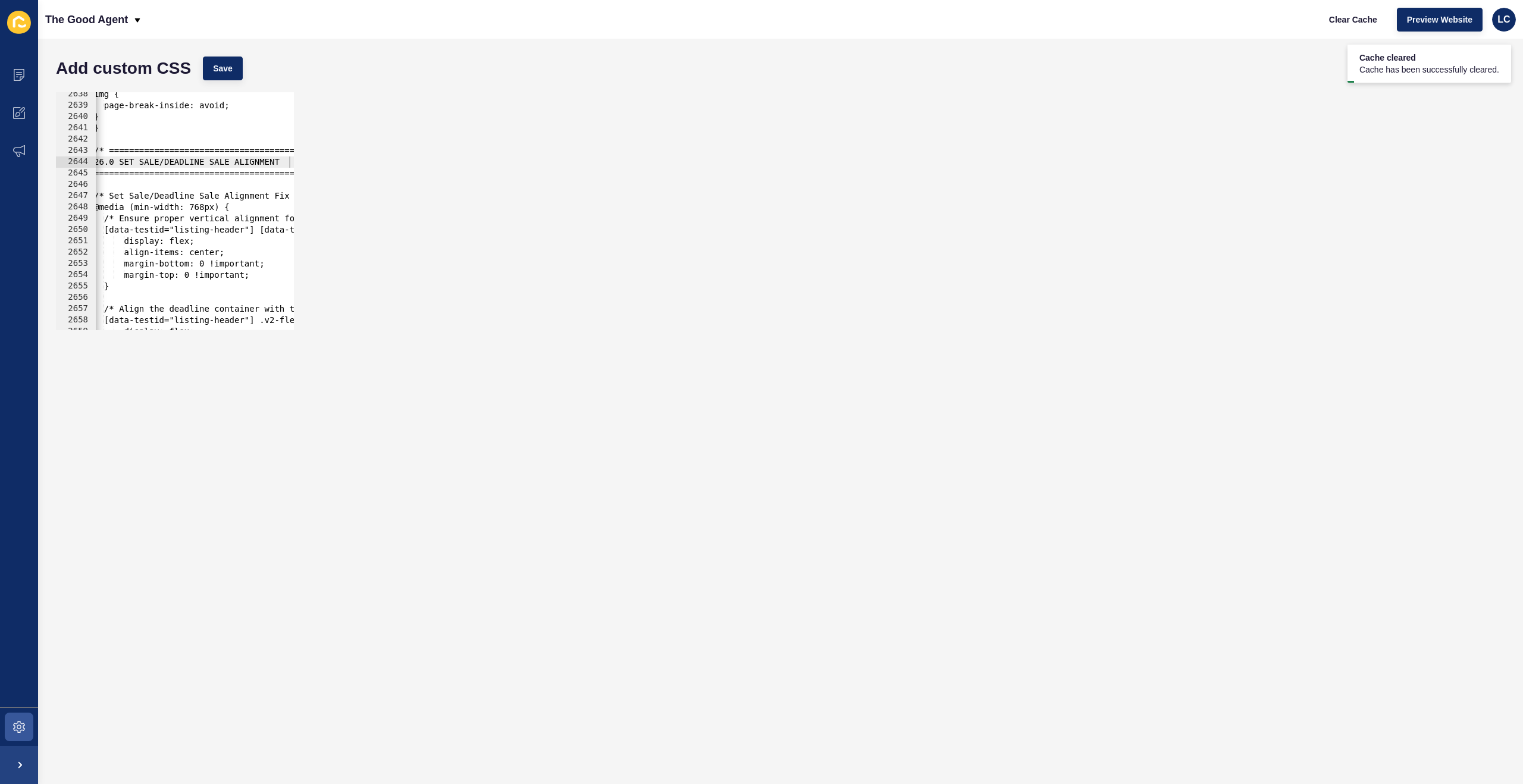
click at [217, 178] on div "img { page-break-inside: avoid; } } /* ========================================…" at bounding box center [761, 219] width 1339 height 261
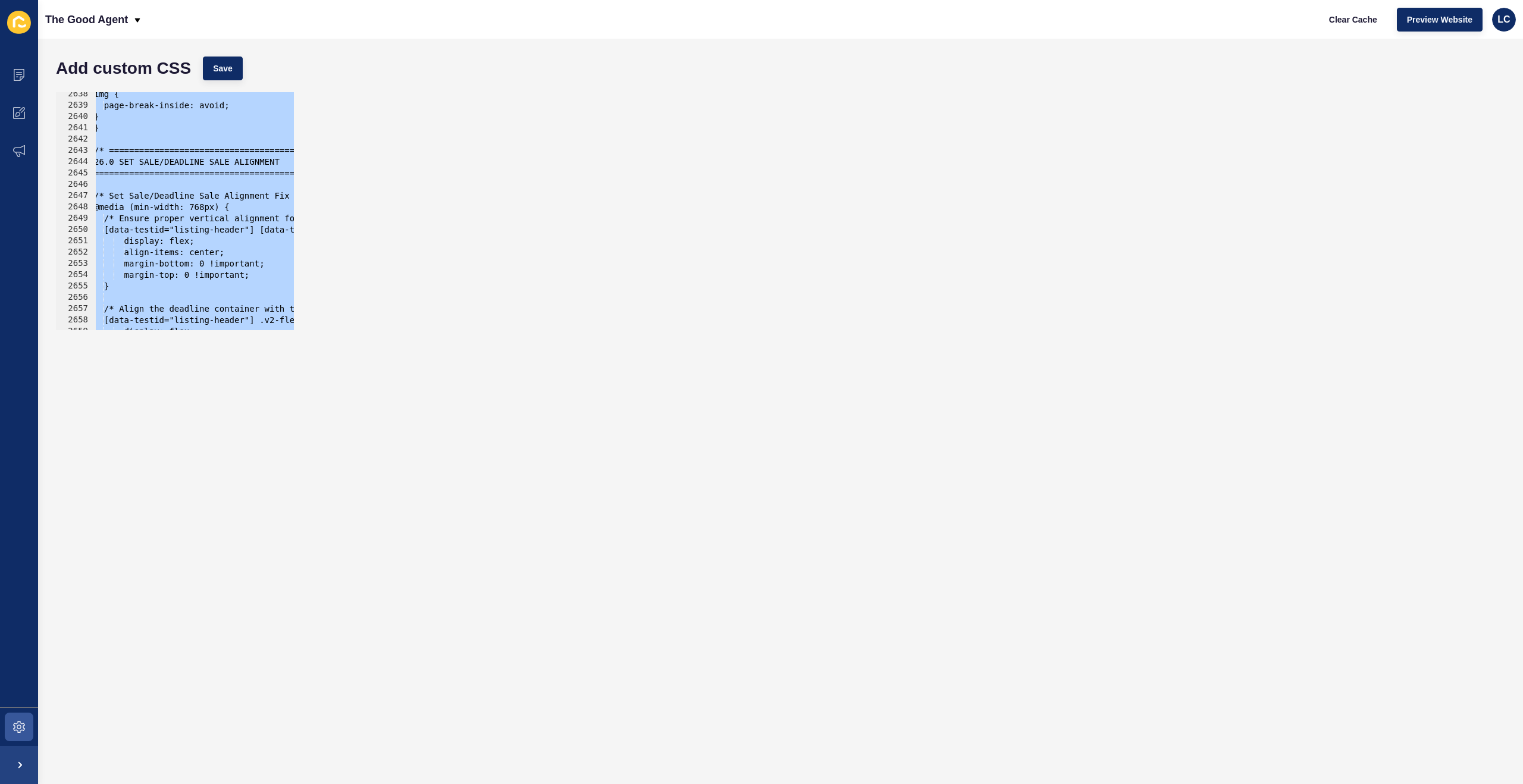
scroll to position [0, 1]
click at [238, 74] on button "Save" at bounding box center [223, 69] width 40 height 24
click at [1368, 16] on span "Clear Cache" at bounding box center [1354, 19] width 49 height 12
click at [174, 166] on div "img { page-break-inside: avoid; } } /* ========================================…" at bounding box center [761, 219] width 1339 height 261
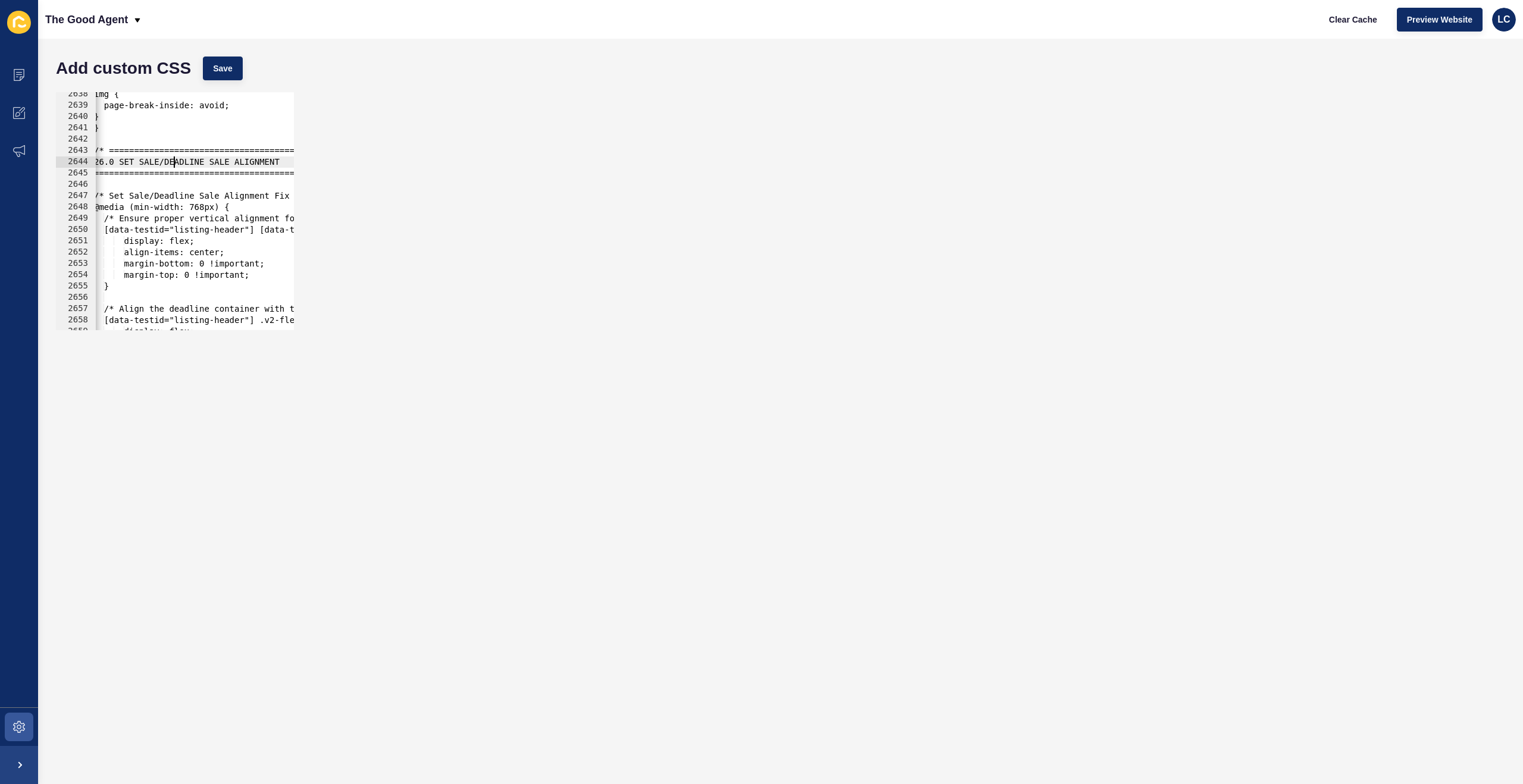
scroll to position [0, 3]
click at [97, 153] on div "img { page-break-inside: avoid; } } /* ========================================…" at bounding box center [763, 219] width 1339 height 261
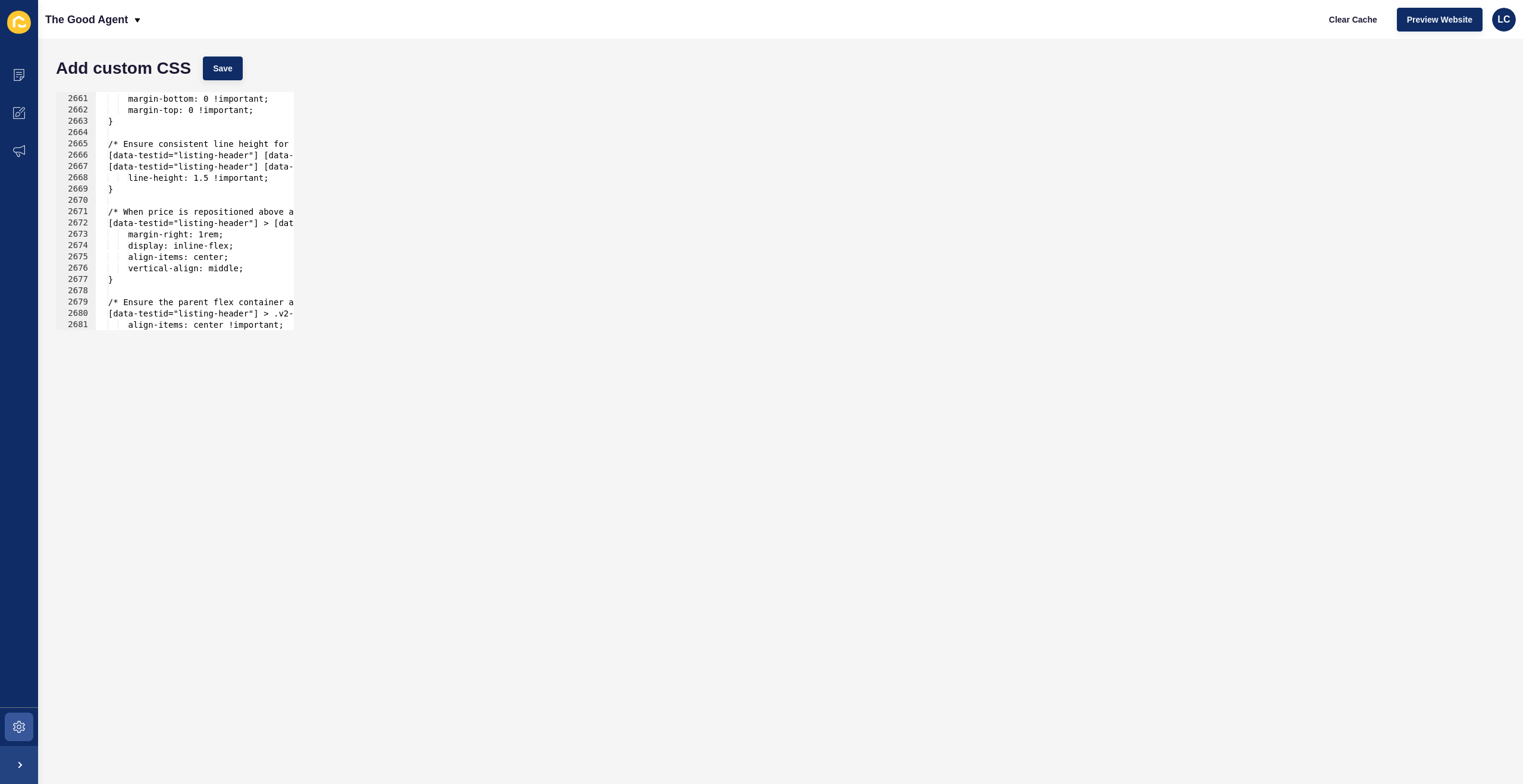
scroll to position [19258, 0]
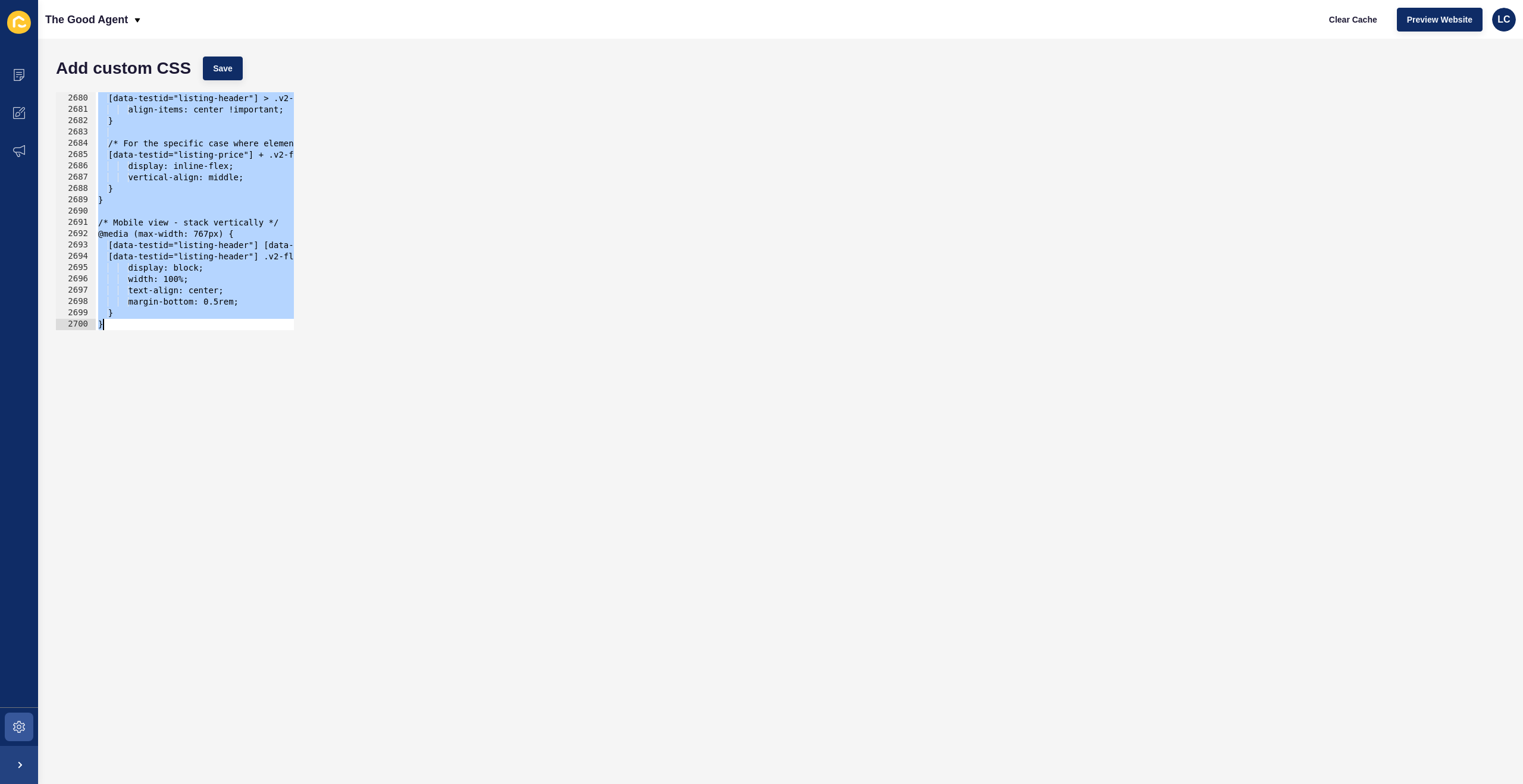
click at [110, 326] on div at bounding box center [765, 324] width 1339 height 12
type textarea "} }"
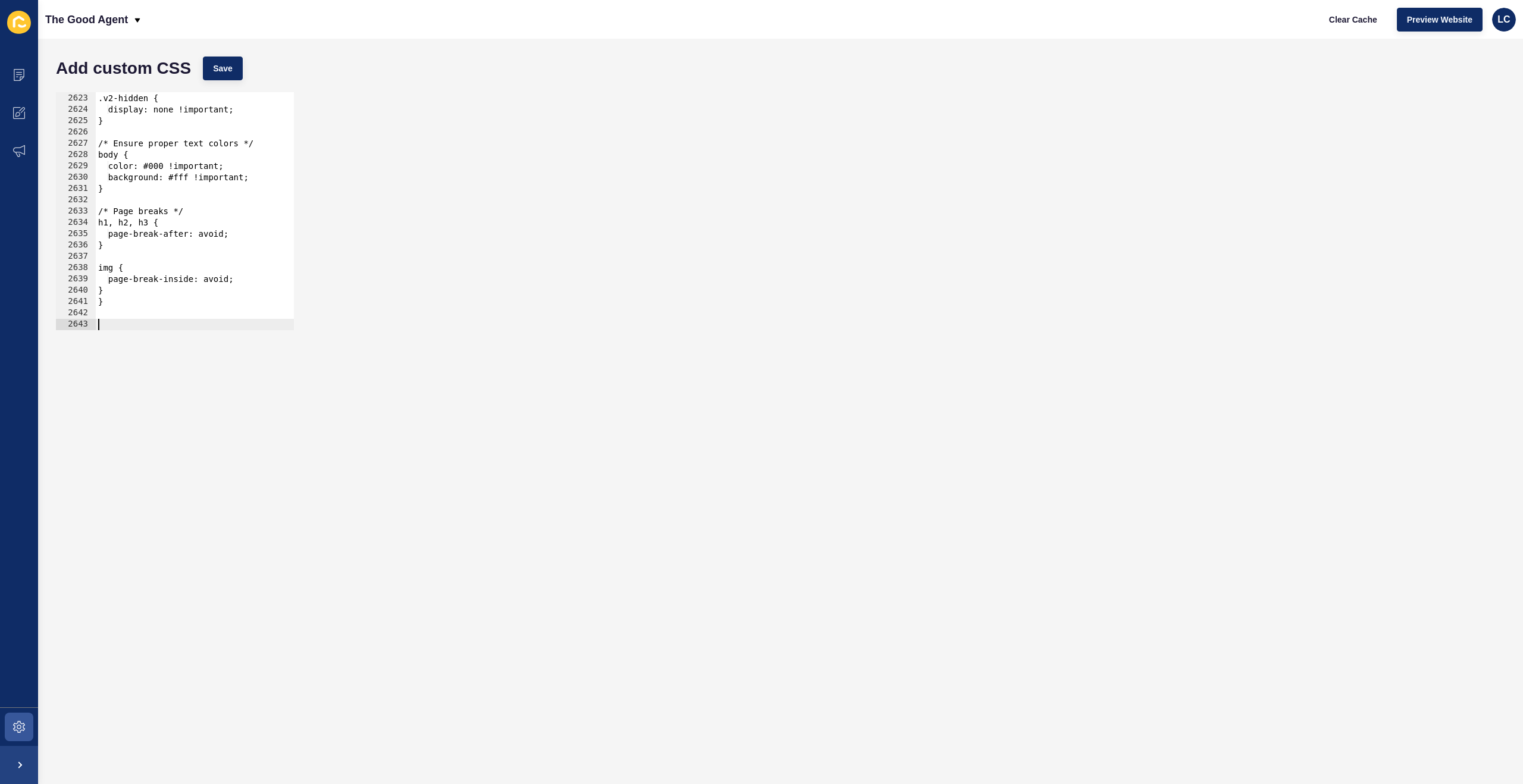
scroll to position [0, 0]
click at [234, 71] on button "Save" at bounding box center [223, 69] width 40 height 24
click at [1339, 20] on span "Clear Cache" at bounding box center [1354, 19] width 49 height 12
click at [1340, 19] on span "Clear Cache" at bounding box center [1354, 19] width 49 height 12
click at [1338, 19] on span "Clear Cache" at bounding box center [1354, 19] width 49 height 12
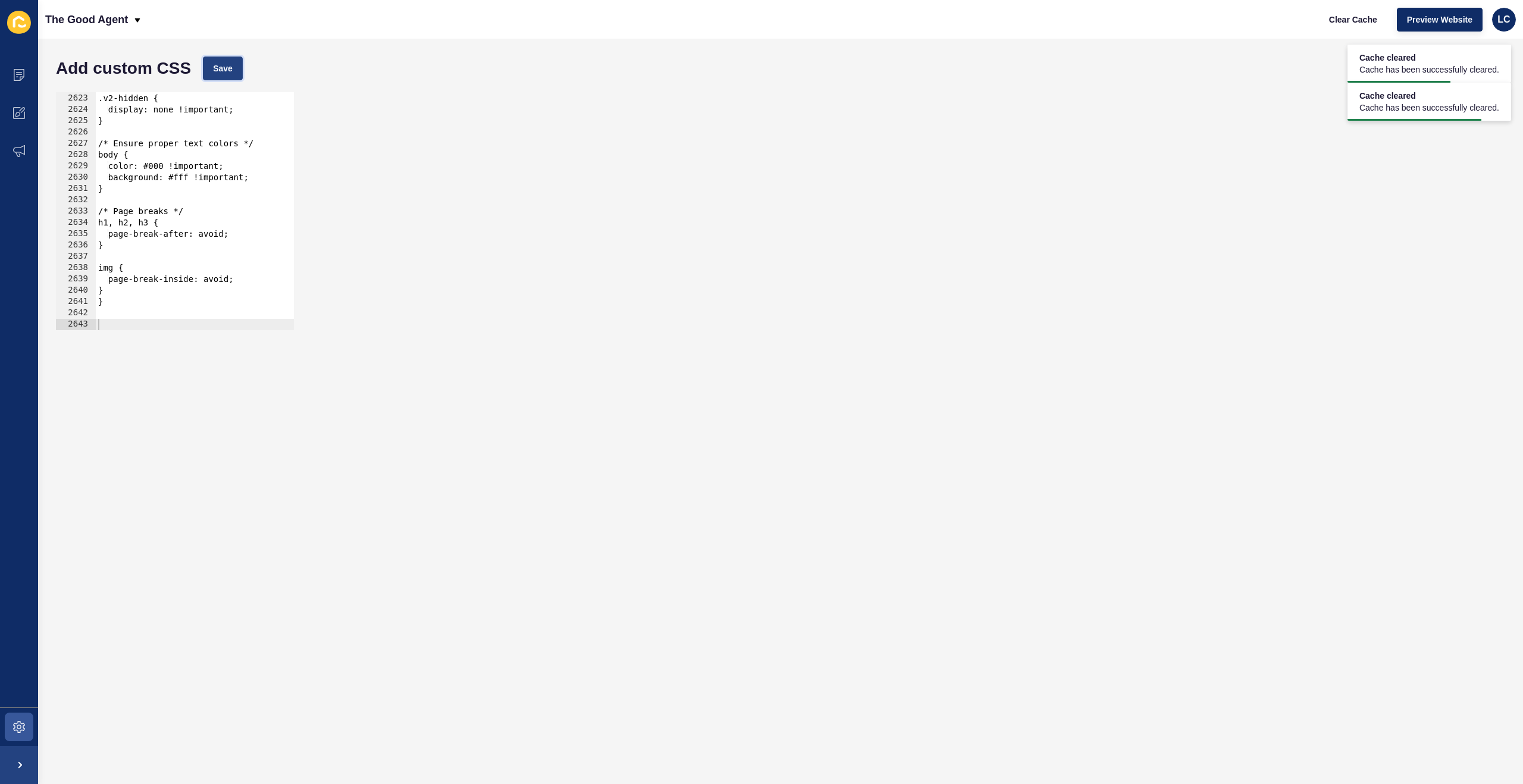
click at [238, 72] on button "Save" at bounding box center [223, 69] width 40 height 24
